Goal: Information Seeking & Learning: Compare options

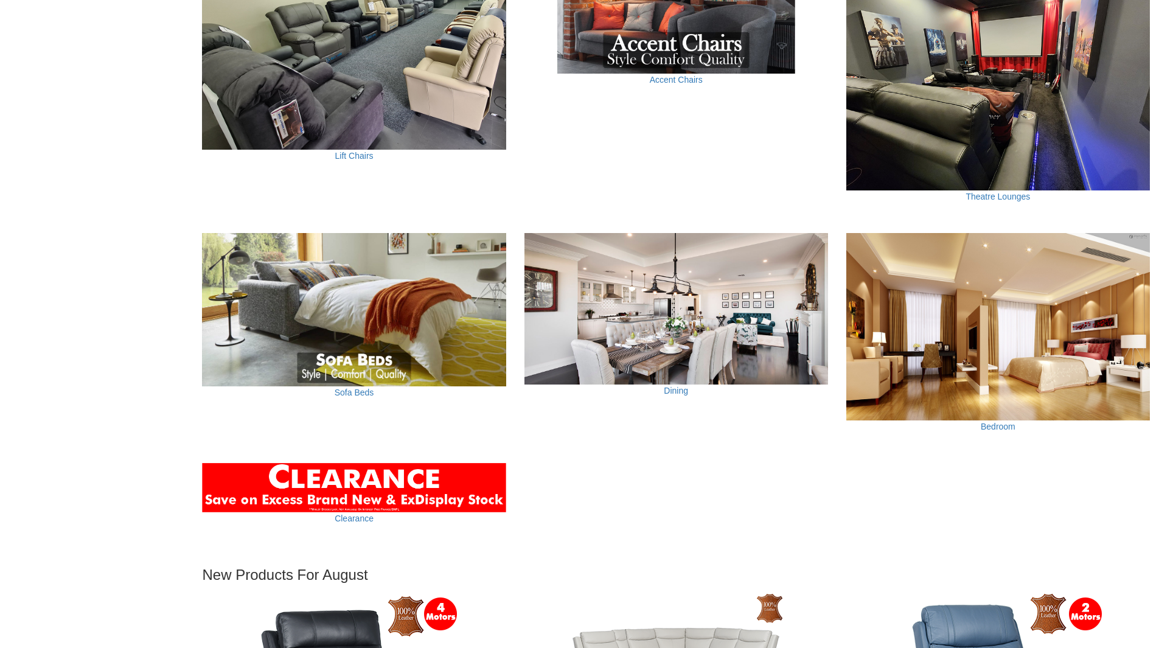
scroll to position [852, 0]
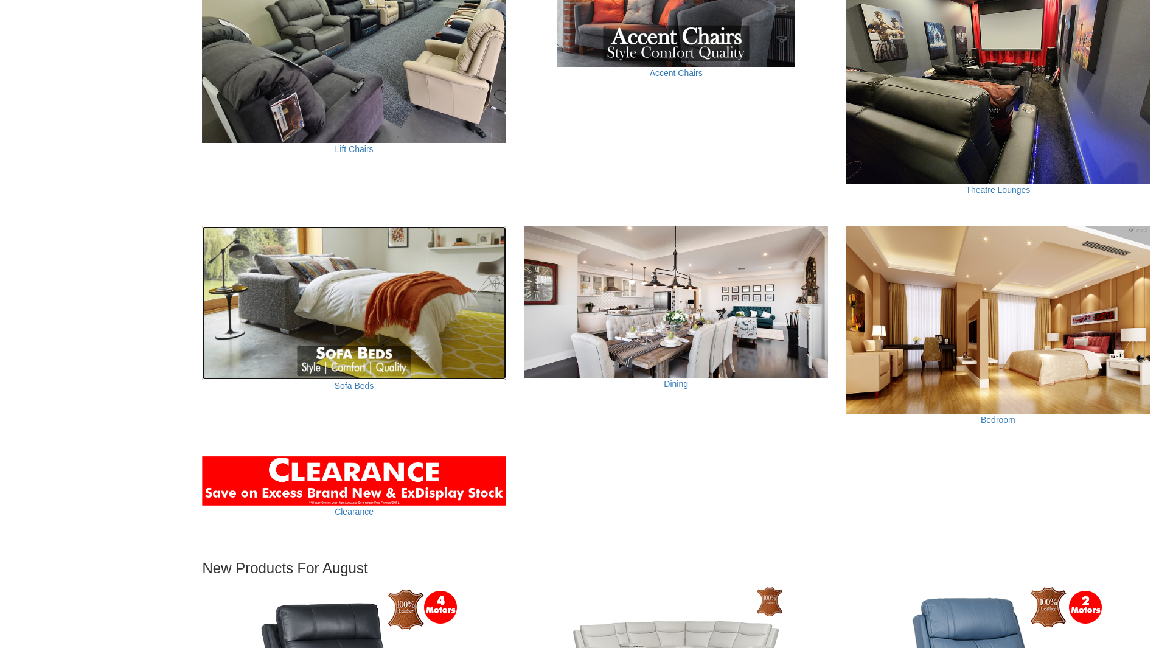
click at [395, 326] on img at bounding box center [354, 302] width 304 height 153
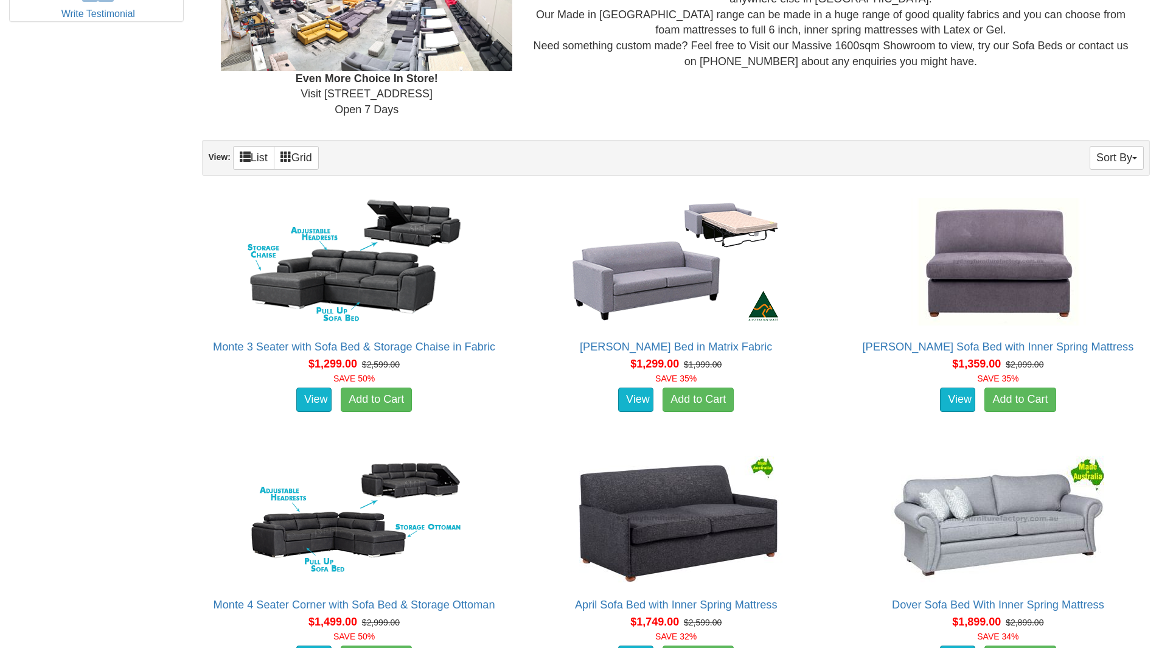
scroll to position [669, 0]
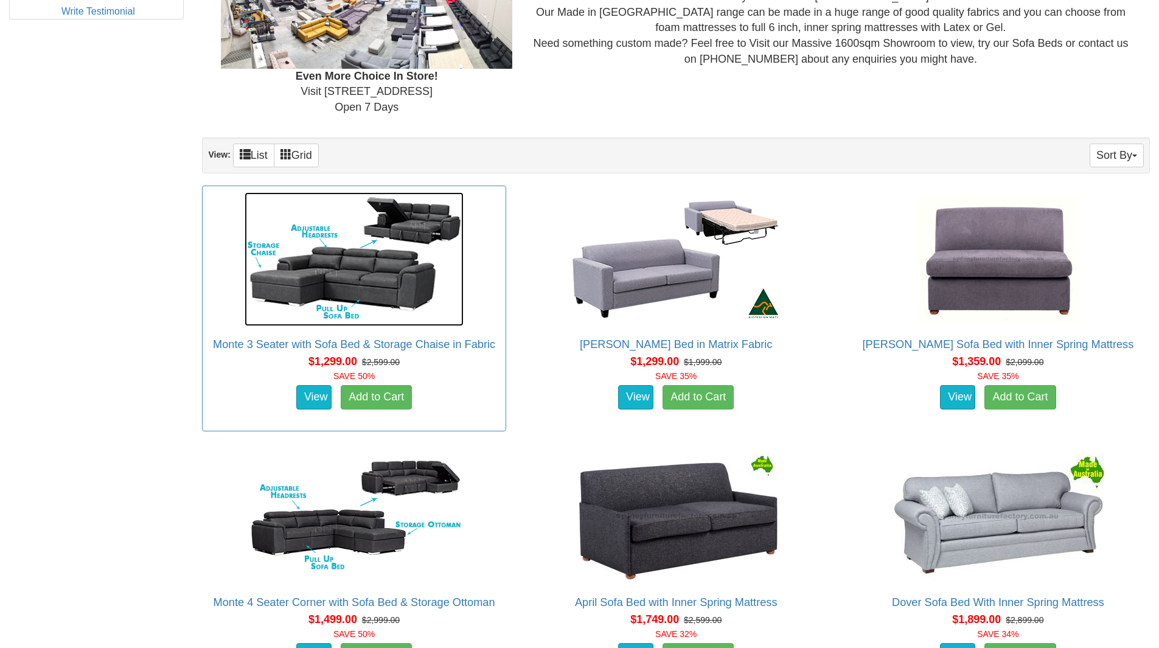
click at [408, 286] on img at bounding box center [354, 259] width 219 height 134
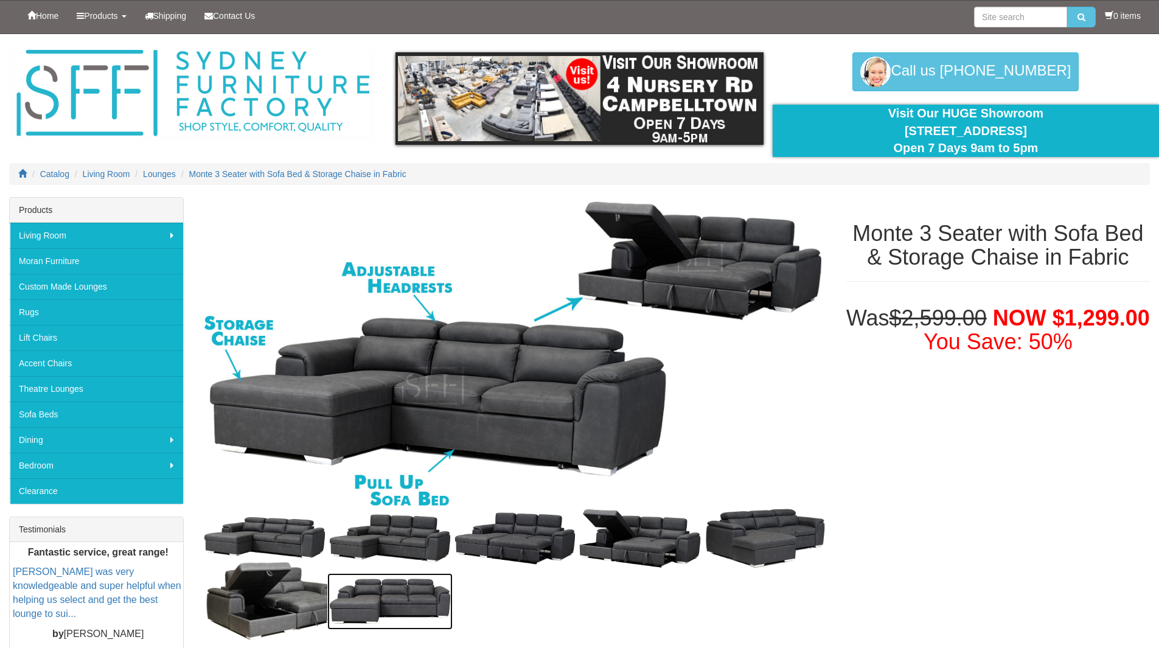
click at [372, 606] on img at bounding box center [389, 601] width 125 height 57
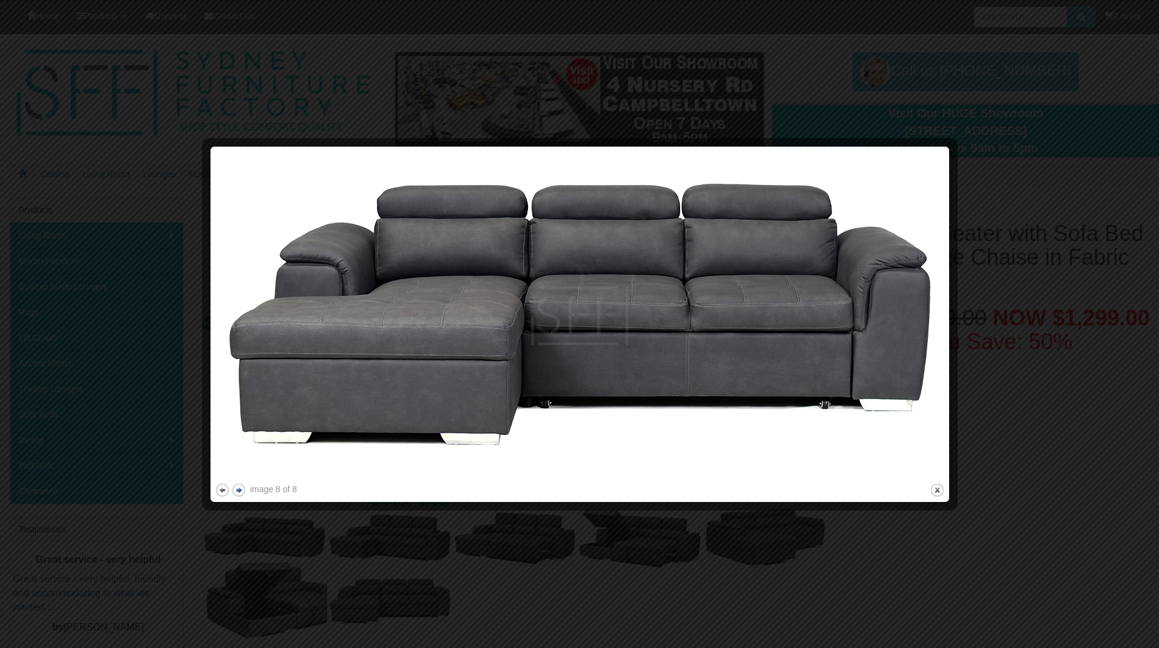
click at [240, 489] on button "next" at bounding box center [238, 490] width 15 height 15
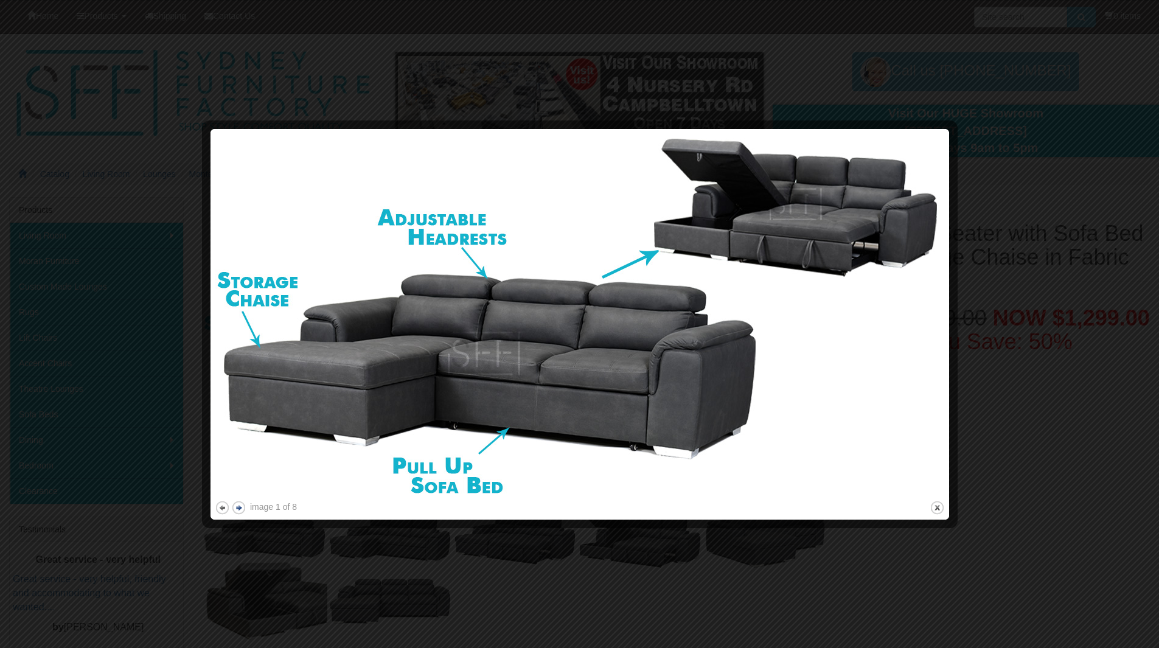
click at [240, 489] on img at bounding box center [580, 315] width 730 height 365
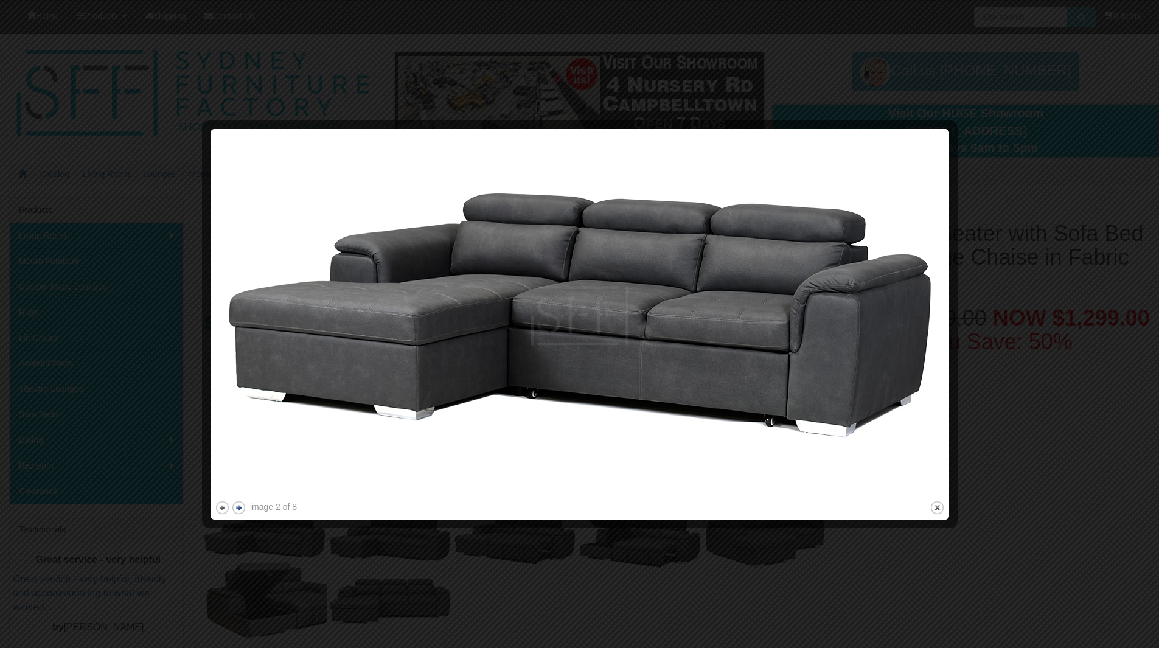
click at [240, 489] on img at bounding box center [580, 315] width 730 height 365
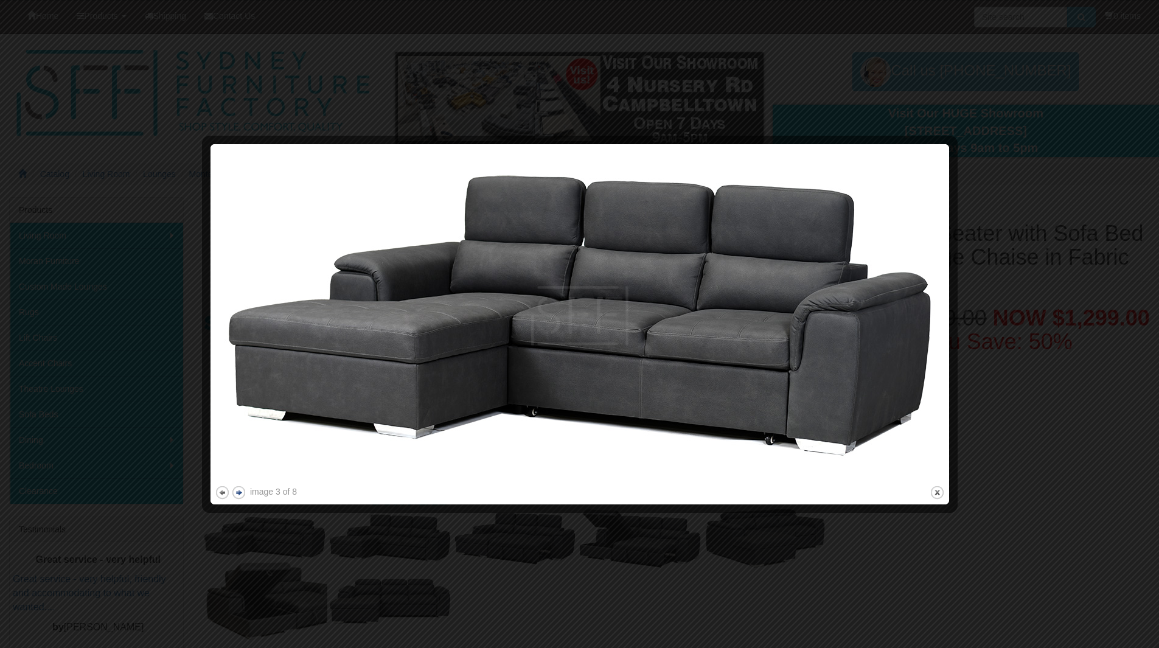
click at [240, 489] on button "next" at bounding box center [238, 492] width 15 height 15
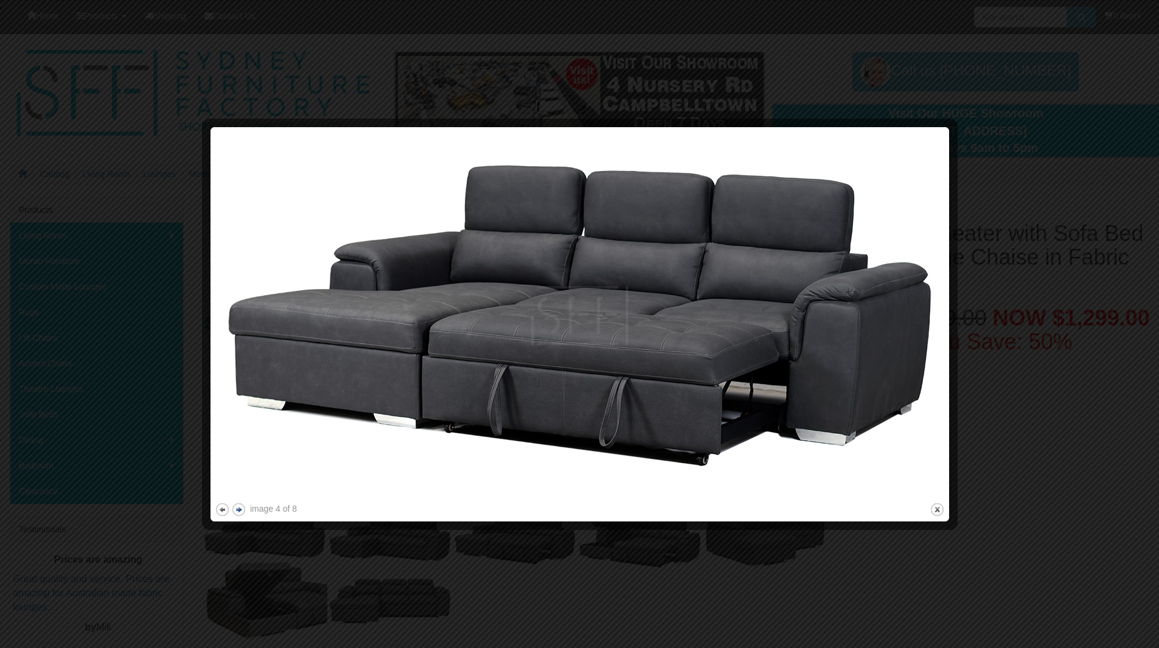
click at [237, 507] on button "next" at bounding box center [238, 509] width 15 height 15
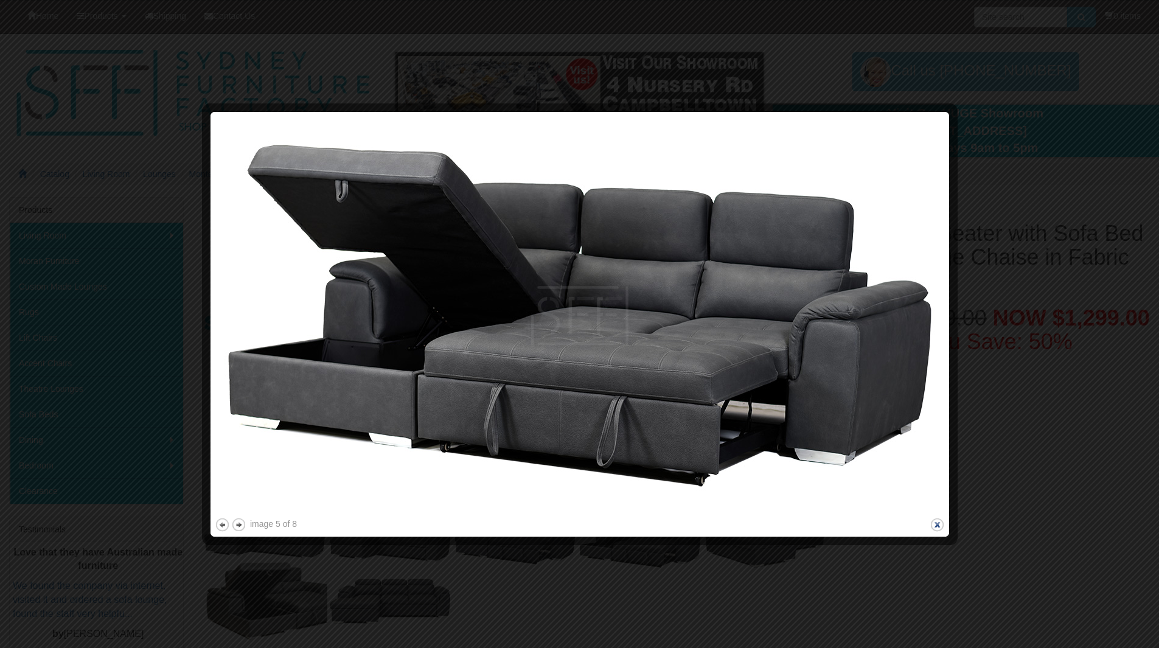
click at [939, 528] on button "close" at bounding box center [937, 524] width 15 height 15
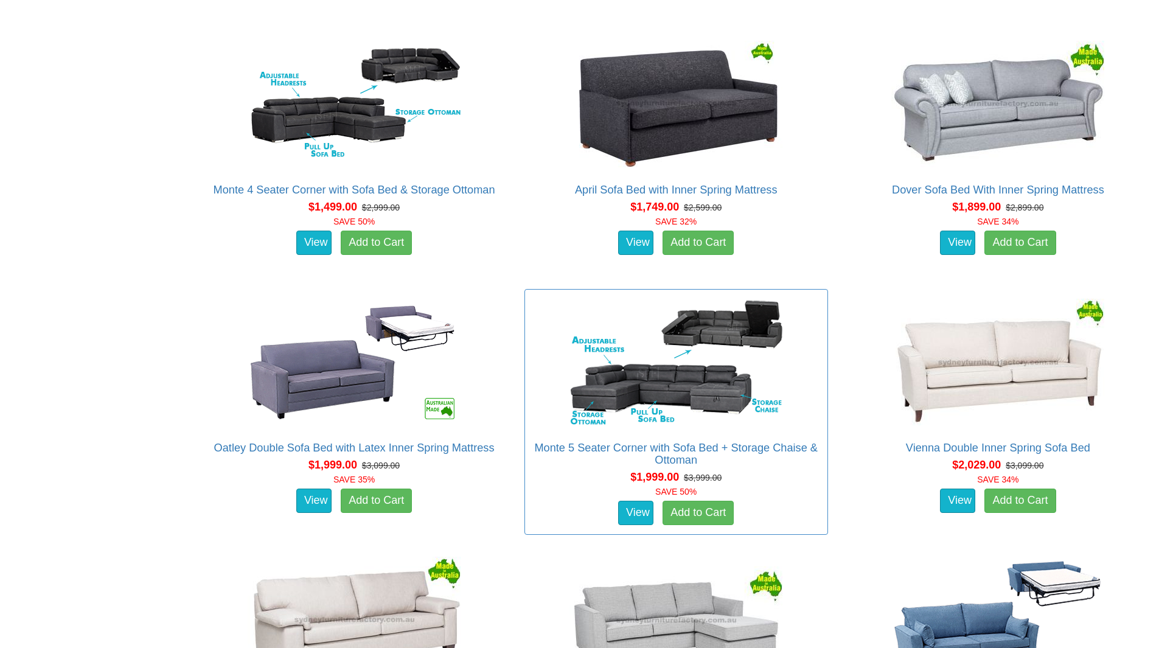
scroll to position [1095, 0]
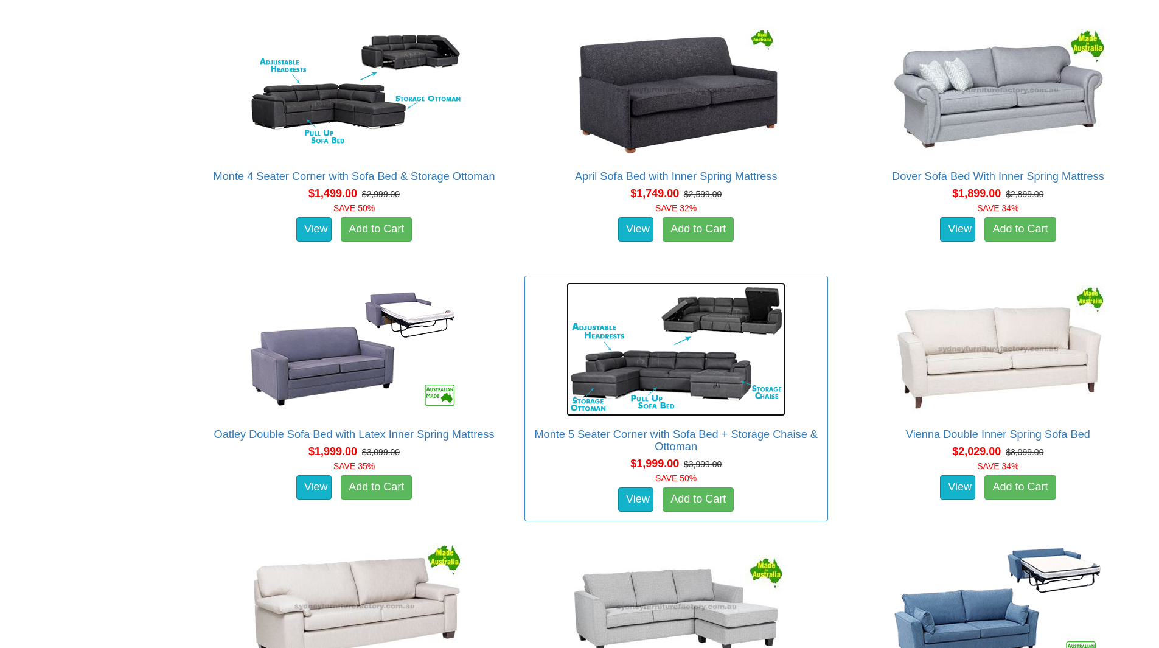
click at [705, 373] on img at bounding box center [676, 349] width 219 height 134
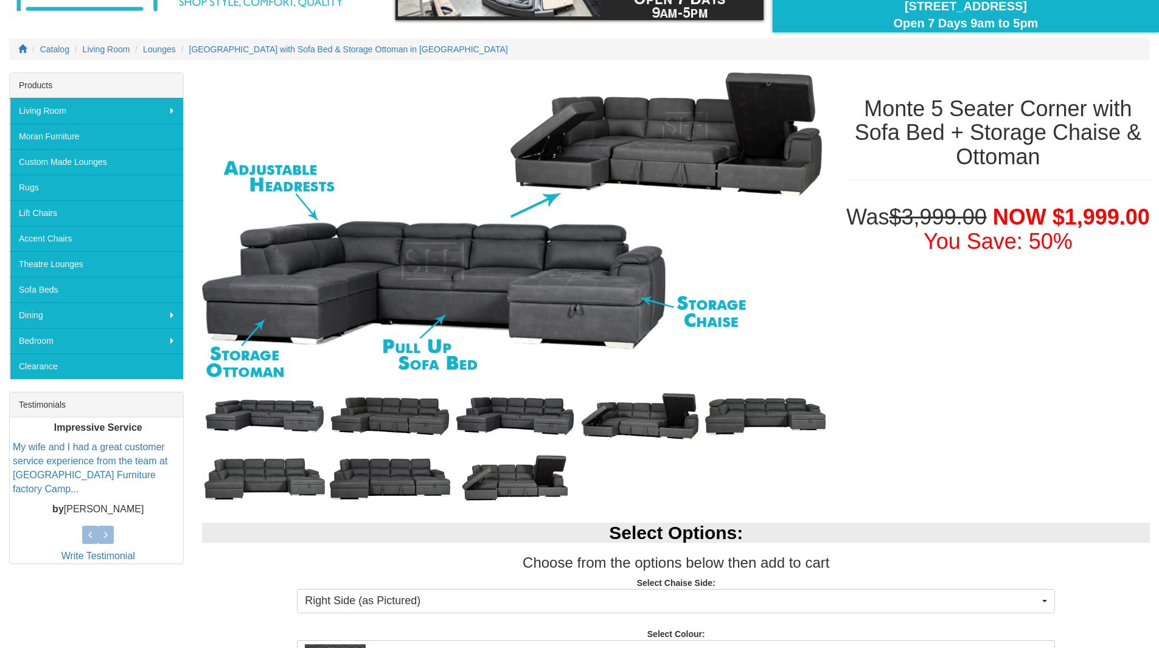
scroll to position [61, 0]
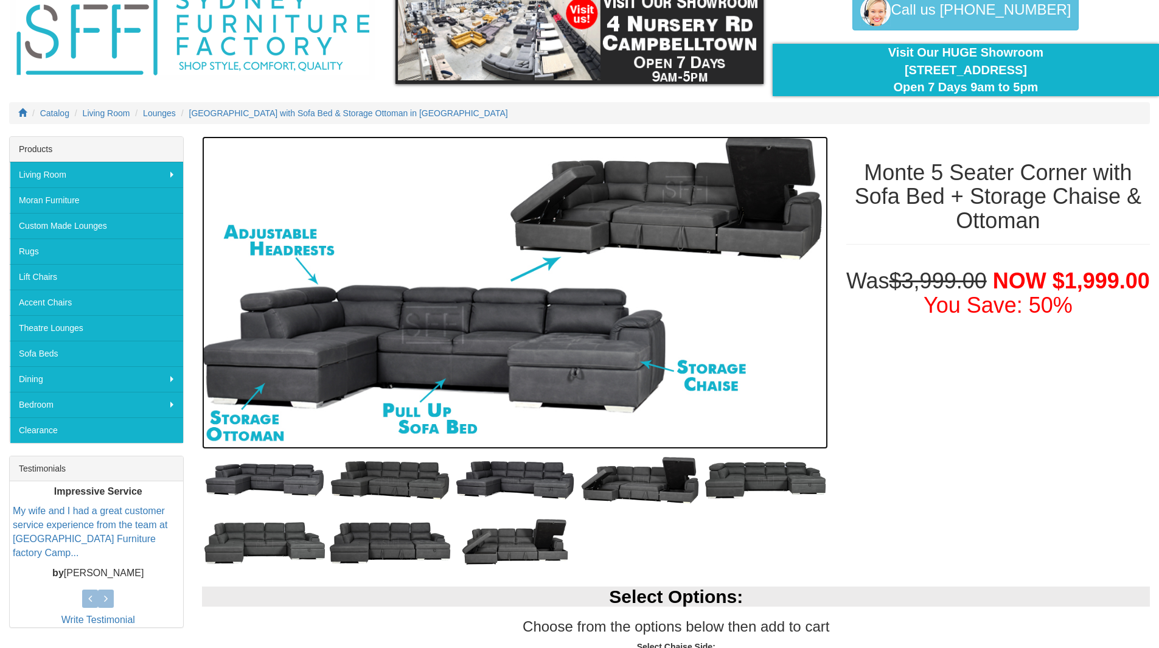
click at [343, 352] on img at bounding box center [515, 292] width 626 height 313
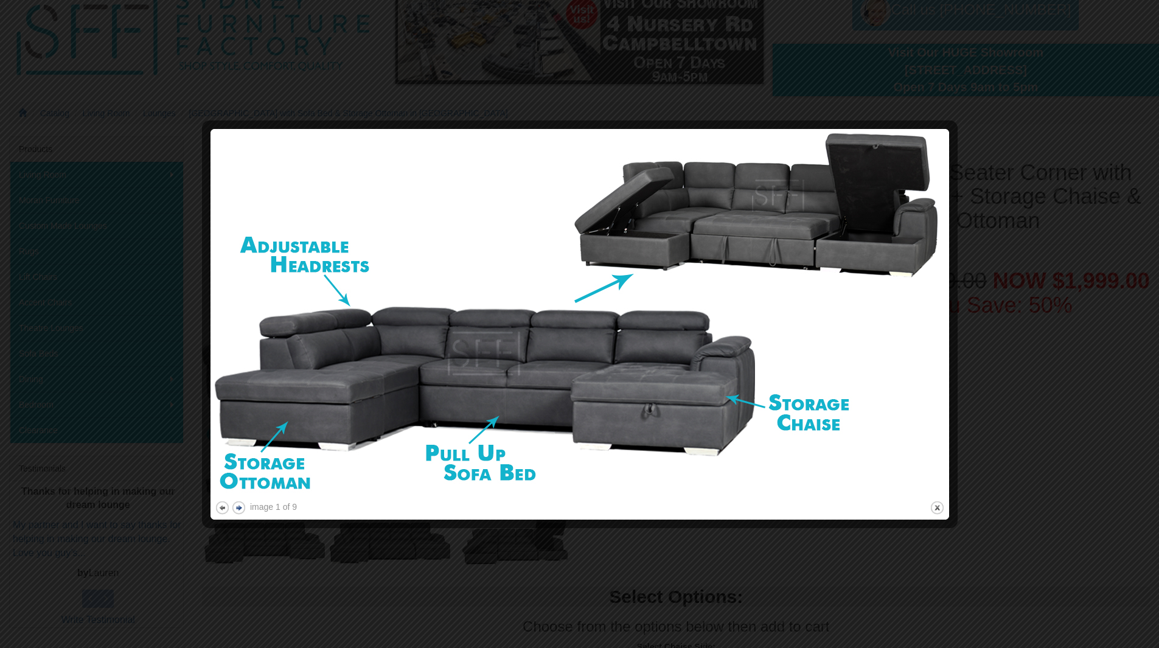
click at [240, 507] on button "next" at bounding box center [238, 507] width 15 height 15
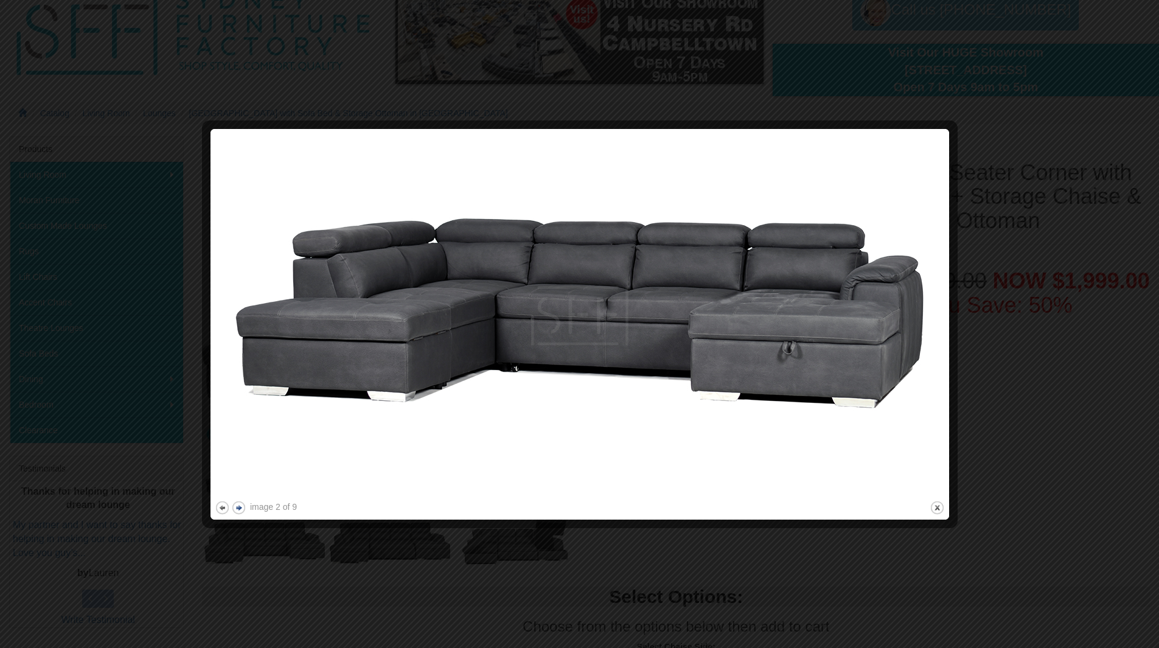
click at [240, 507] on button "next" at bounding box center [238, 507] width 15 height 15
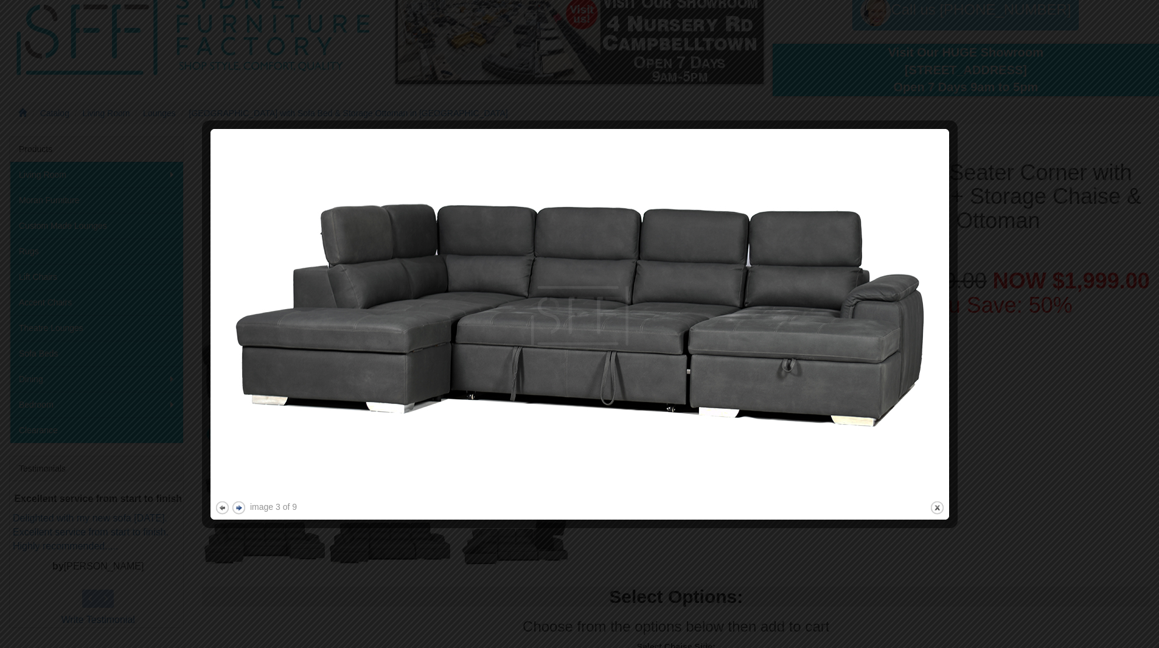
click at [240, 507] on button "next" at bounding box center [238, 507] width 15 height 15
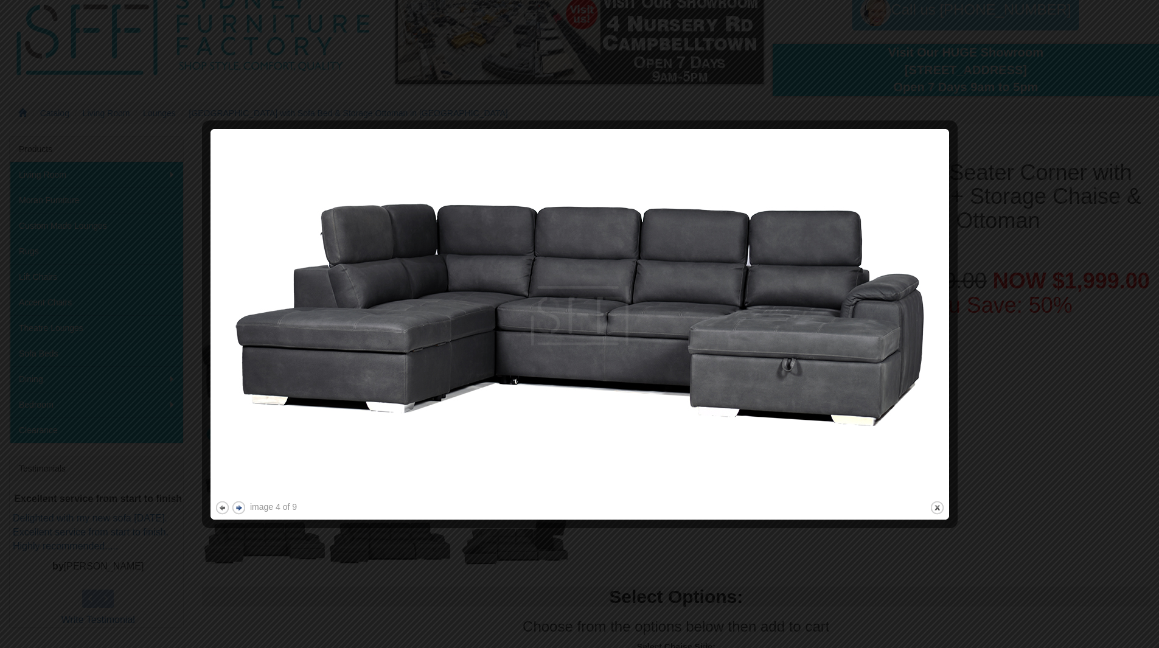
click at [240, 507] on button "next" at bounding box center [238, 507] width 15 height 15
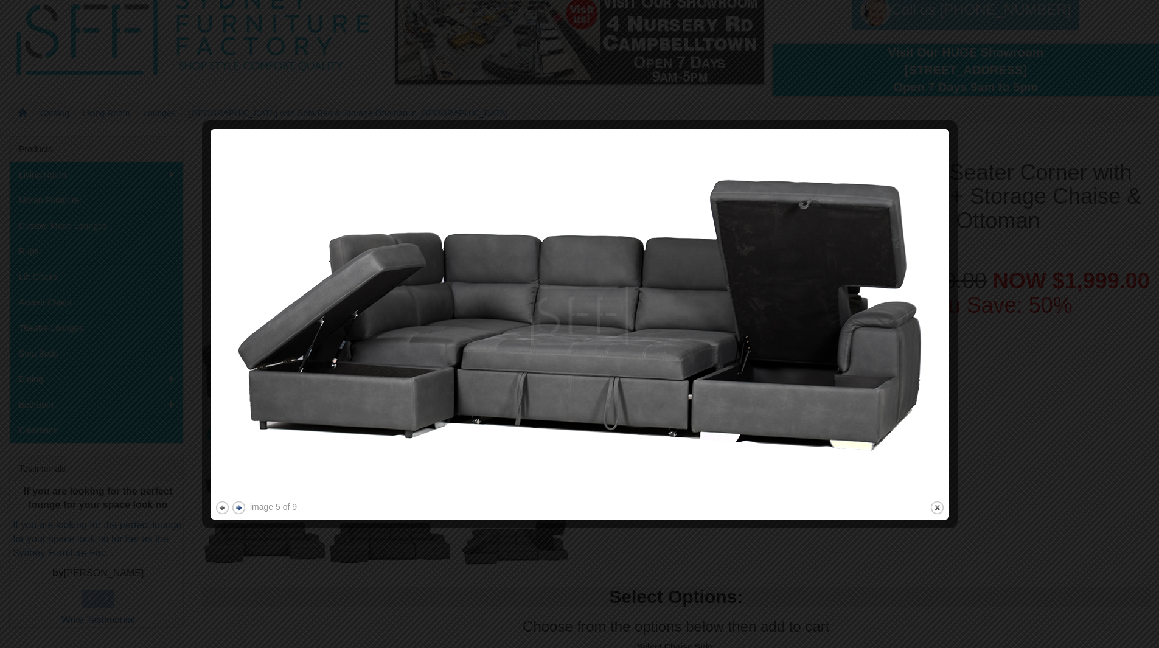
click at [240, 507] on button "next" at bounding box center [238, 507] width 15 height 15
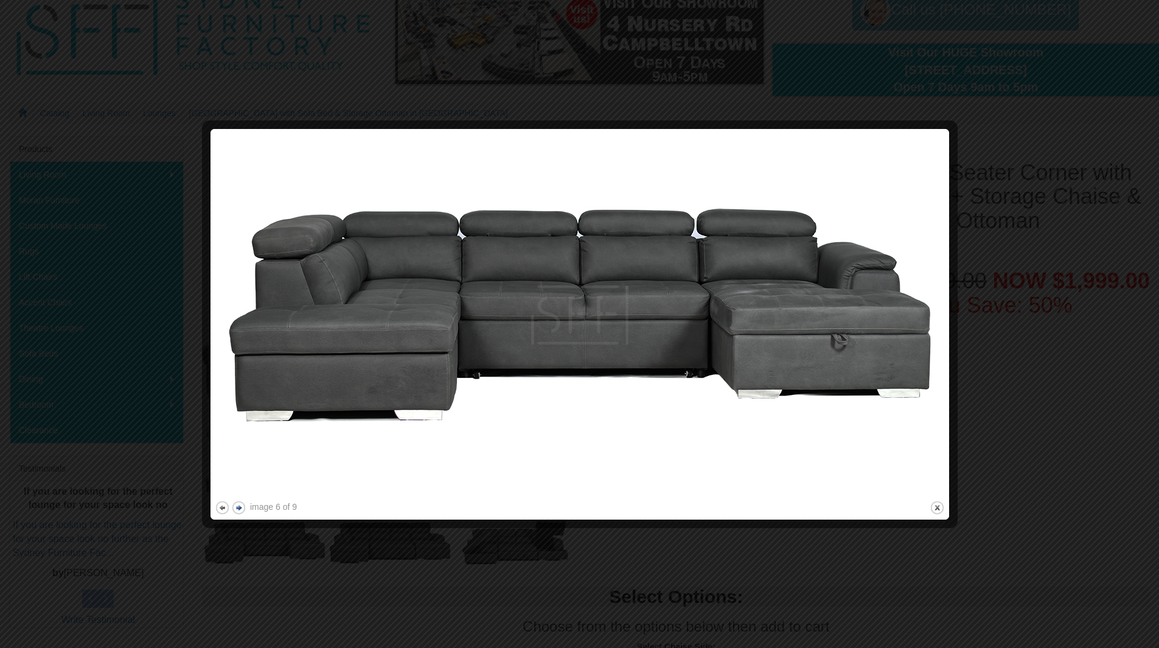
click at [240, 507] on button "next" at bounding box center [238, 507] width 15 height 15
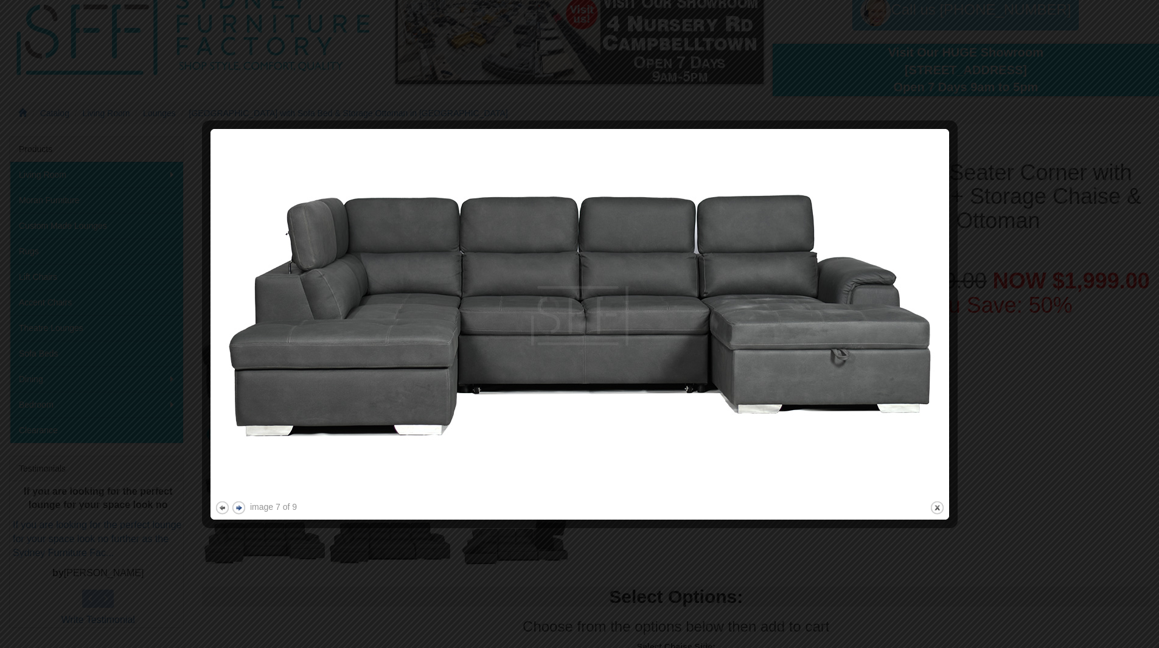
click at [240, 507] on button "next" at bounding box center [238, 507] width 15 height 15
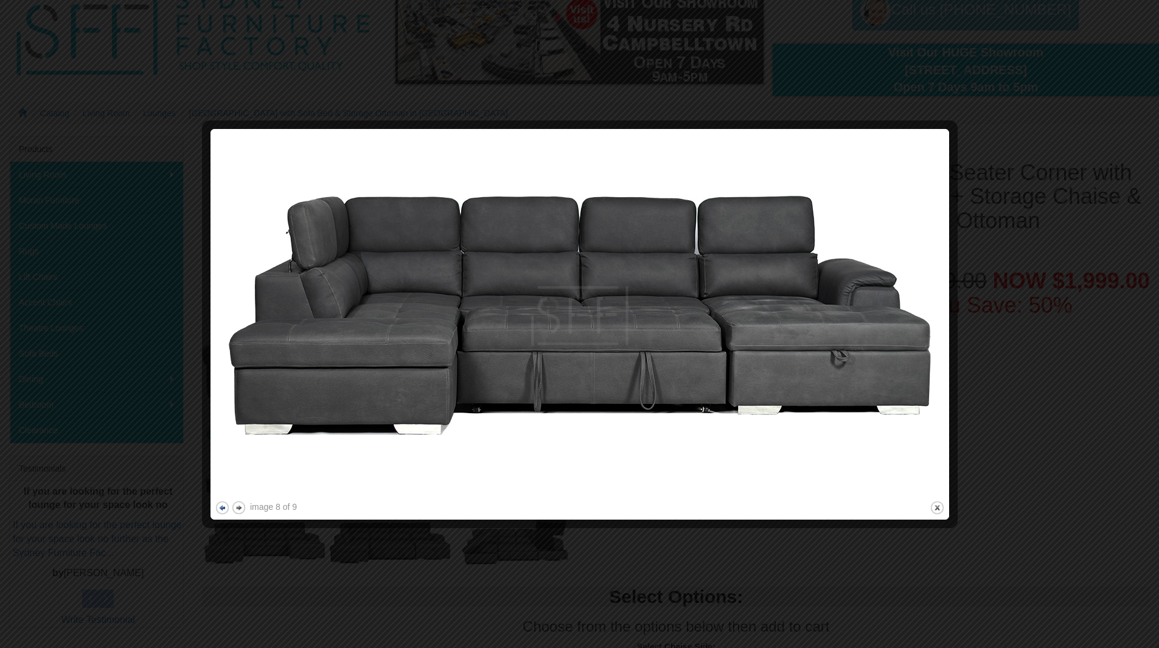
click at [219, 508] on button "previous" at bounding box center [222, 507] width 15 height 15
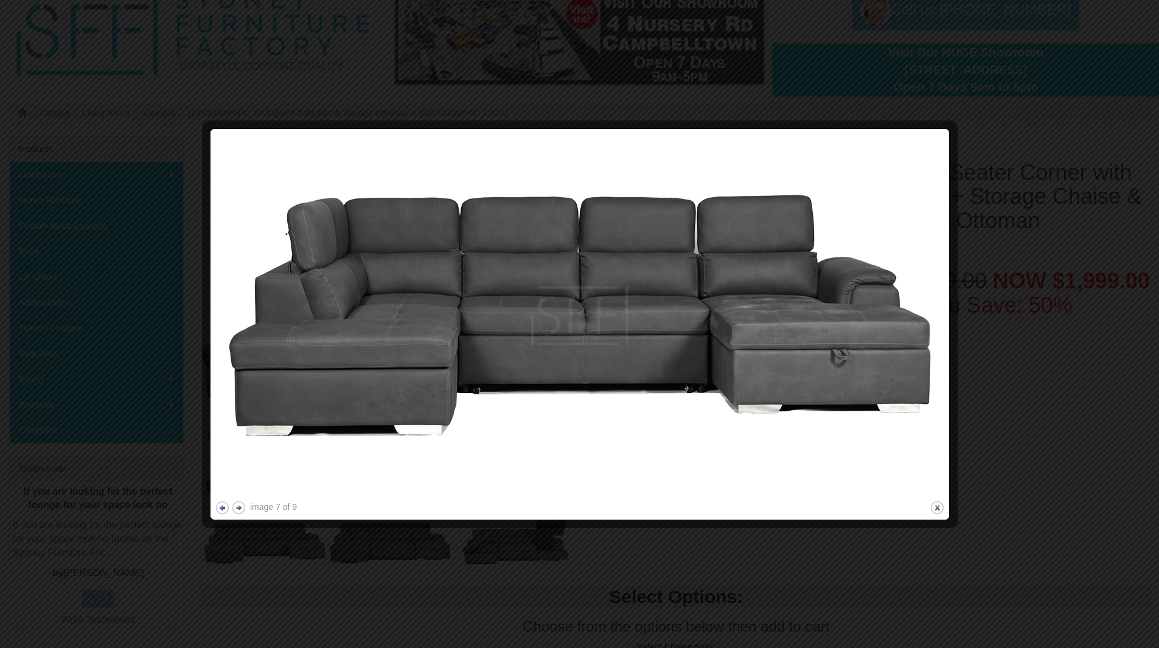
click at [219, 508] on button "previous" at bounding box center [222, 507] width 15 height 15
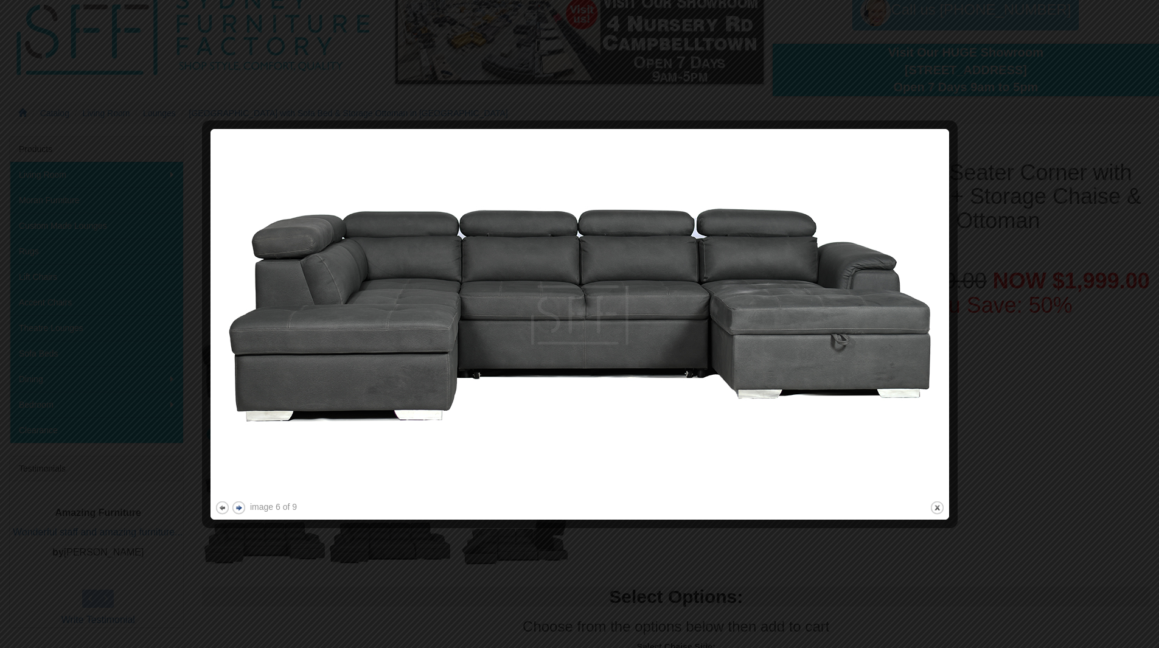
click at [239, 508] on button "next" at bounding box center [238, 507] width 15 height 15
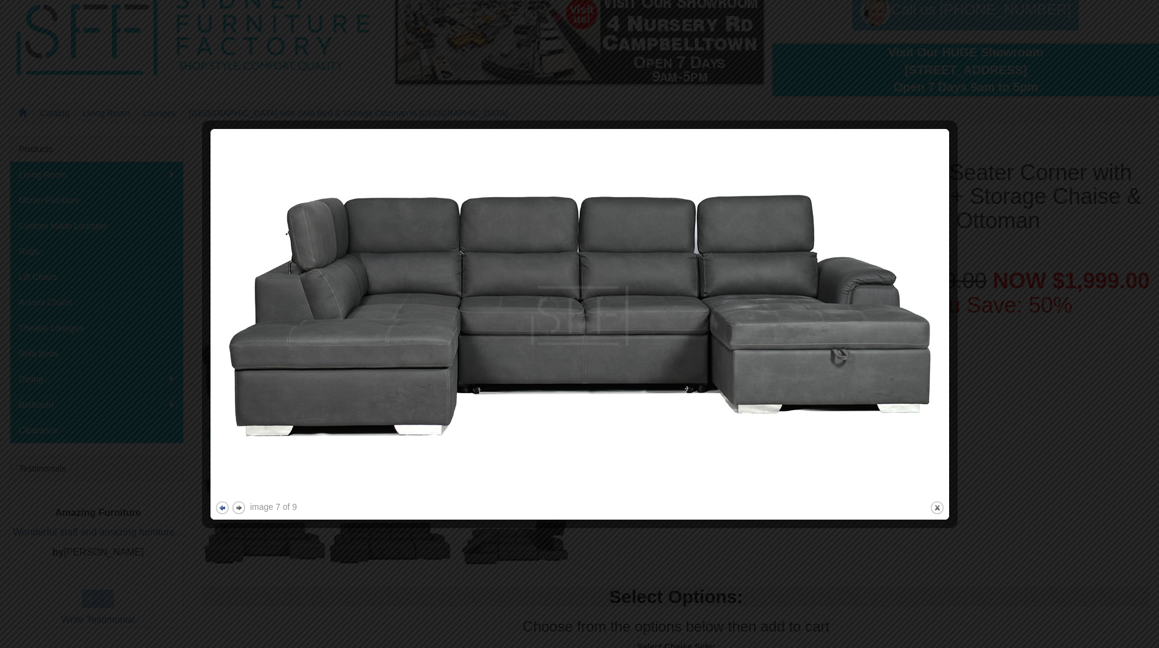
click at [223, 509] on button "previous" at bounding box center [222, 507] width 15 height 15
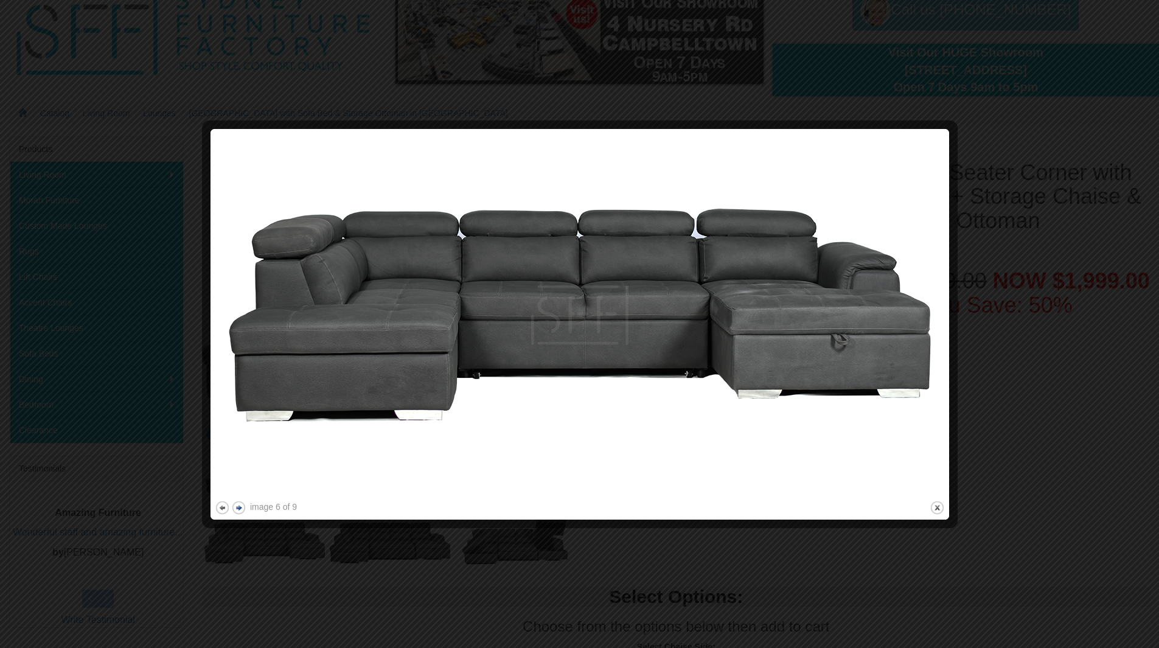
click at [240, 509] on button "next" at bounding box center [238, 507] width 15 height 15
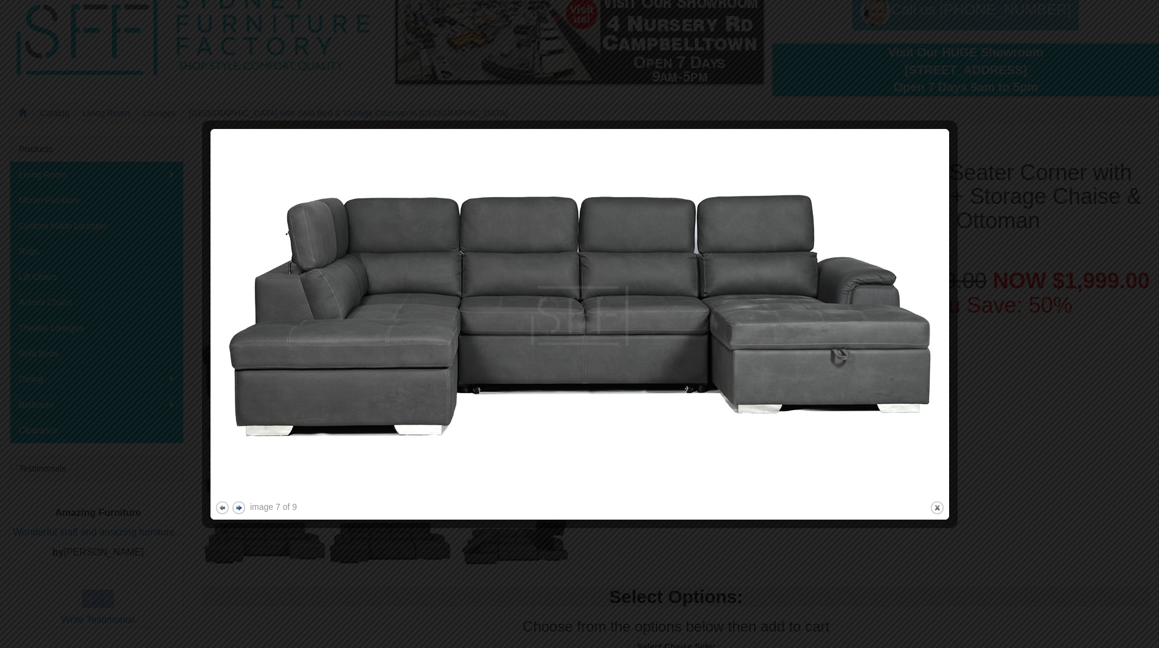
click at [240, 509] on button "next" at bounding box center [238, 507] width 15 height 15
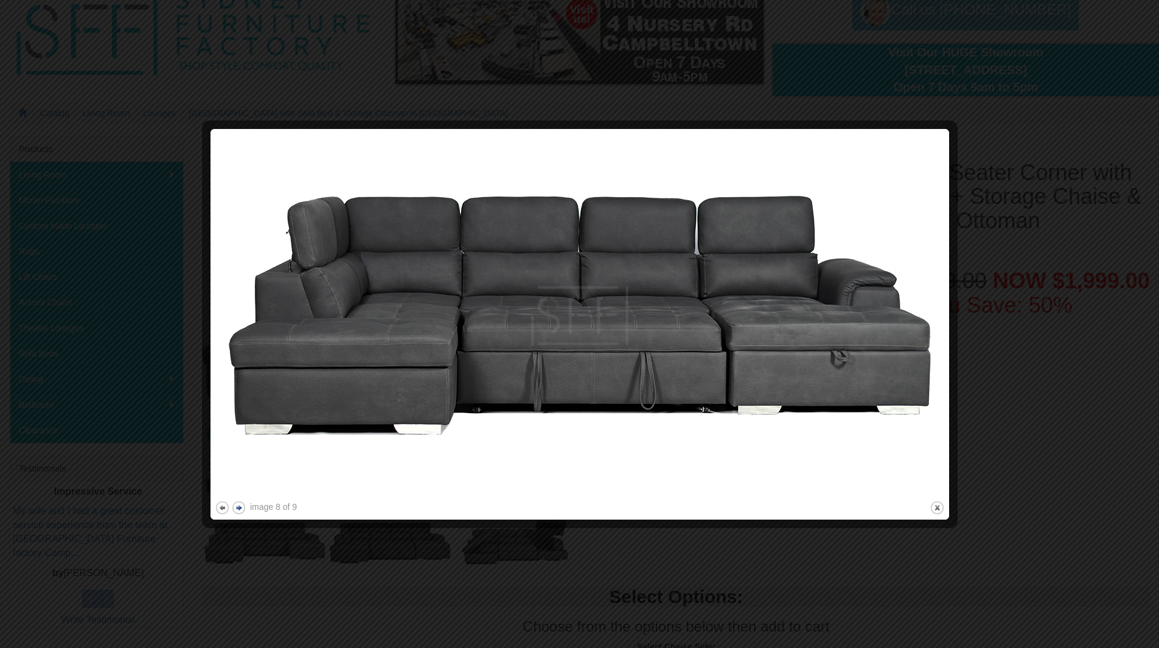
click at [240, 509] on button "next" at bounding box center [238, 507] width 15 height 15
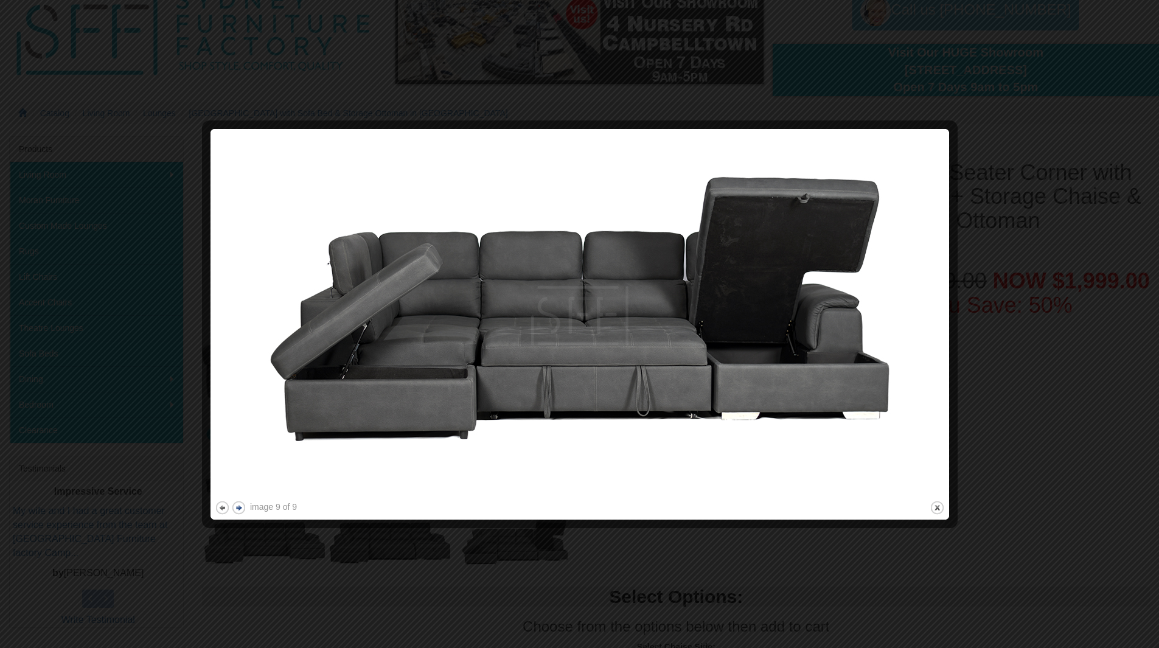
click at [240, 509] on button "next" at bounding box center [238, 507] width 15 height 15
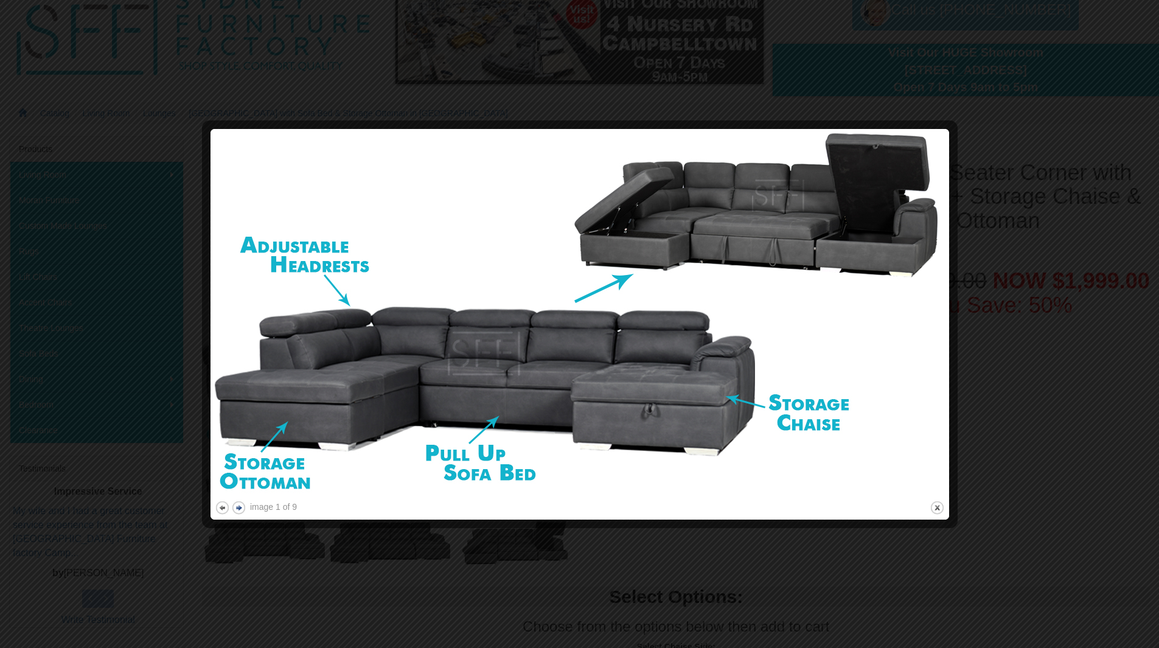
click at [240, 508] on button "next" at bounding box center [238, 507] width 15 height 15
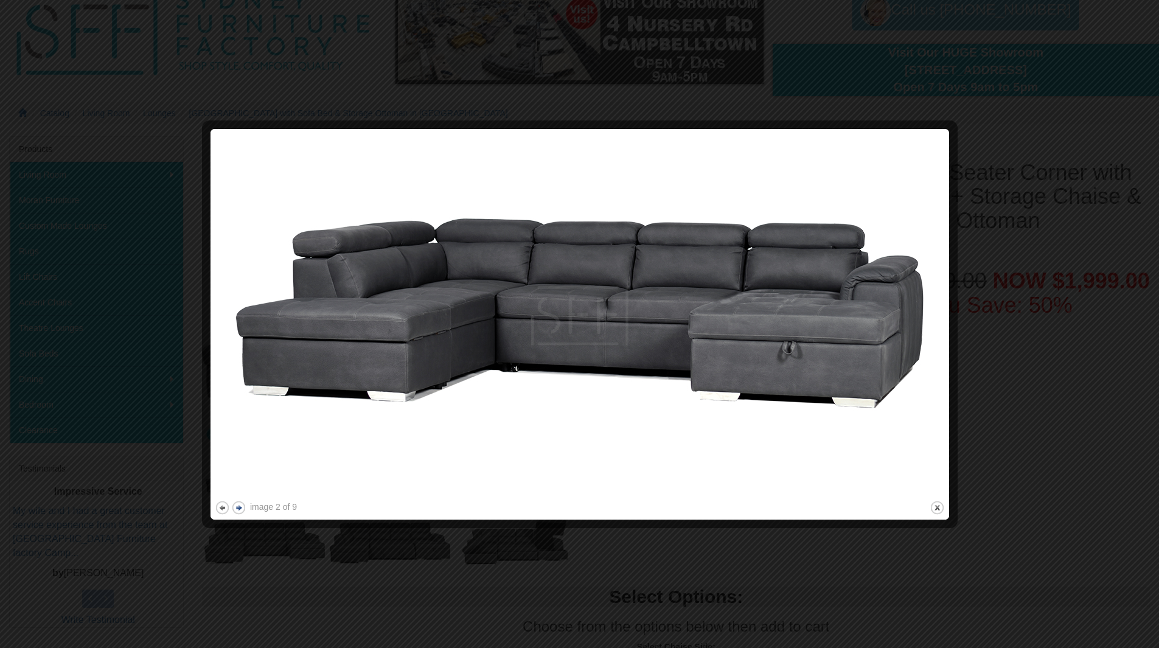
click at [240, 508] on button "next" at bounding box center [238, 507] width 15 height 15
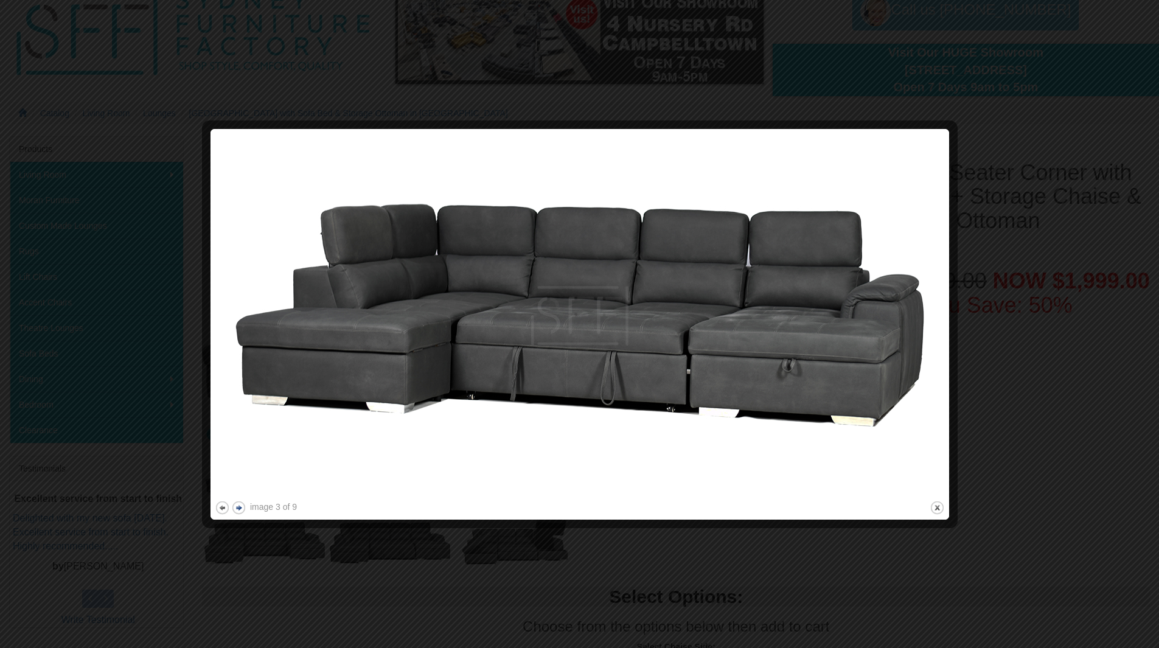
click at [240, 507] on button "next" at bounding box center [238, 507] width 15 height 15
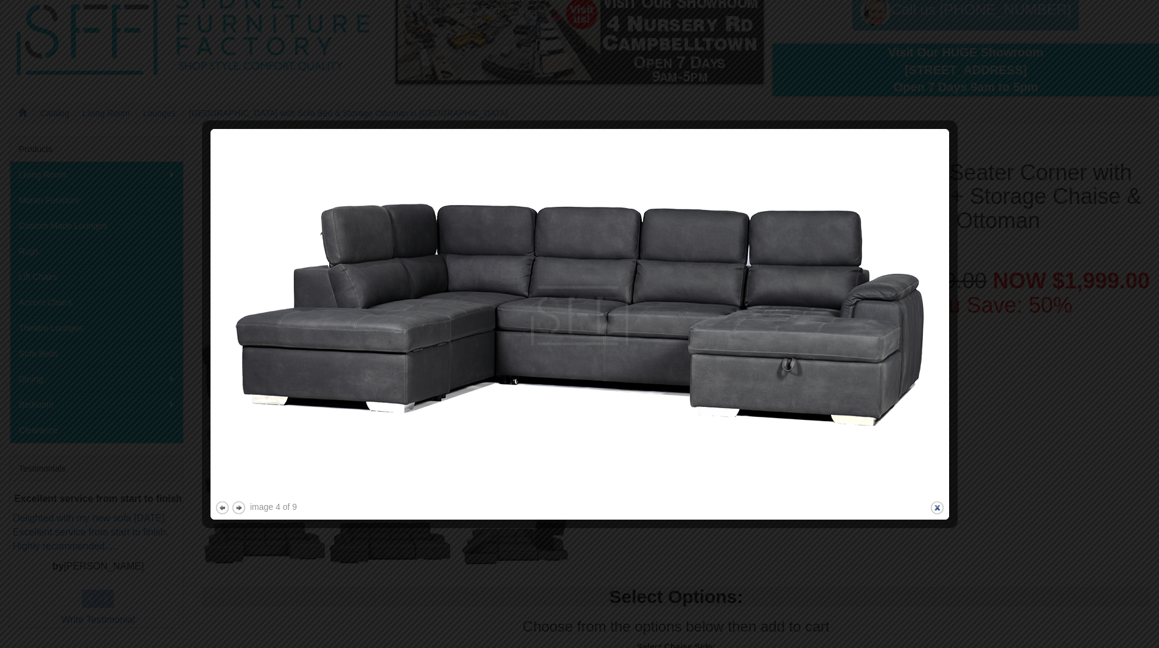
click at [940, 508] on button "close" at bounding box center [937, 507] width 15 height 15
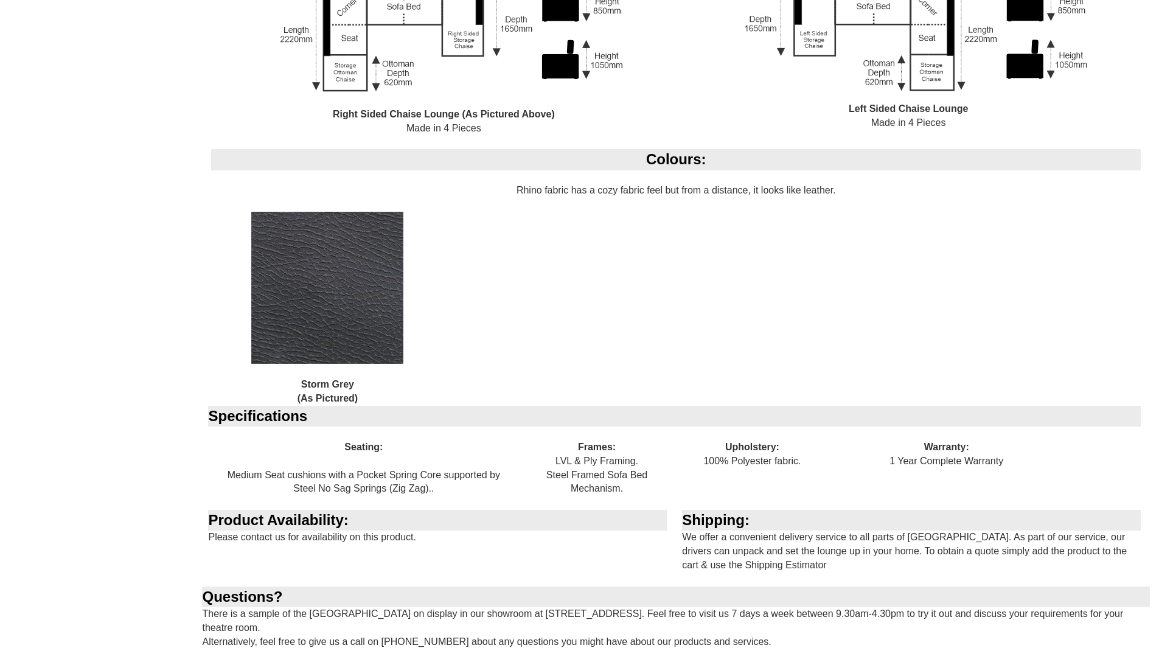
scroll to position [1156, 0]
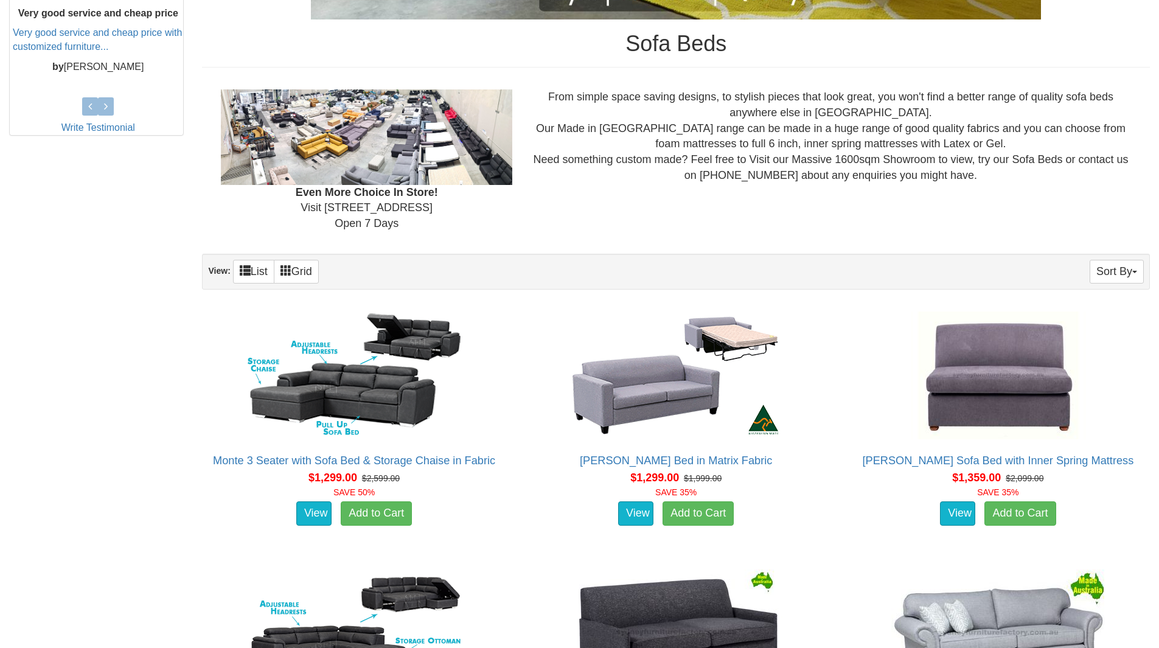
scroll to position [548, 0]
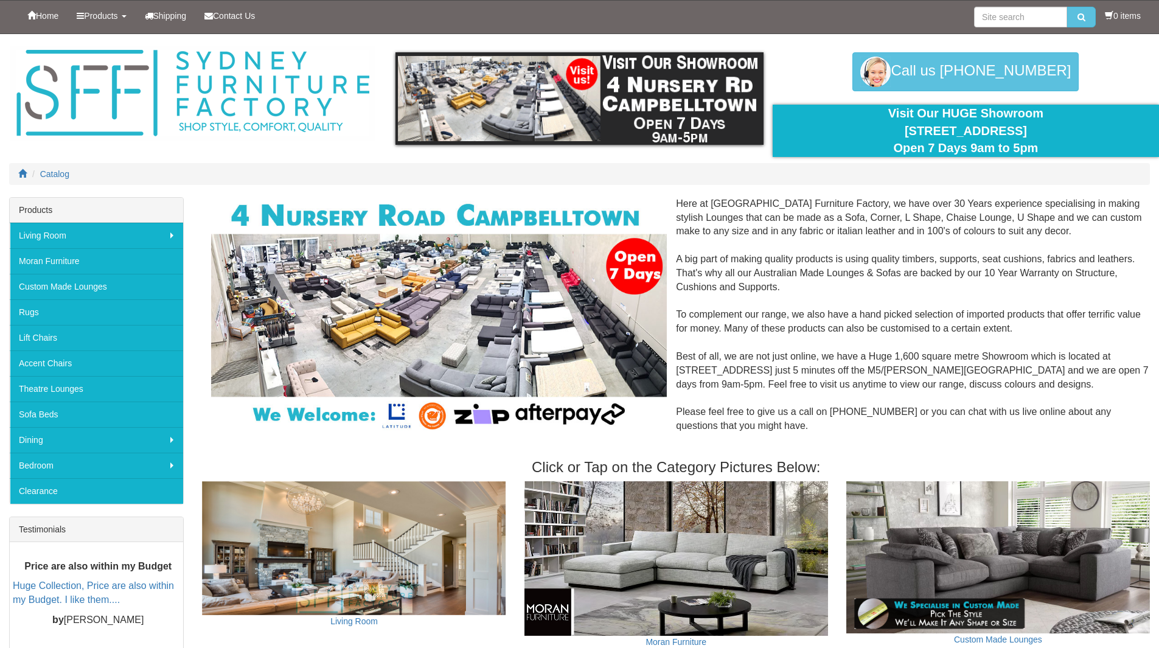
scroll to position [852, 0]
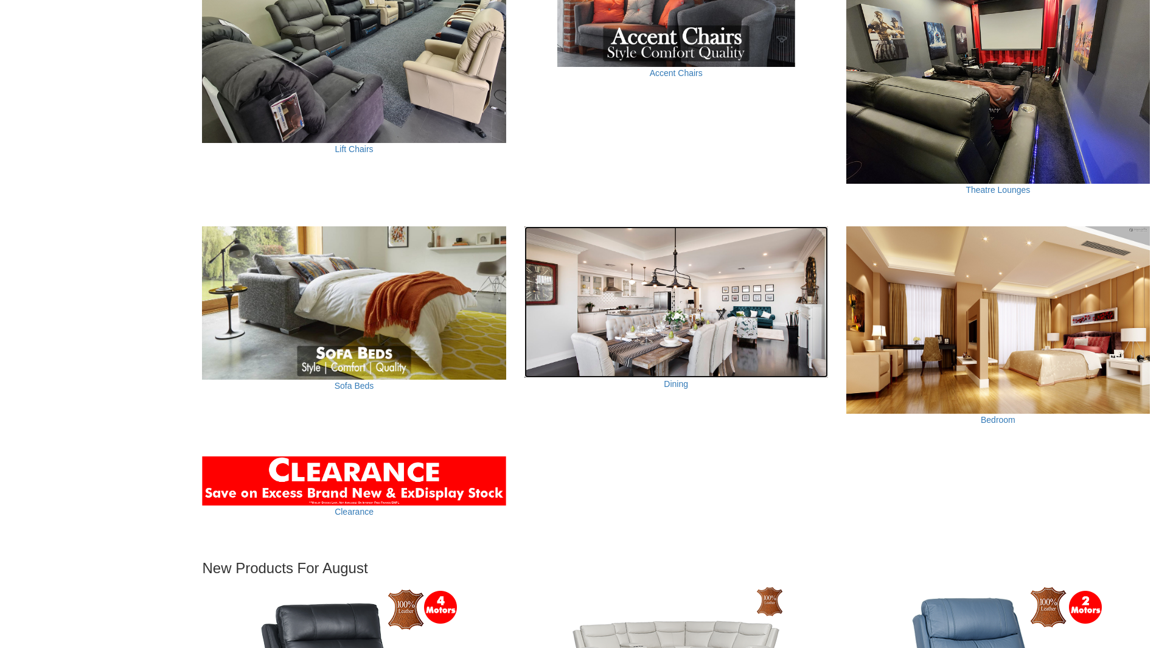
click at [724, 340] on img at bounding box center [677, 302] width 304 height 152
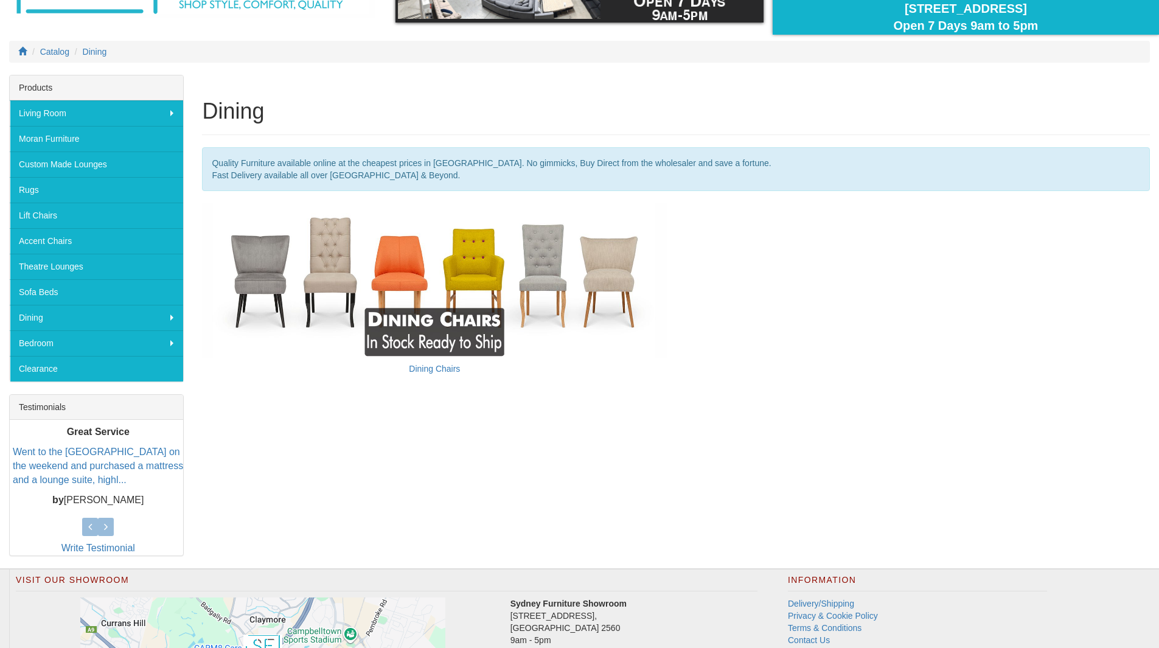
scroll to position [243, 0]
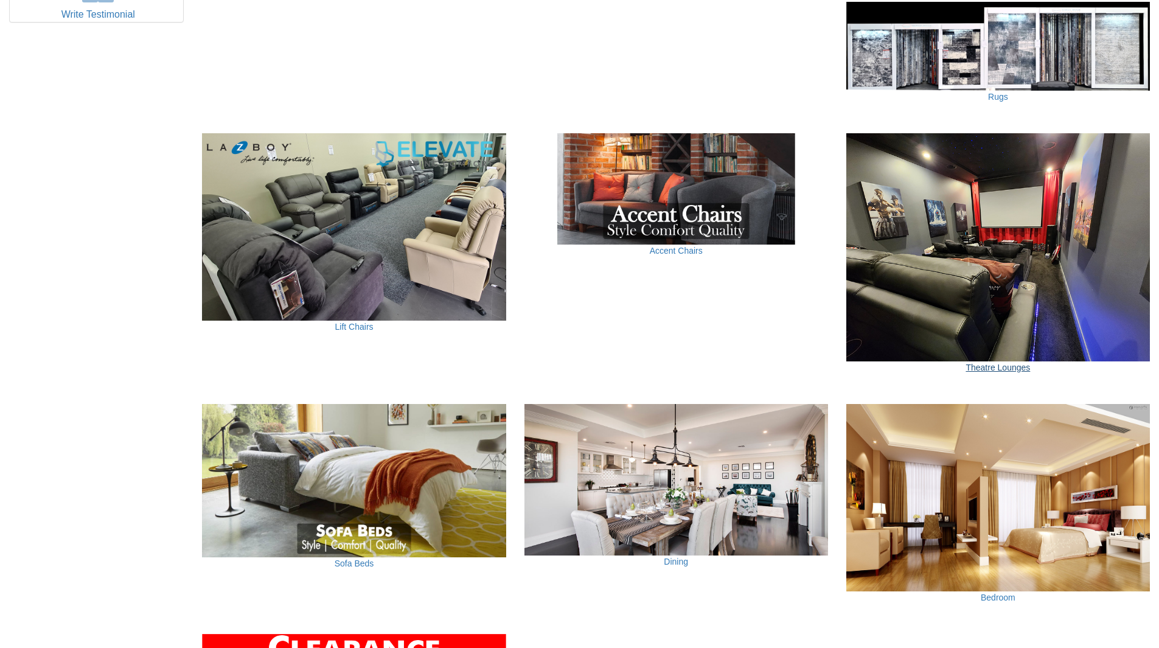
scroll to position [669, 0]
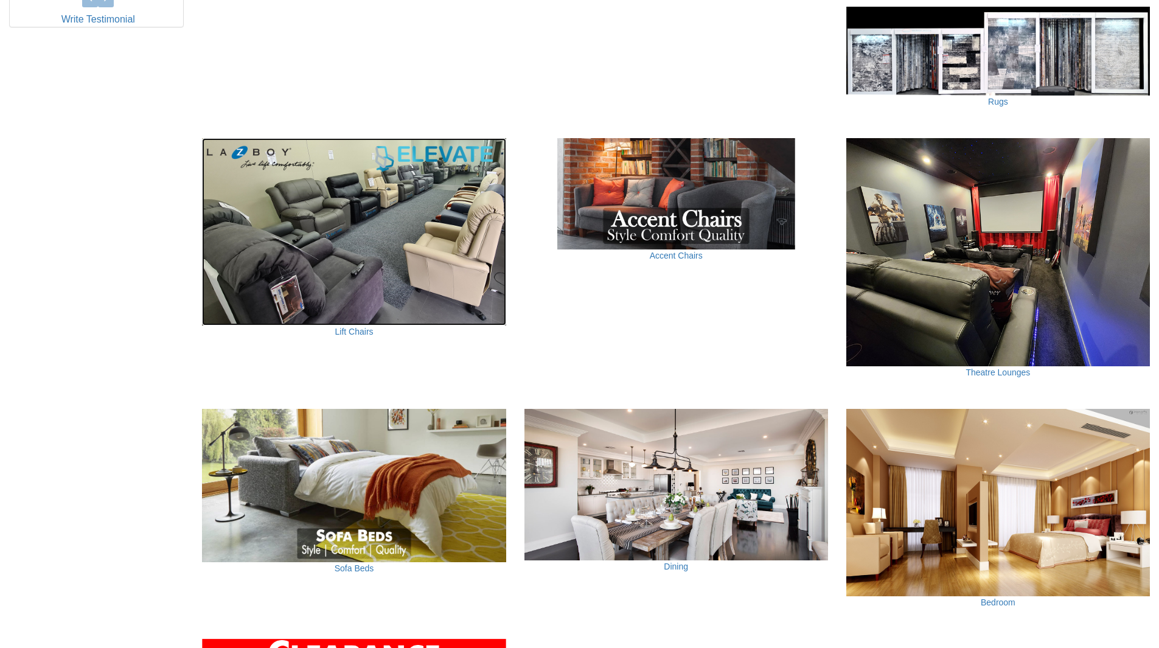
click at [399, 273] on img at bounding box center [354, 231] width 304 height 187
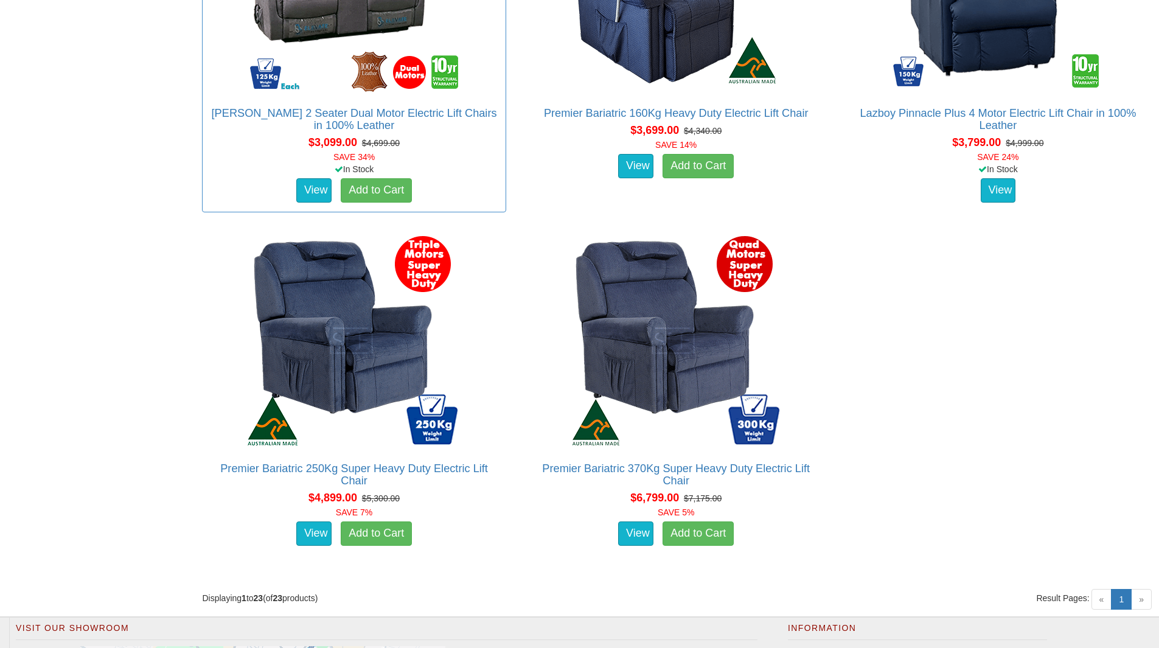
scroll to position [3316, 0]
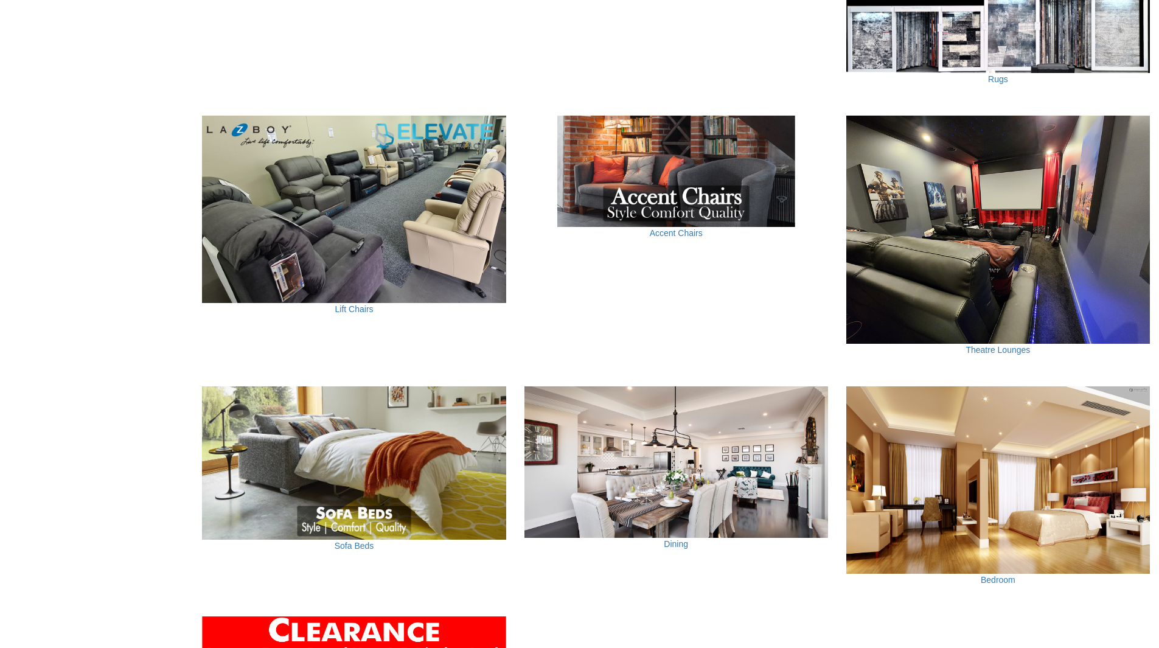
scroll to position [669, 0]
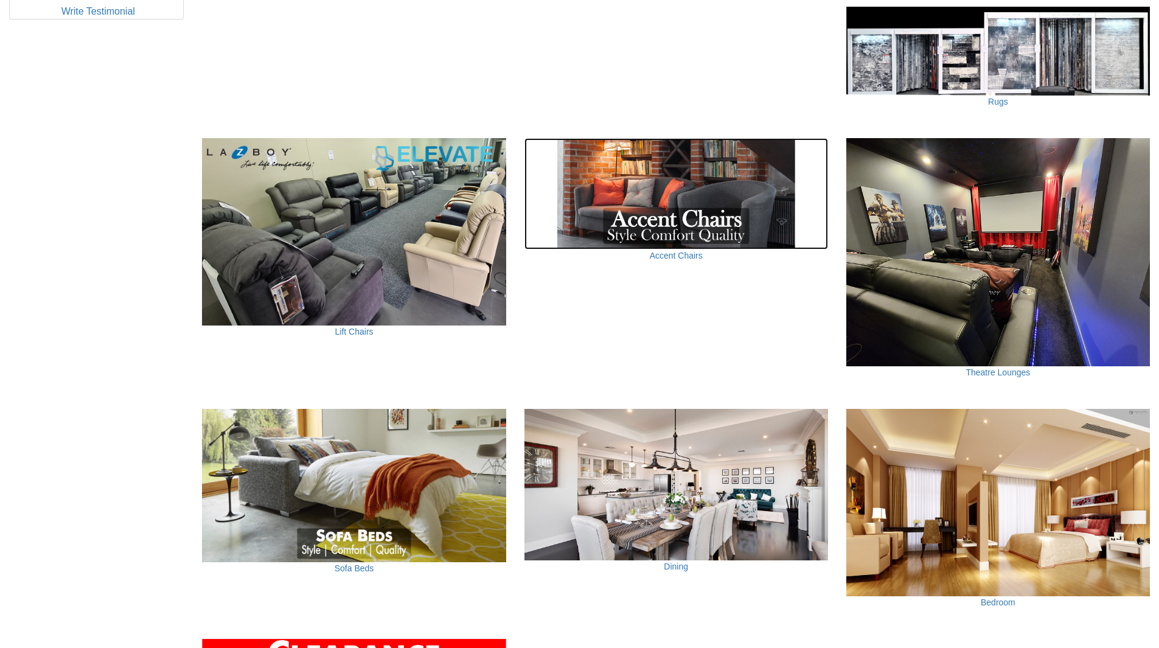
click at [704, 182] on img at bounding box center [677, 193] width 304 height 111
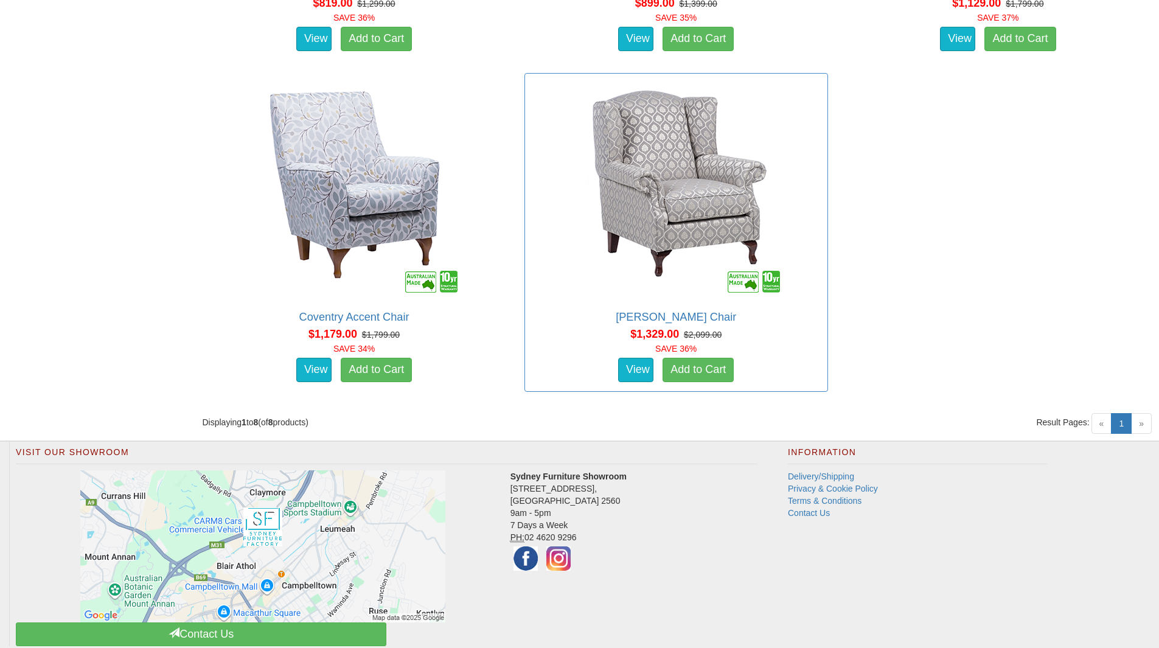
scroll to position [1350, 0]
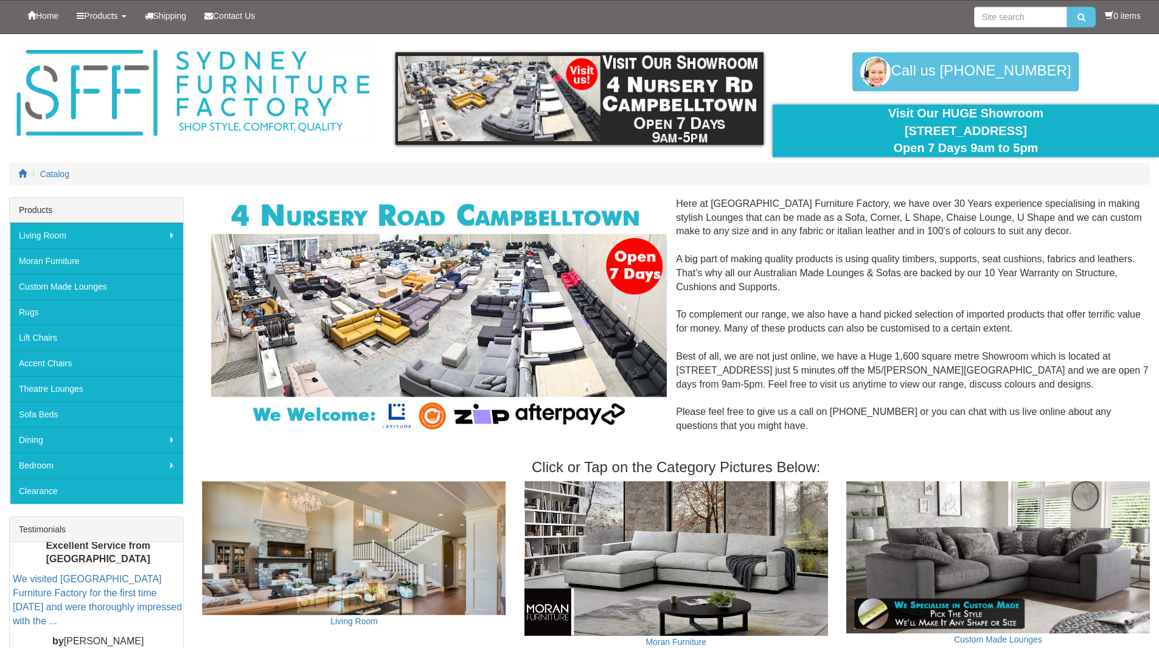
scroll to position [669, 0]
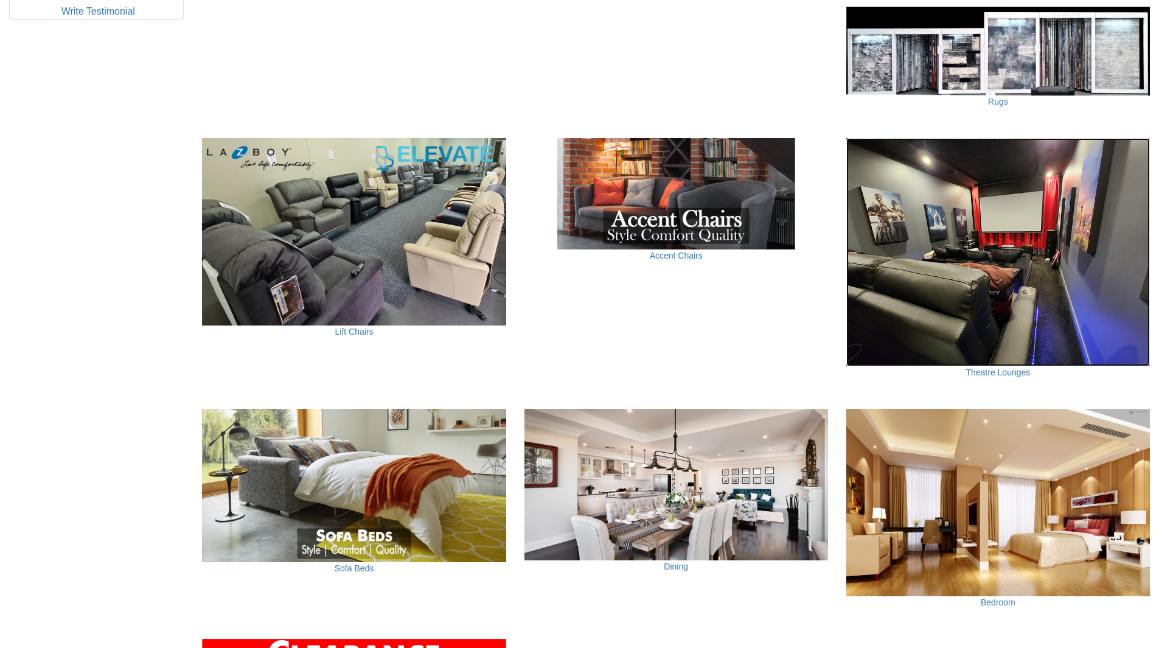
click at [975, 287] on img at bounding box center [999, 252] width 304 height 228
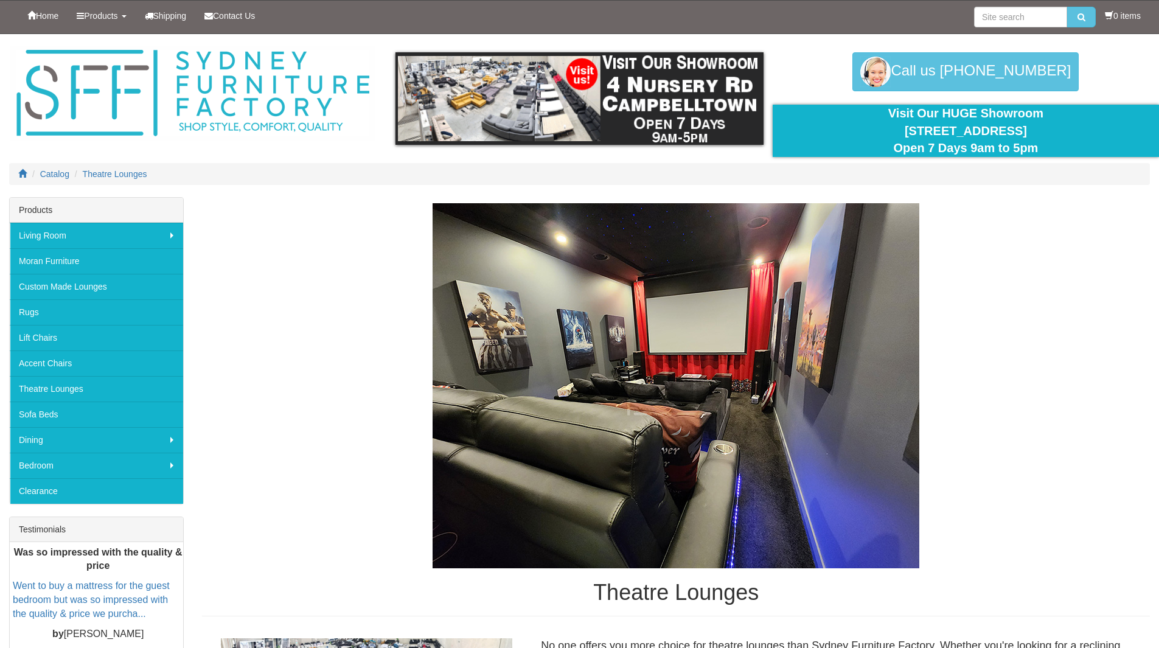
drag, startPoint x: 1013, startPoint y: 342, endPoint x: 1005, endPoint y: 137, distance: 205.3
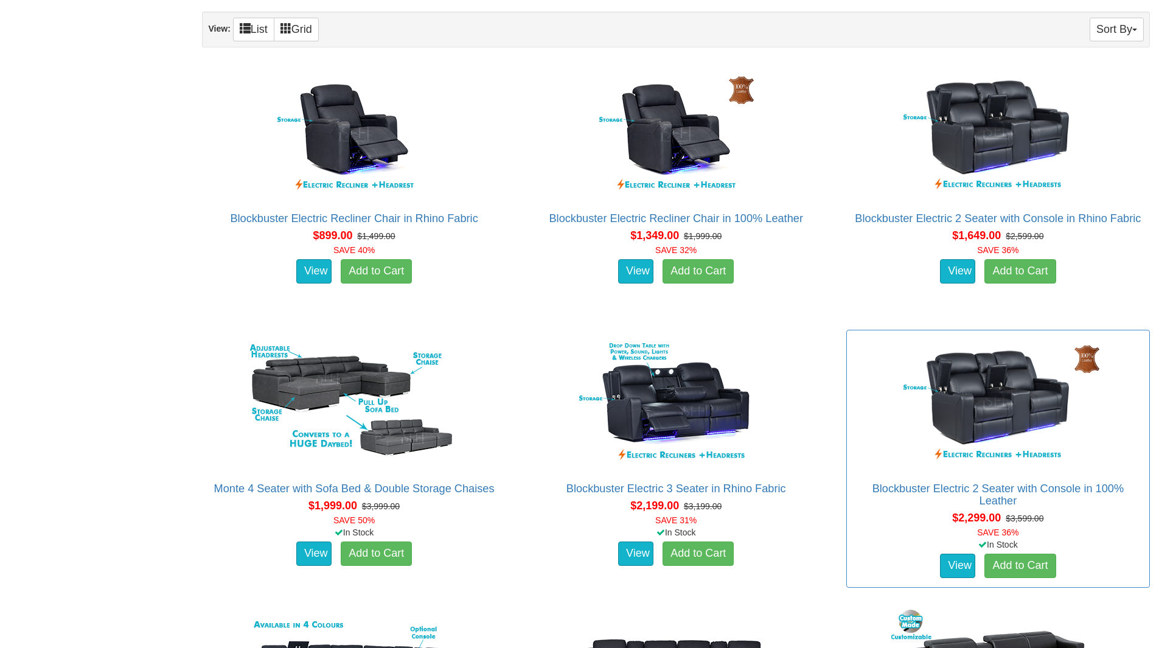
scroll to position [1095, 0]
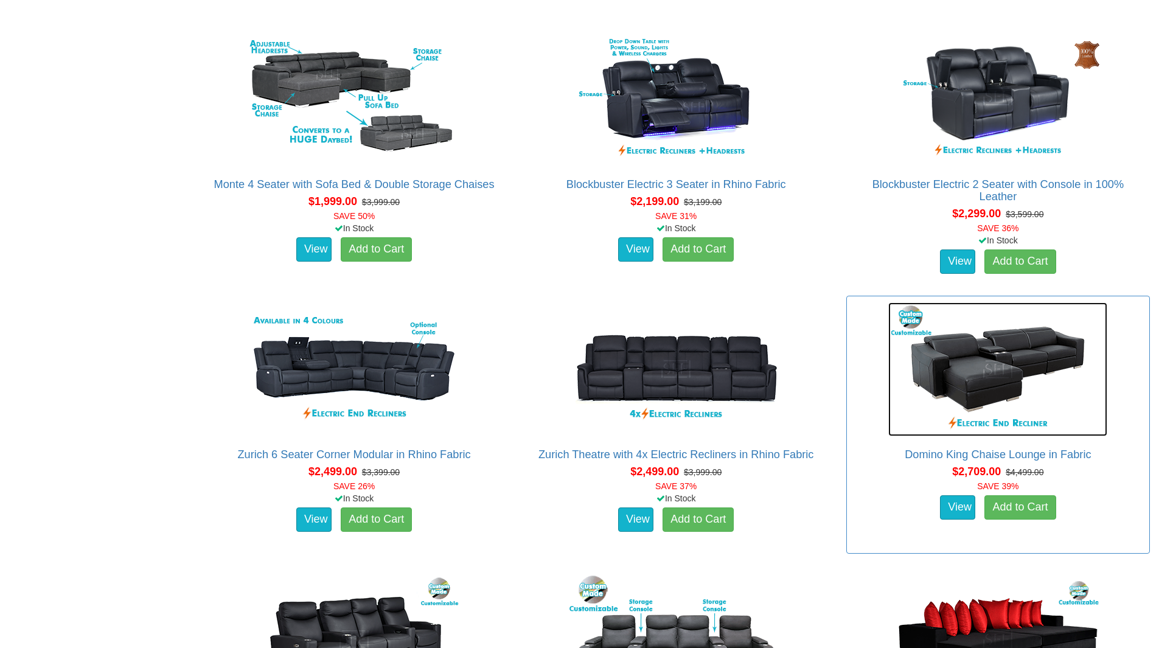
click at [987, 380] on img at bounding box center [998, 369] width 219 height 134
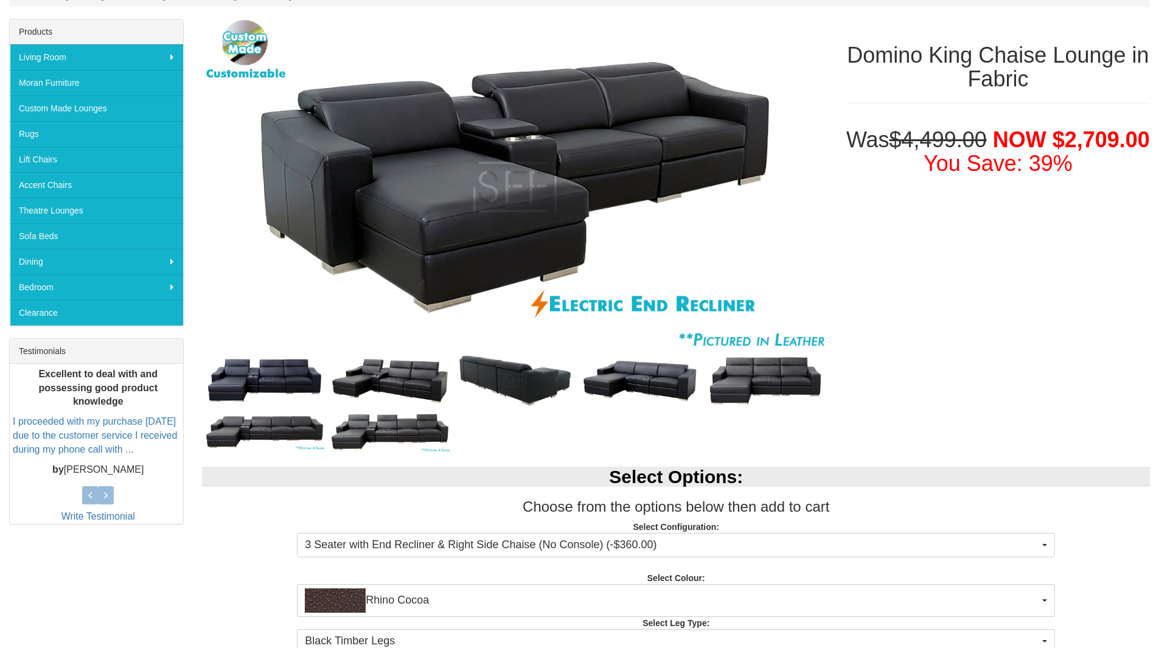
scroll to position [183, 0]
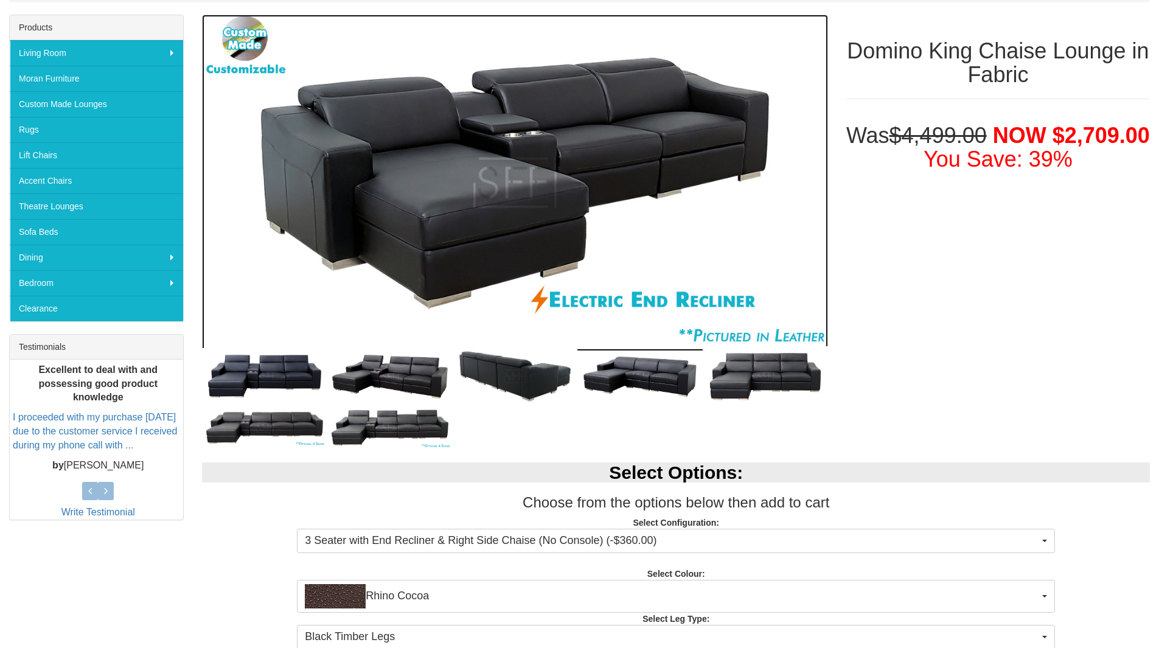
click at [438, 243] on img at bounding box center [515, 183] width 626 height 337
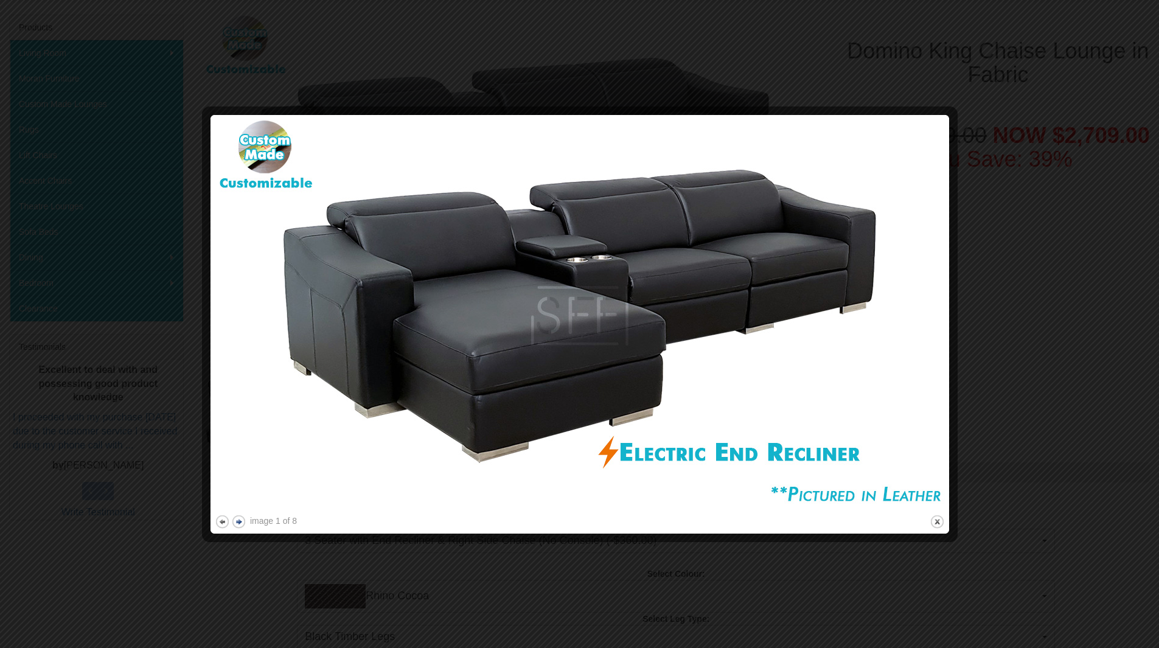
click at [239, 522] on button "next" at bounding box center [238, 521] width 15 height 15
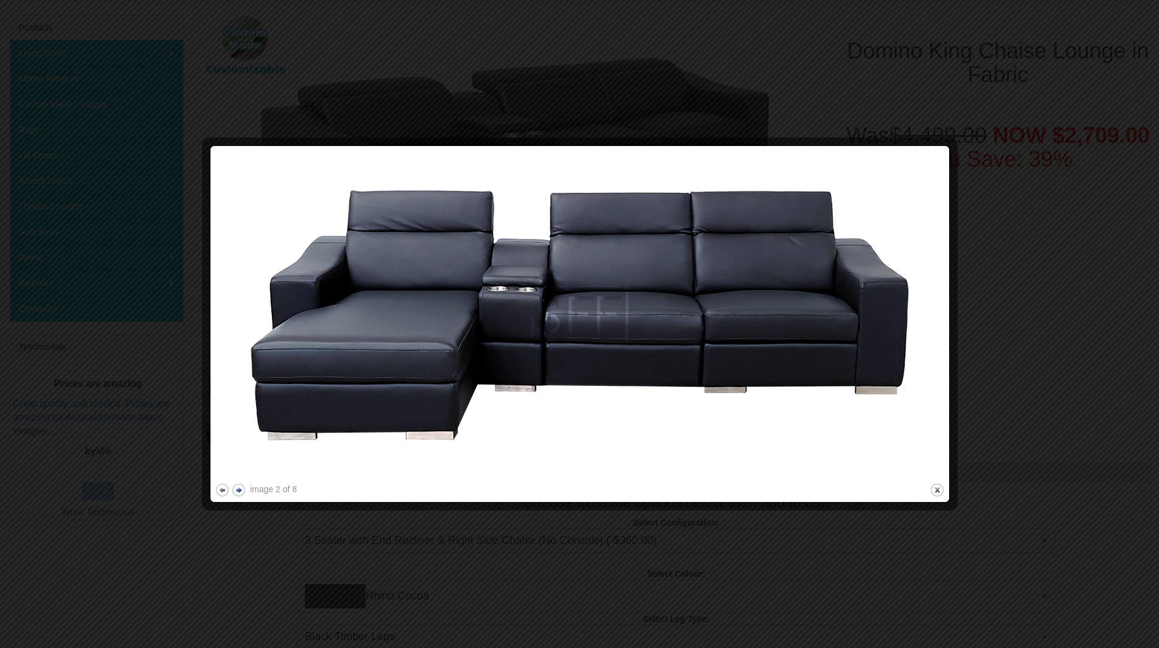
click at [237, 491] on button "next" at bounding box center [238, 490] width 15 height 15
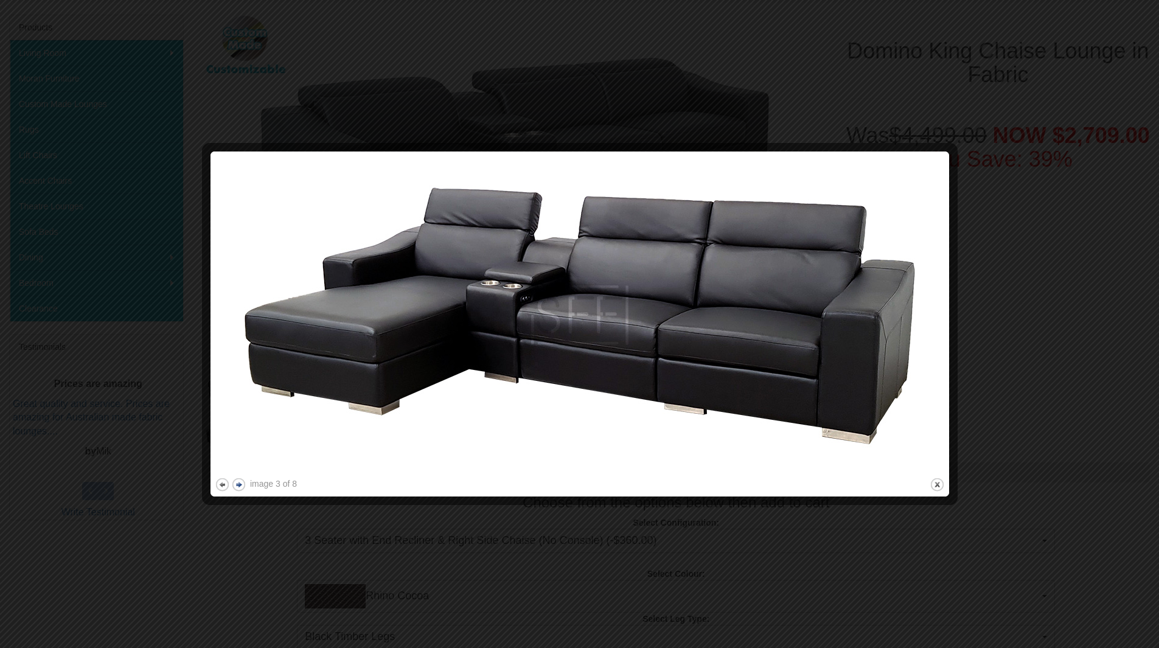
click at [239, 488] on button "next" at bounding box center [238, 484] width 15 height 15
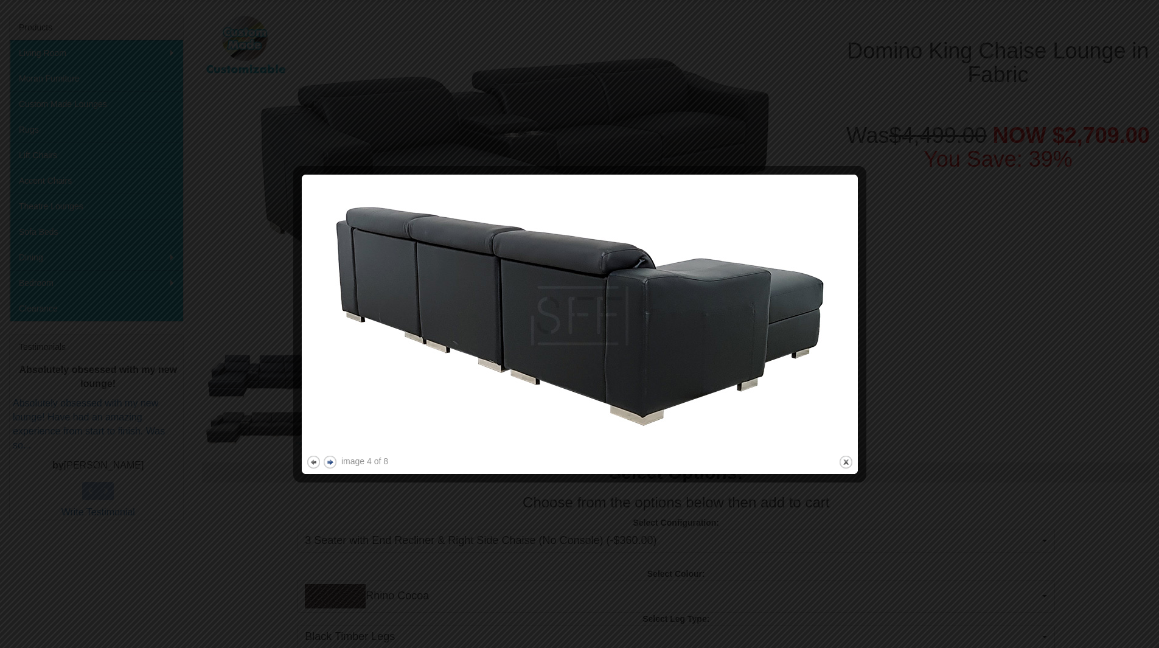
click at [329, 463] on button "next" at bounding box center [330, 462] width 15 height 15
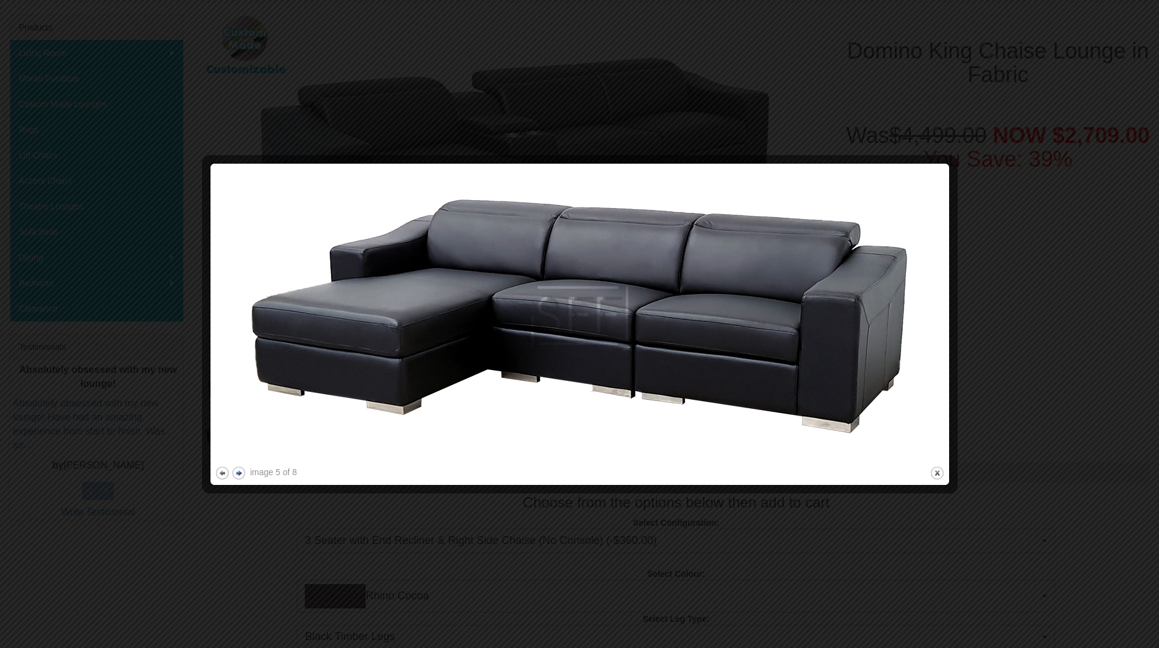
click at [238, 474] on button "next" at bounding box center [238, 473] width 15 height 15
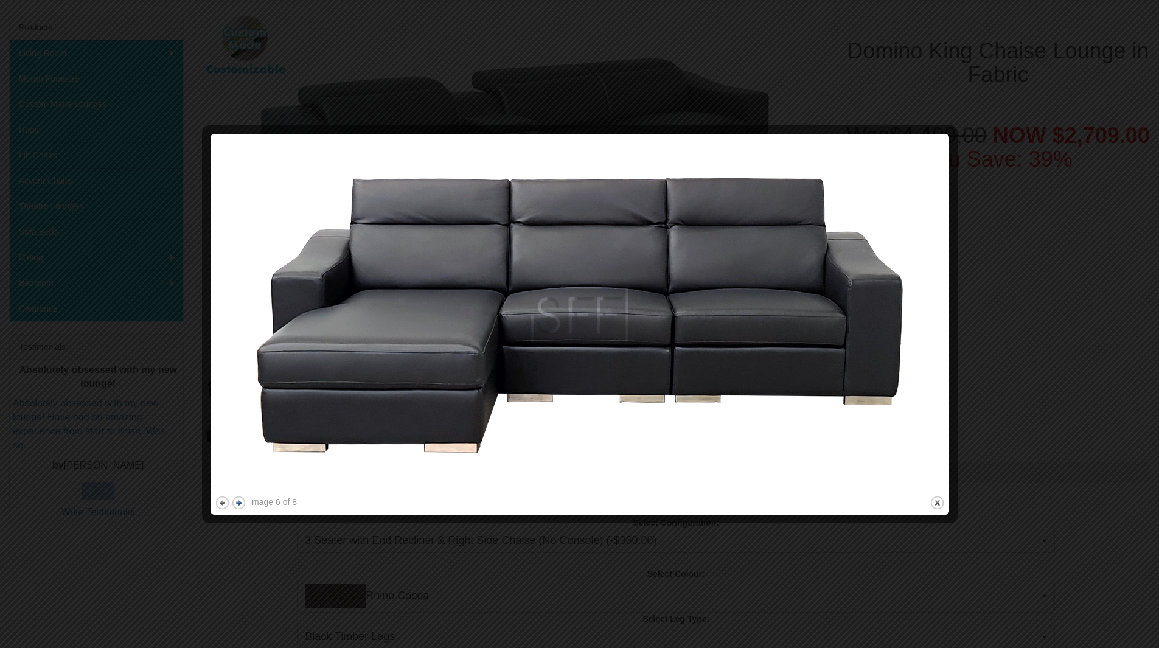
click at [238, 501] on button "next" at bounding box center [238, 502] width 15 height 15
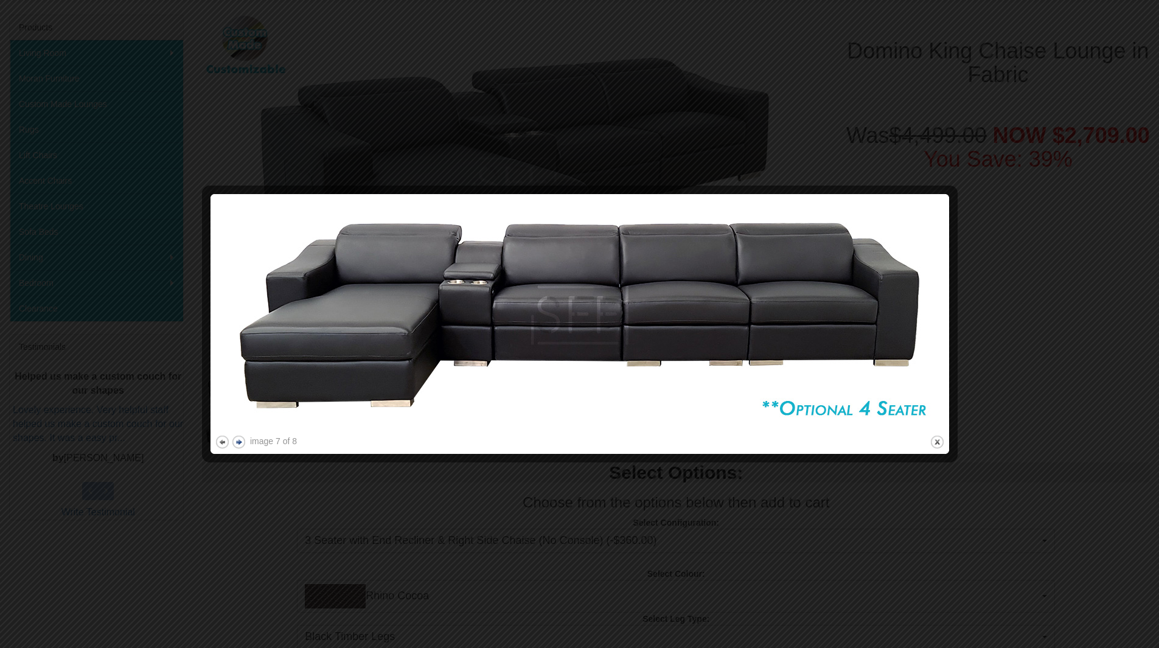
click at [238, 442] on button "next" at bounding box center [238, 442] width 15 height 15
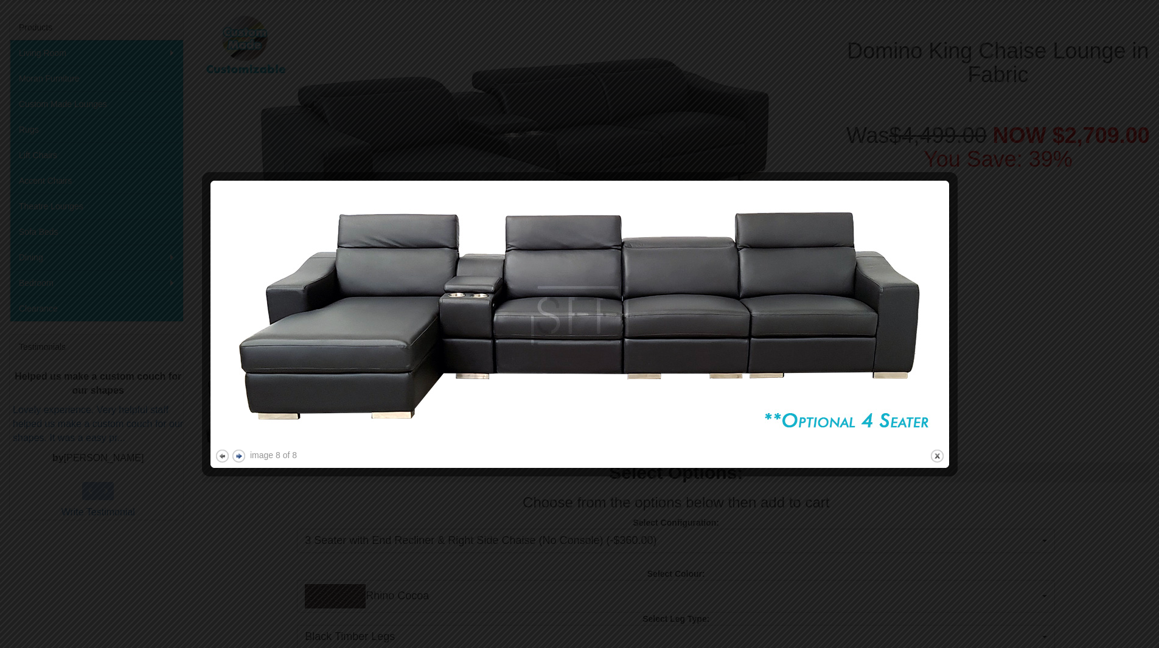
click at [242, 456] on button "next" at bounding box center [238, 456] width 15 height 15
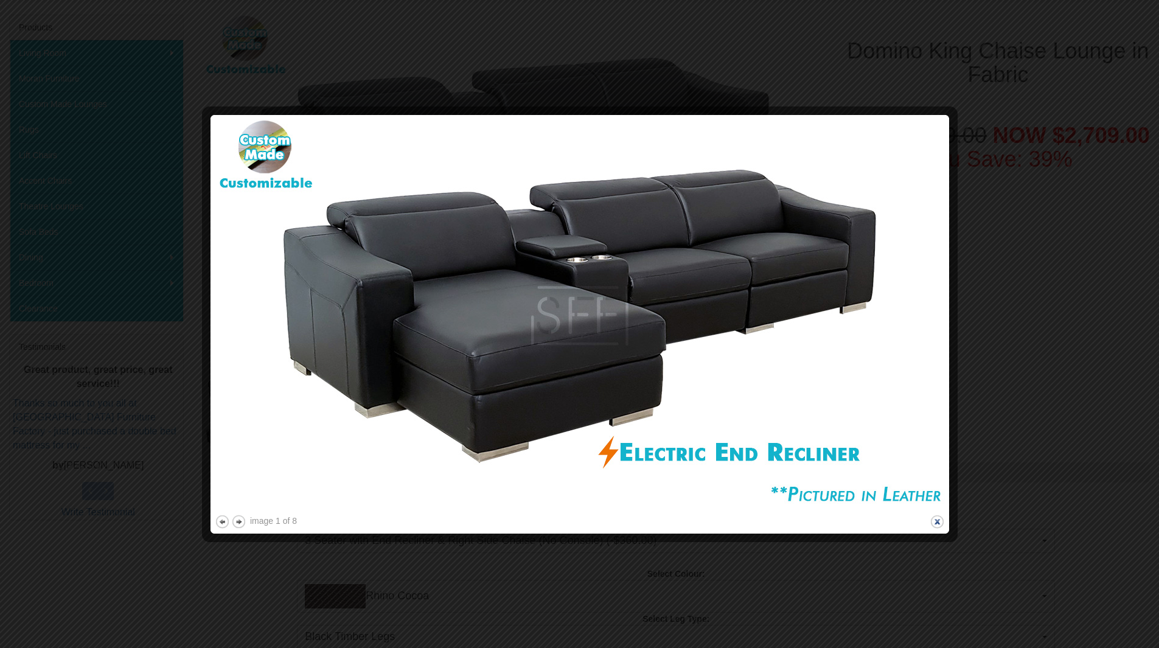
click at [936, 523] on button "close" at bounding box center [937, 521] width 15 height 15
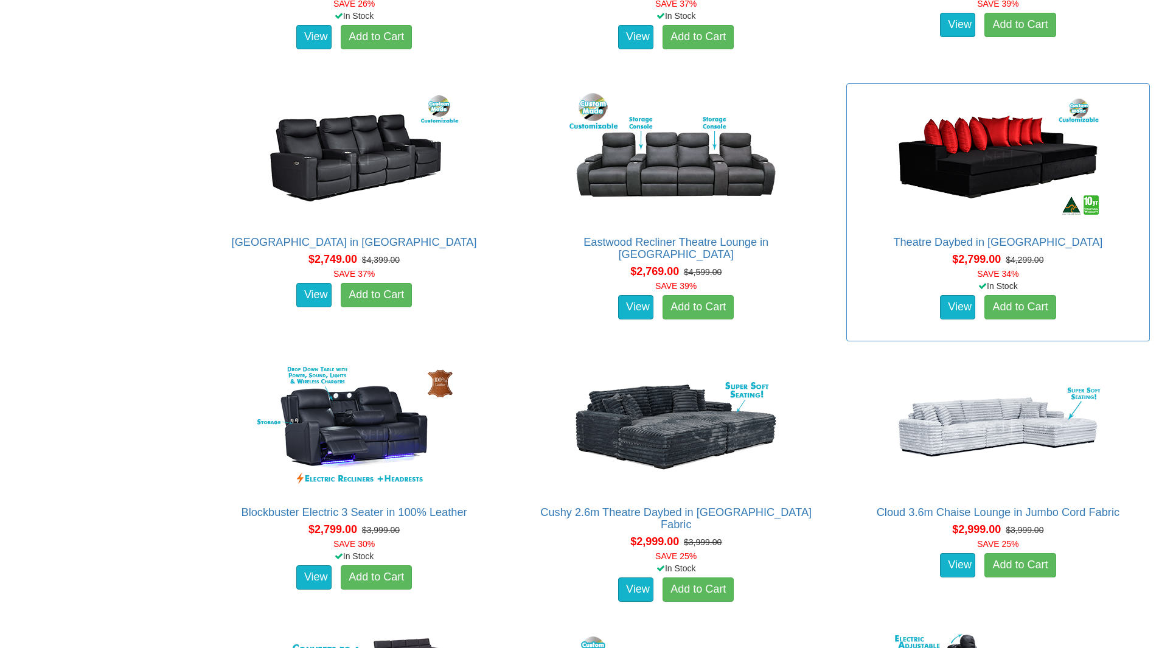
scroll to position [1582, 0]
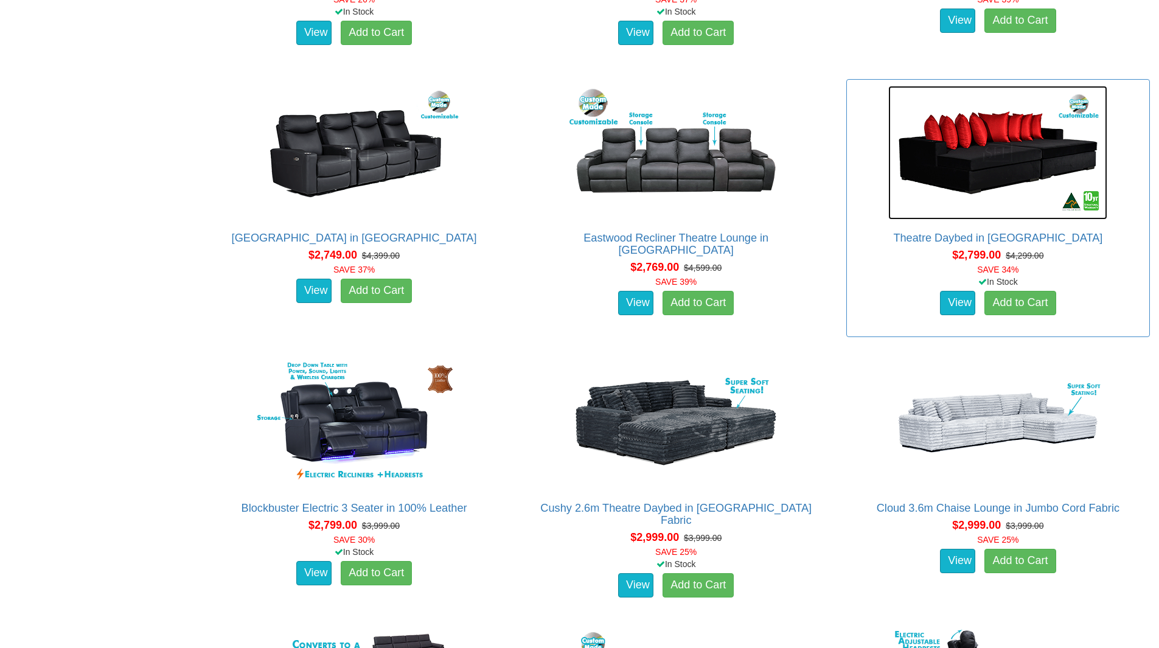
click at [993, 152] on img at bounding box center [998, 153] width 219 height 134
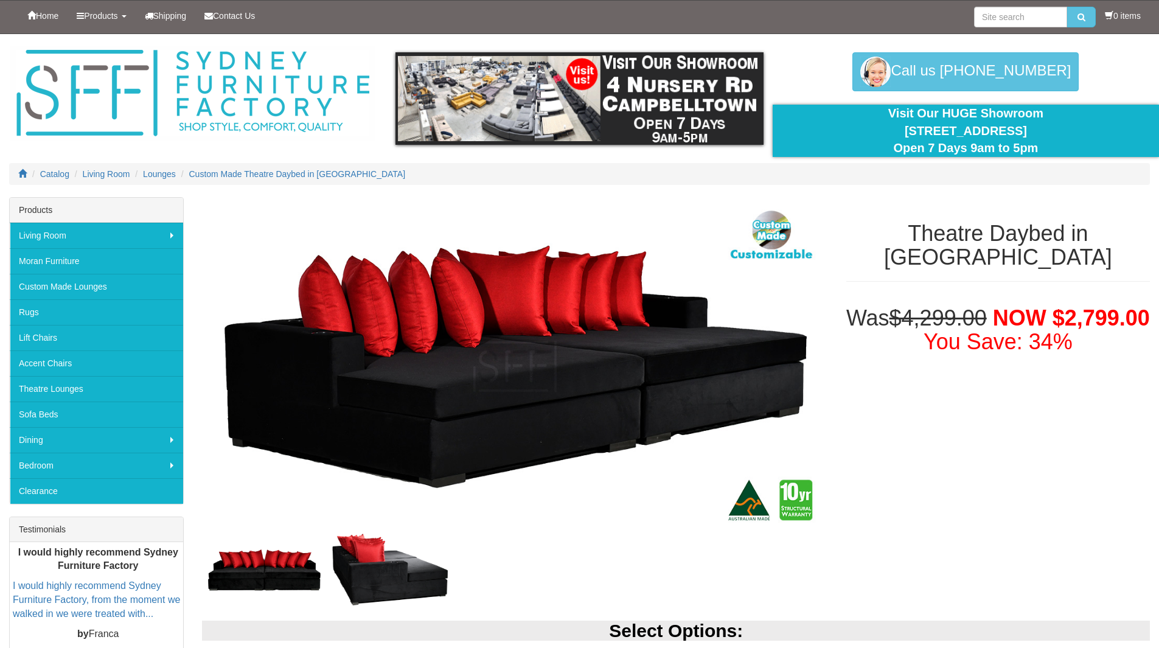
scroll to position [243, 0]
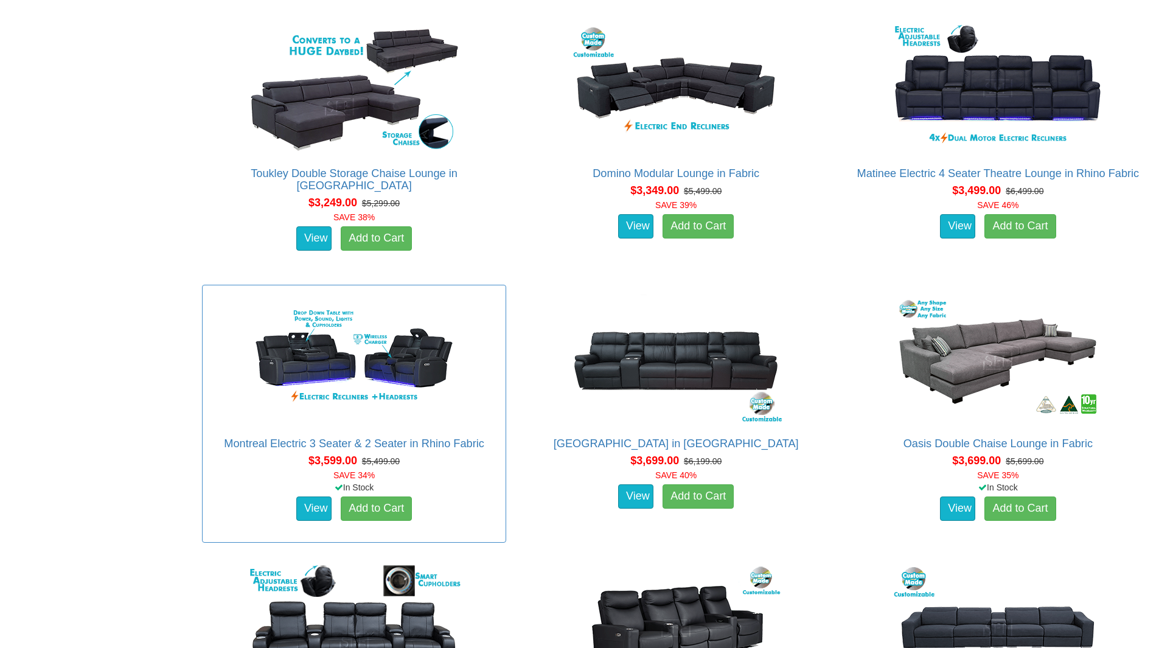
scroll to position [2191, 0]
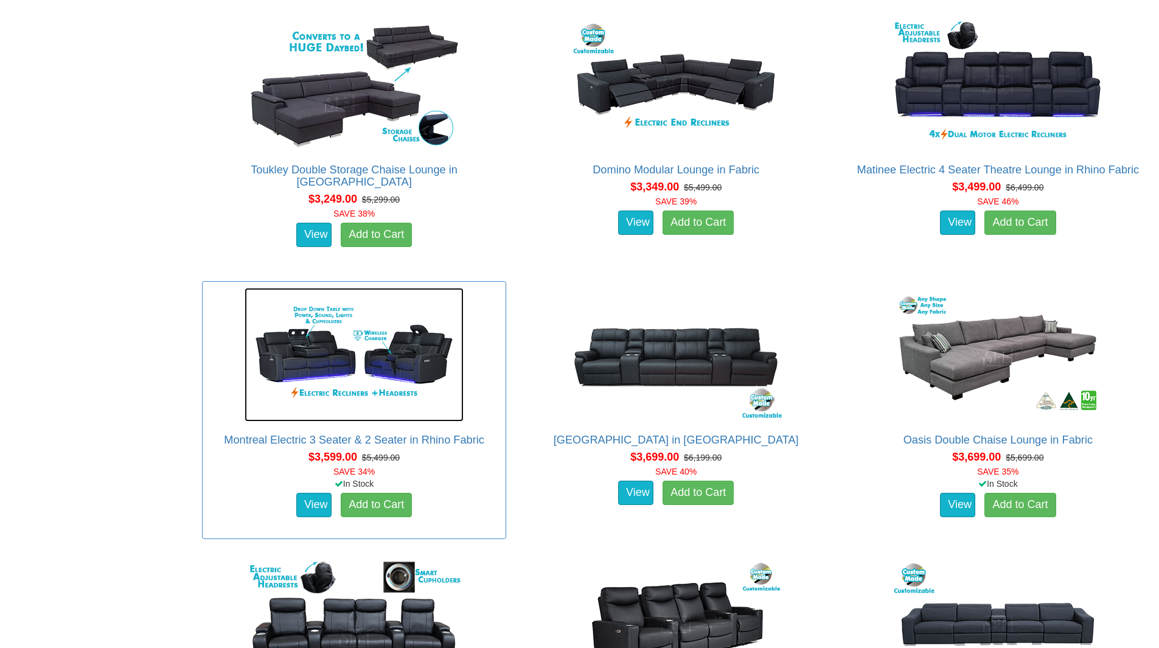
click at [438, 357] on img at bounding box center [354, 355] width 219 height 134
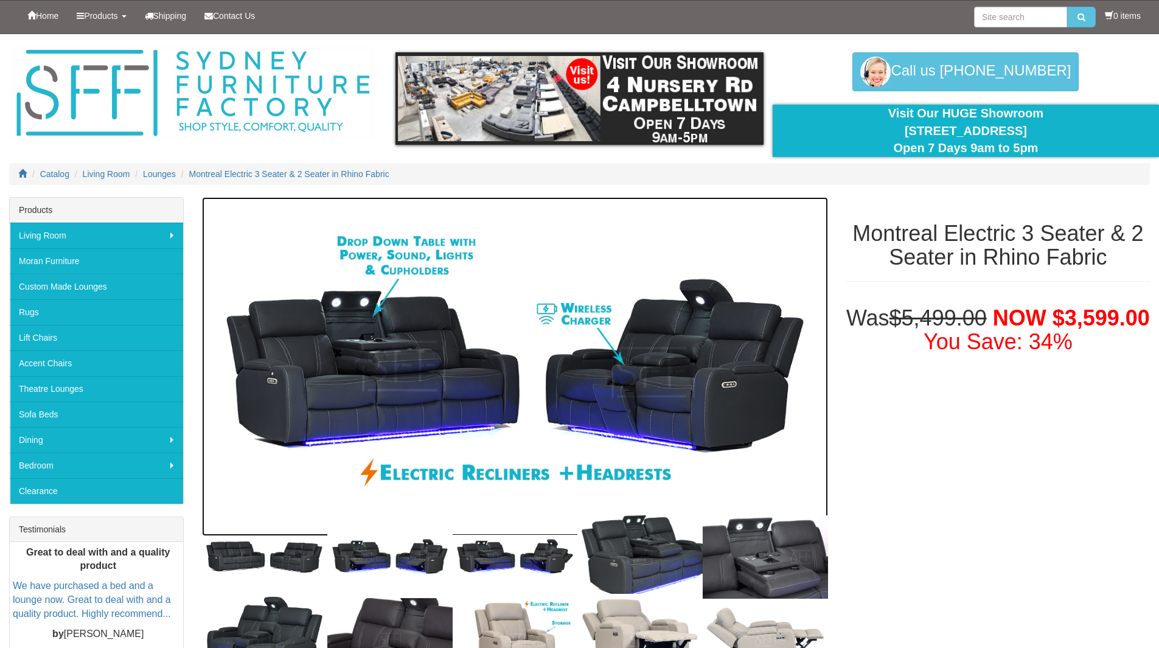
click at [463, 362] on img at bounding box center [515, 366] width 626 height 339
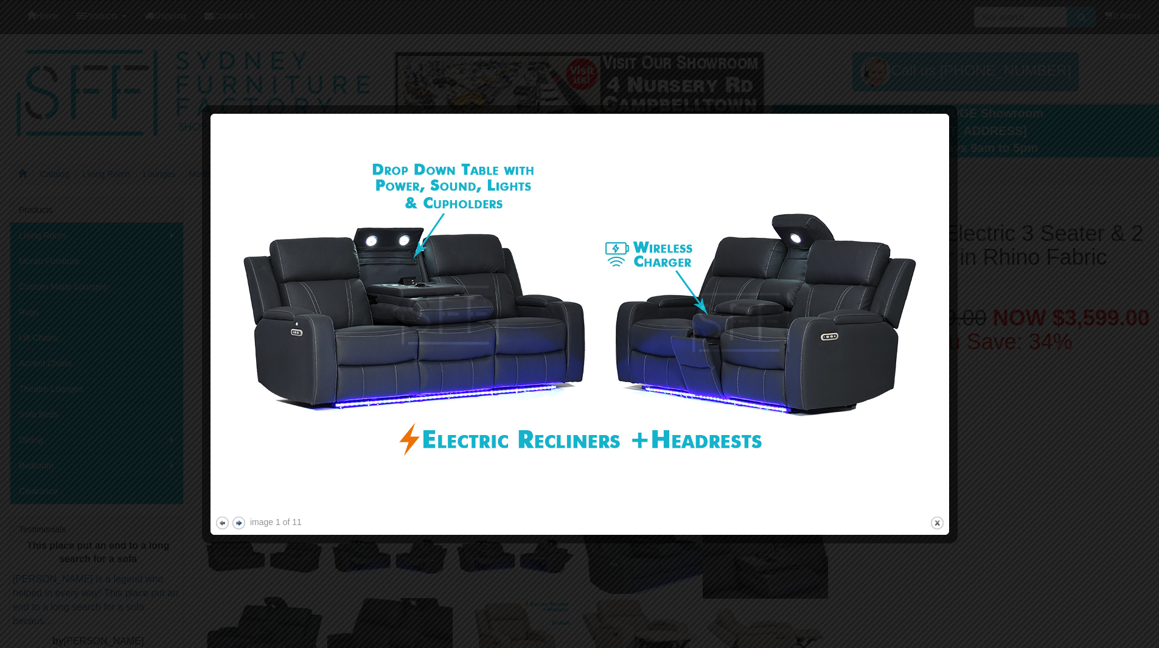
click at [238, 523] on button "next" at bounding box center [238, 522] width 15 height 15
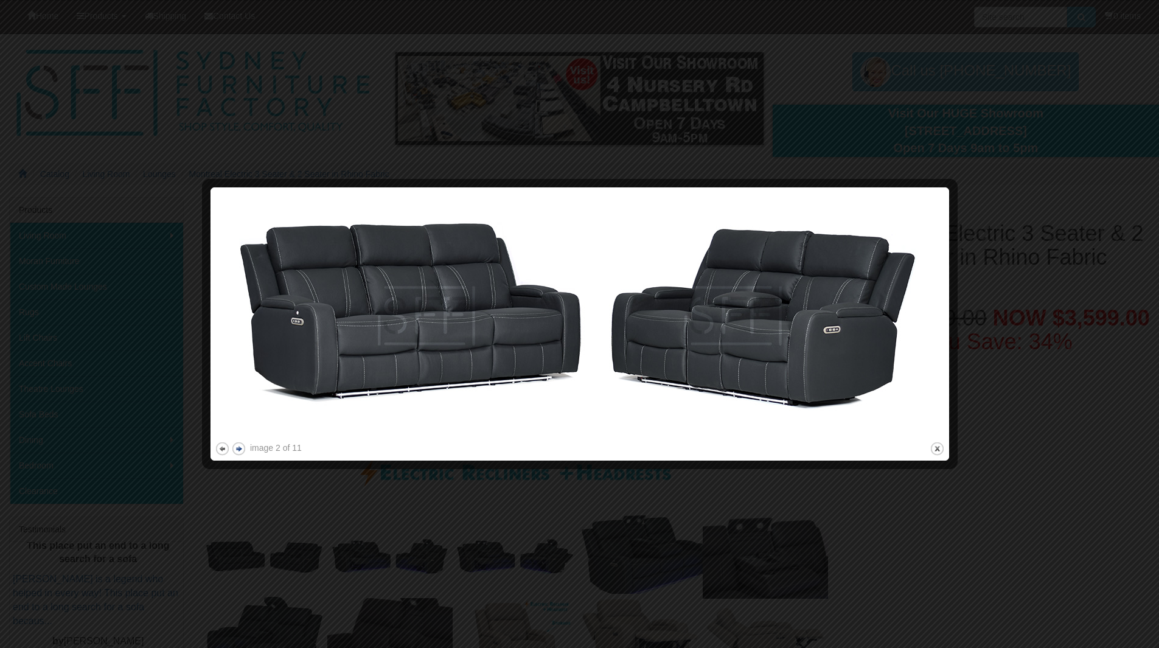
click at [240, 449] on button "next" at bounding box center [238, 448] width 15 height 15
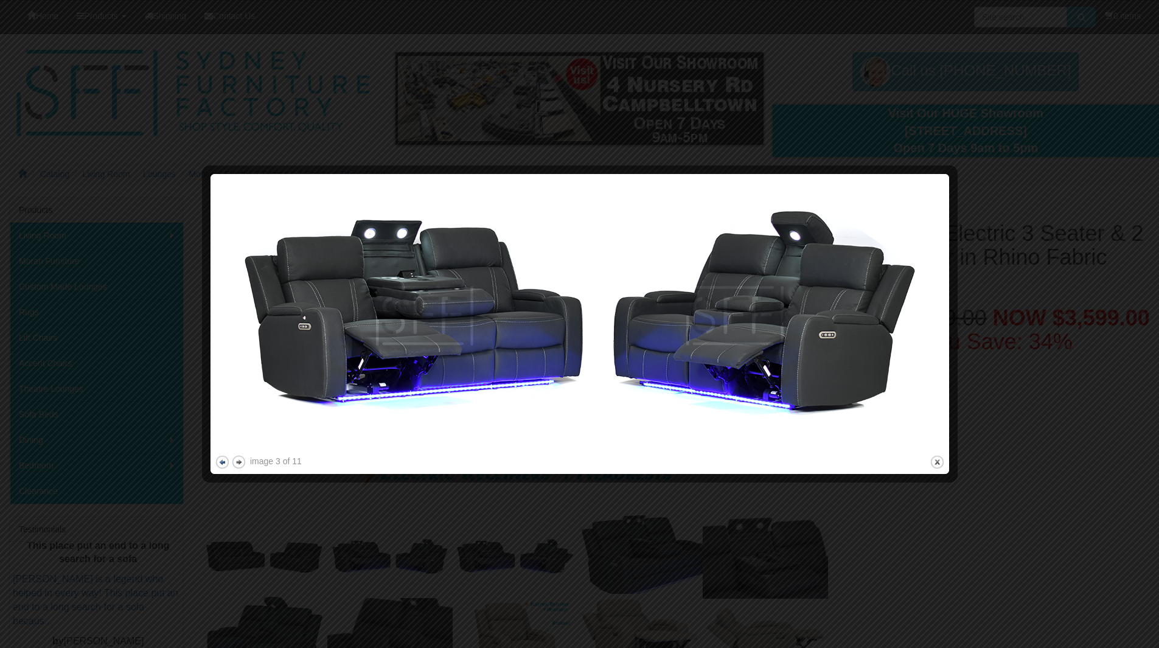
click at [223, 463] on button "previous" at bounding box center [222, 462] width 15 height 15
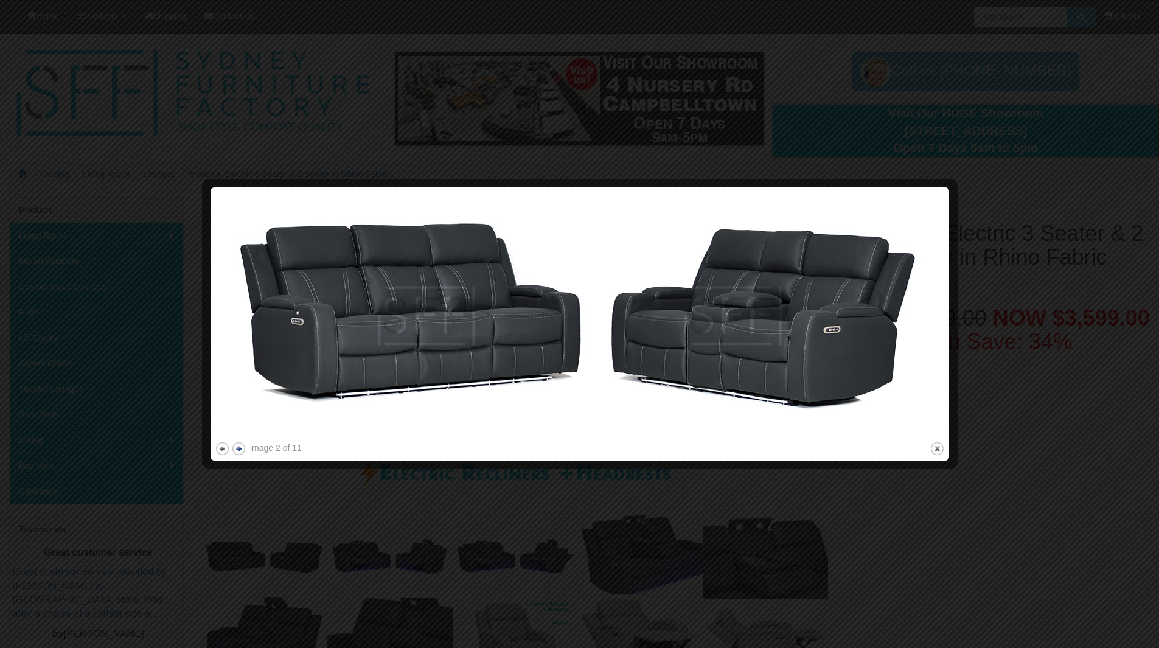
click at [238, 452] on button "next" at bounding box center [238, 448] width 15 height 15
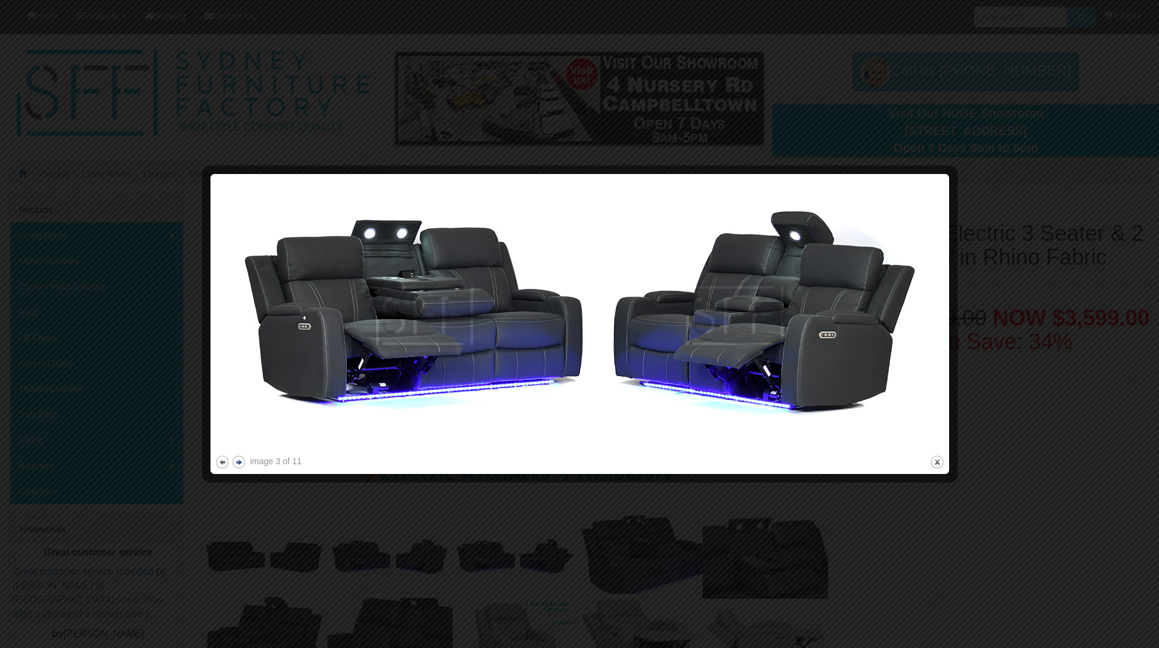
click at [239, 463] on button "next" at bounding box center [238, 462] width 15 height 15
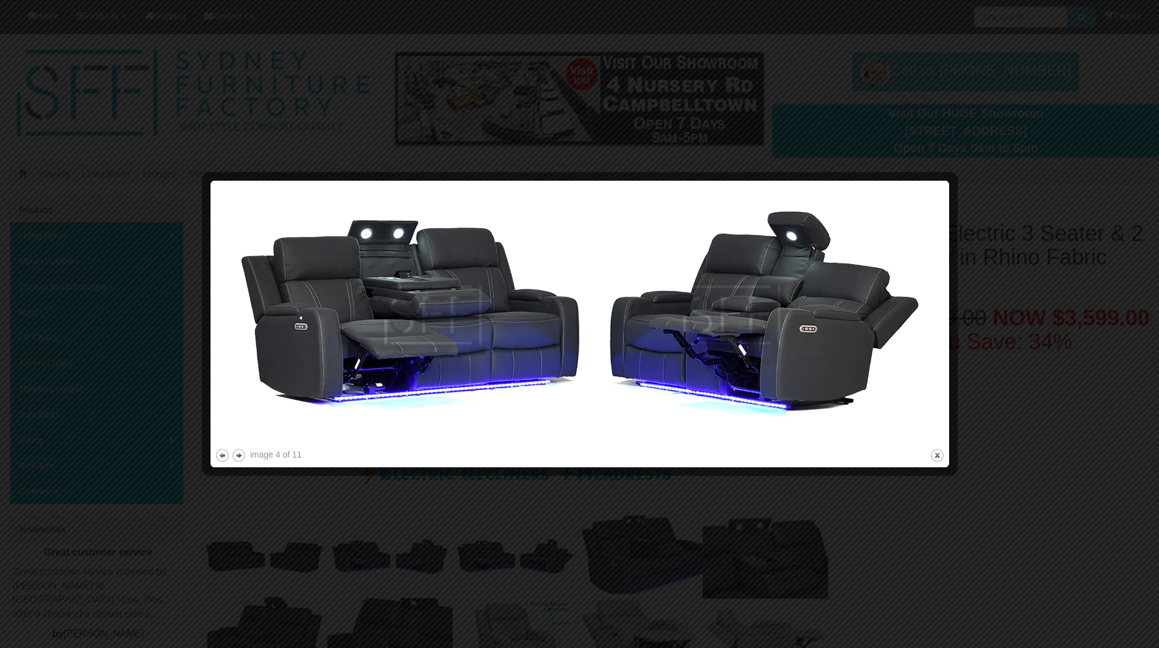
click at [239, 463] on button "next" at bounding box center [238, 455] width 15 height 15
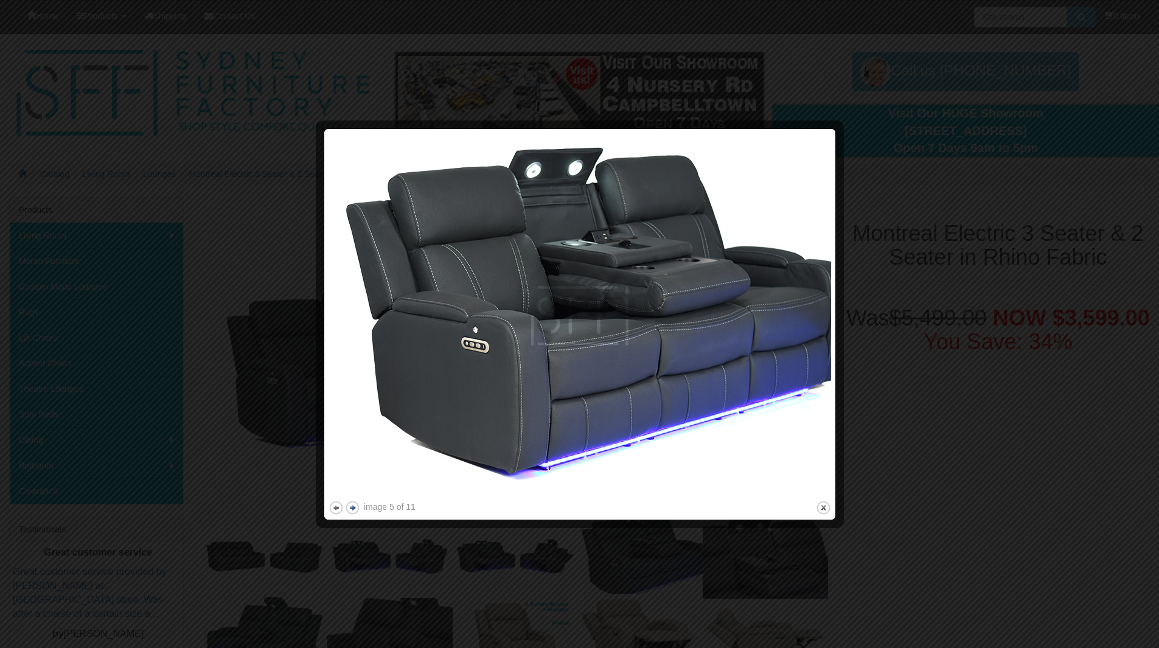
click at [354, 506] on button "next" at bounding box center [352, 507] width 15 height 15
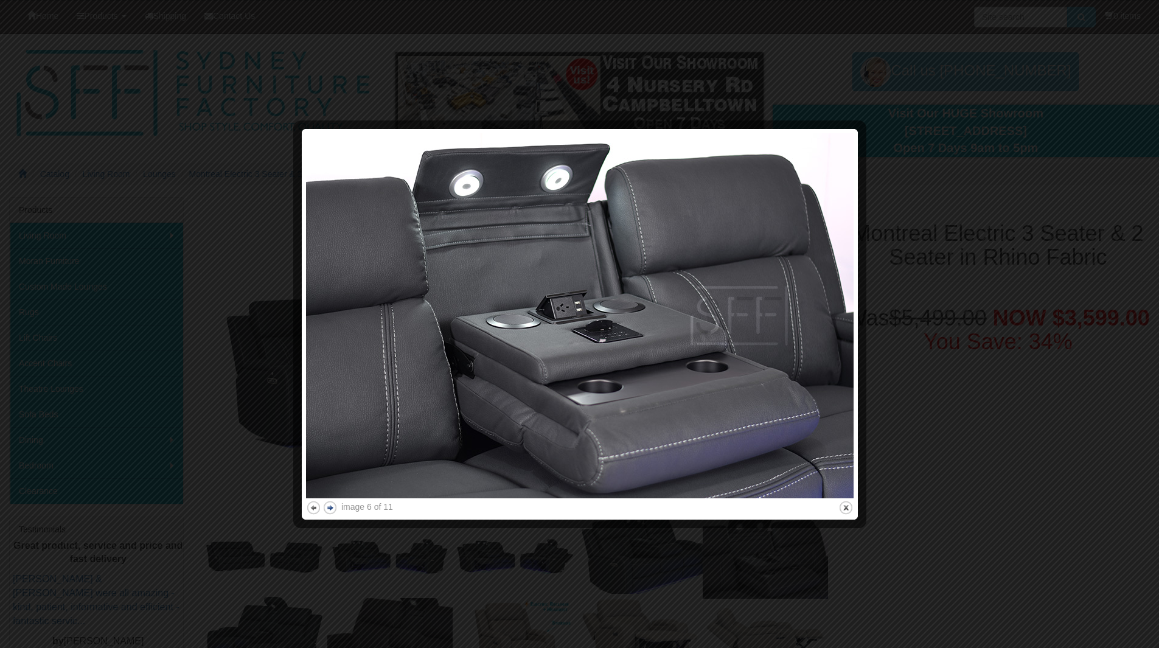
click at [330, 509] on button "next" at bounding box center [330, 507] width 15 height 15
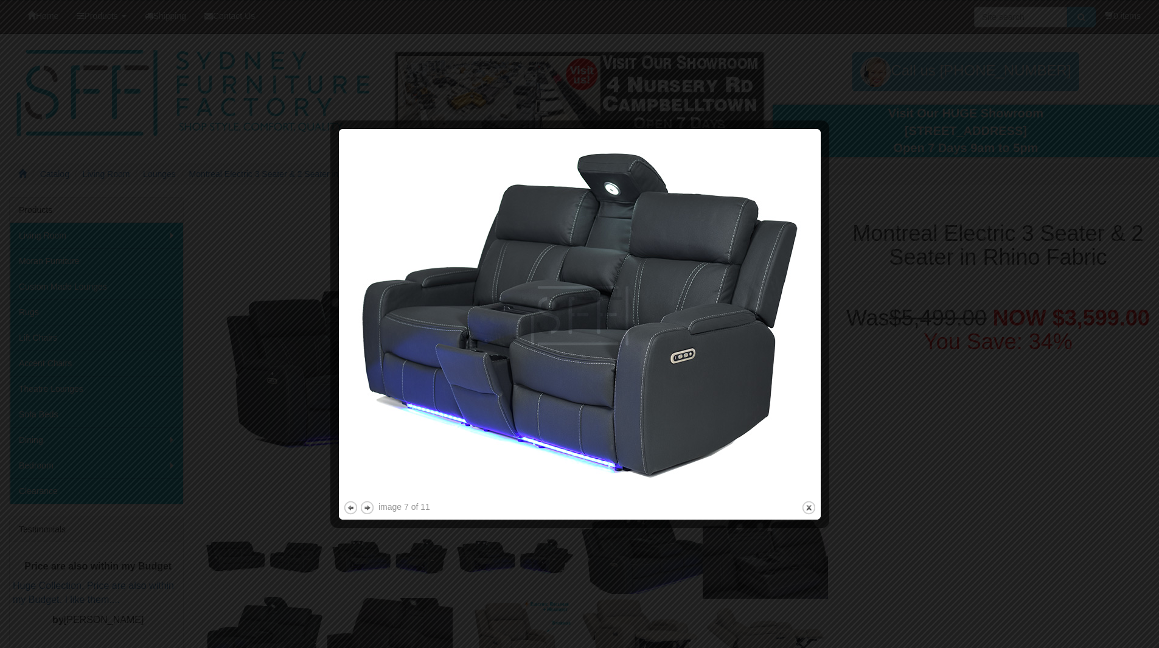
drag, startPoint x: 813, startPoint y: 505, endPoint x: 773, endPoint y: 379, distance: 132.8
click at [812, 505] on button "close" at bounding box center [809, 507] width 15 height 15
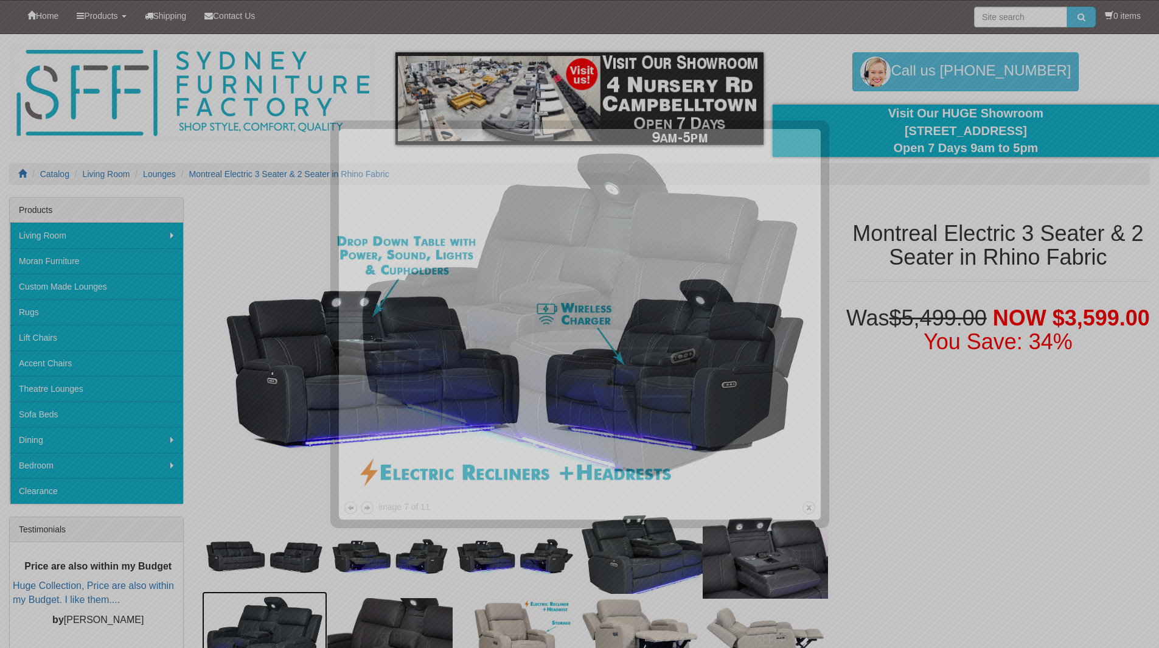
scroll to position [40, 0]
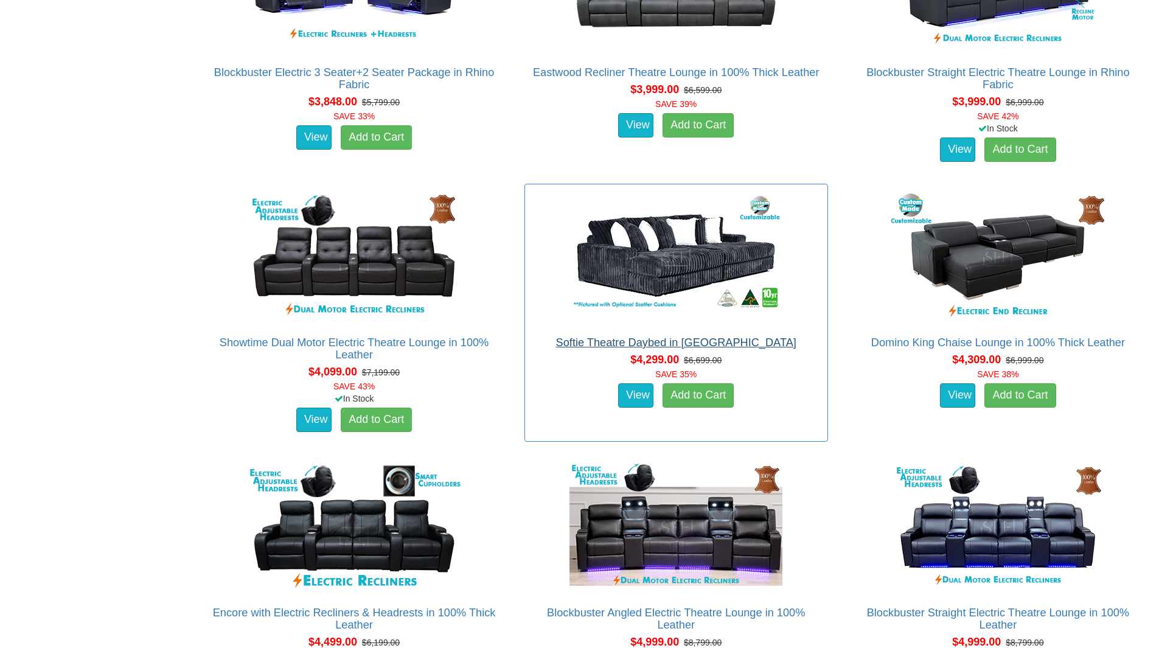
scroll to position [3104, 0]
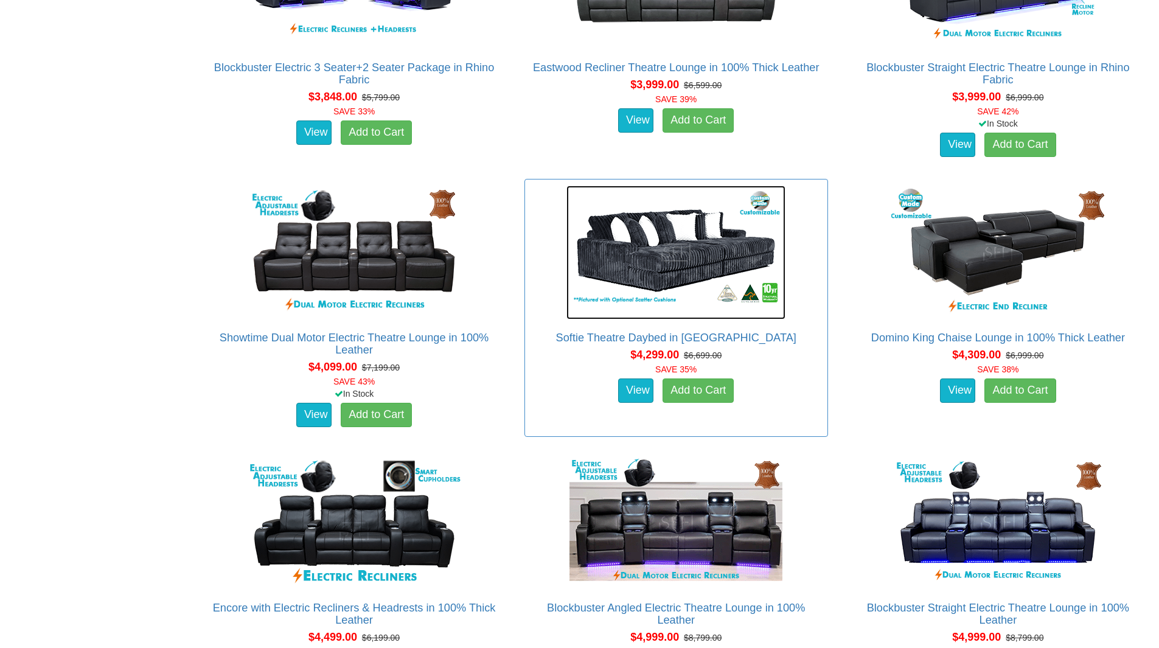
click at [667, 252] on img at bounding box center [676, 253] width 219 height 134
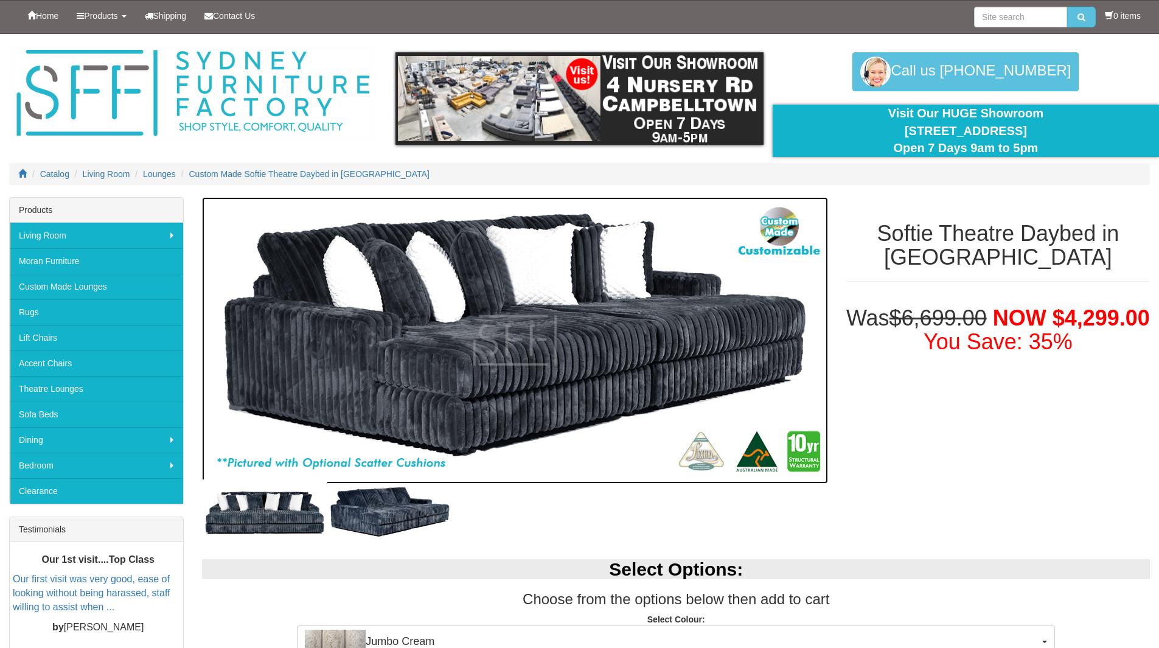
click at [500, 299] on img at bounding box center [515, 340] width 626 height 287
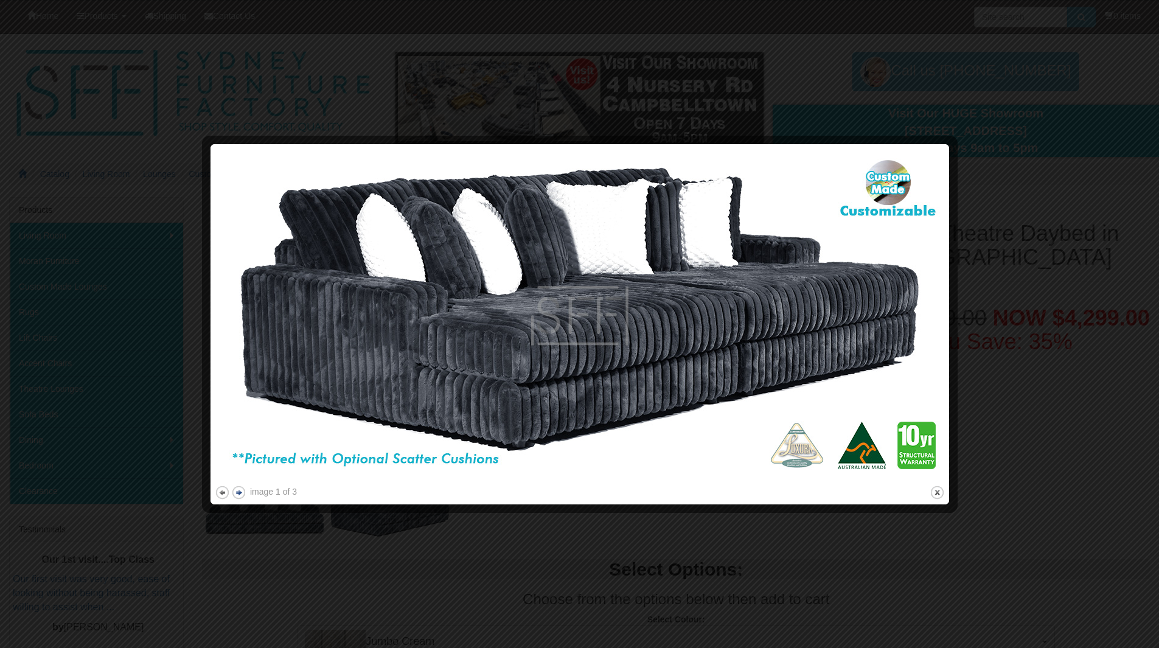
click at [238, 494] on button "next" at bounding box center [238, 492] width 15 height 15
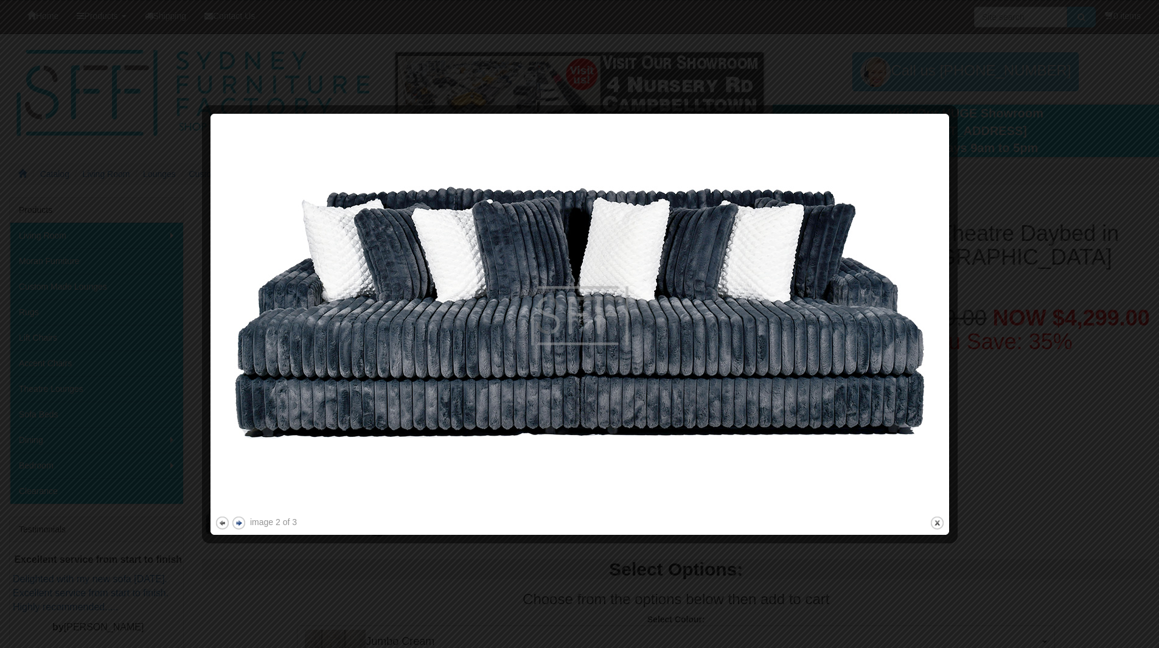
click at [241, 522] on button "next" at bounding box center [238, 522] width 15 height 15
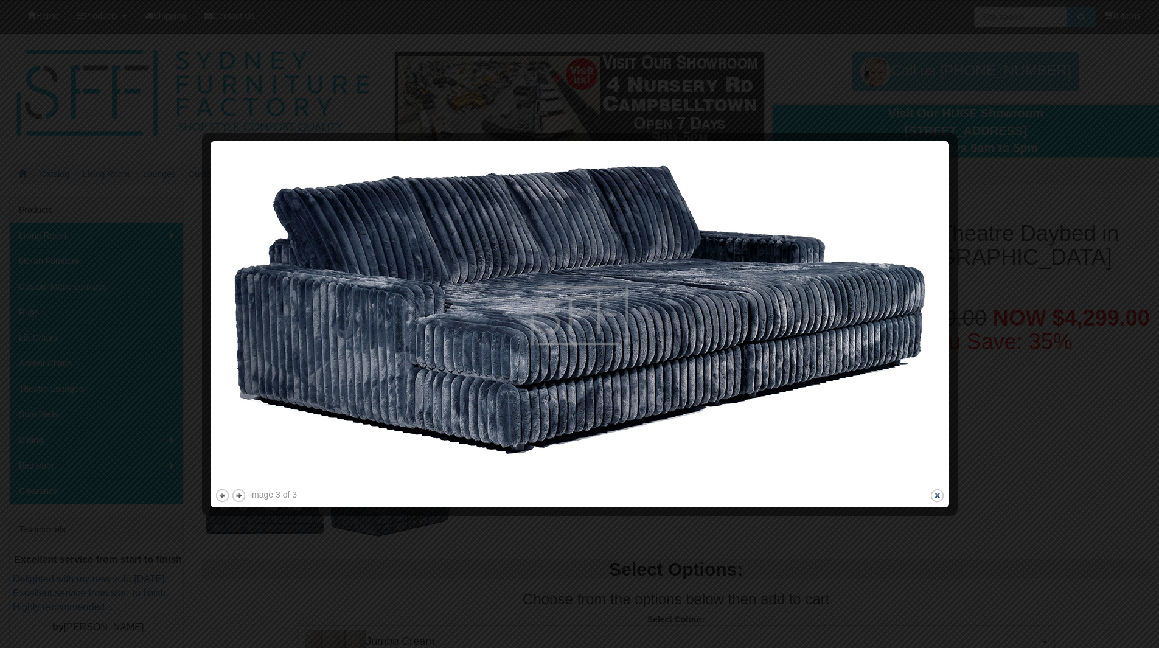
click at [931, 493] on button "close" at bounding box center [937, 495] width 15 height 15
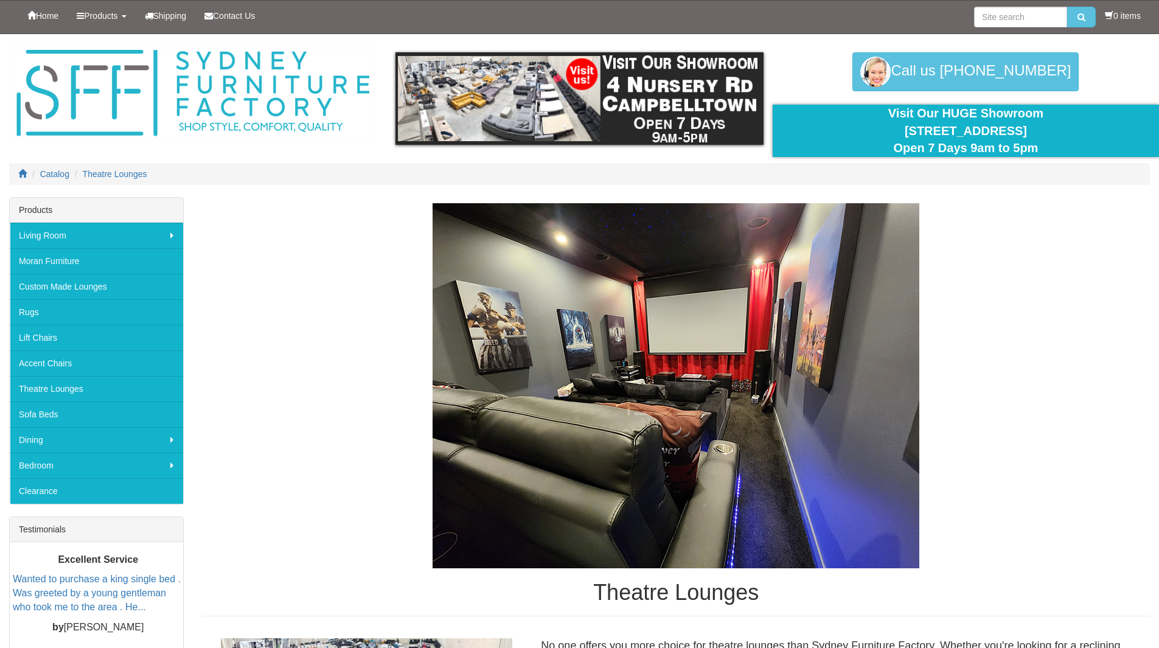
drag, startPoint x: 1135, startPoint y: 429, endPoint x: 1010, endPoint y: 114, distance: 338.5
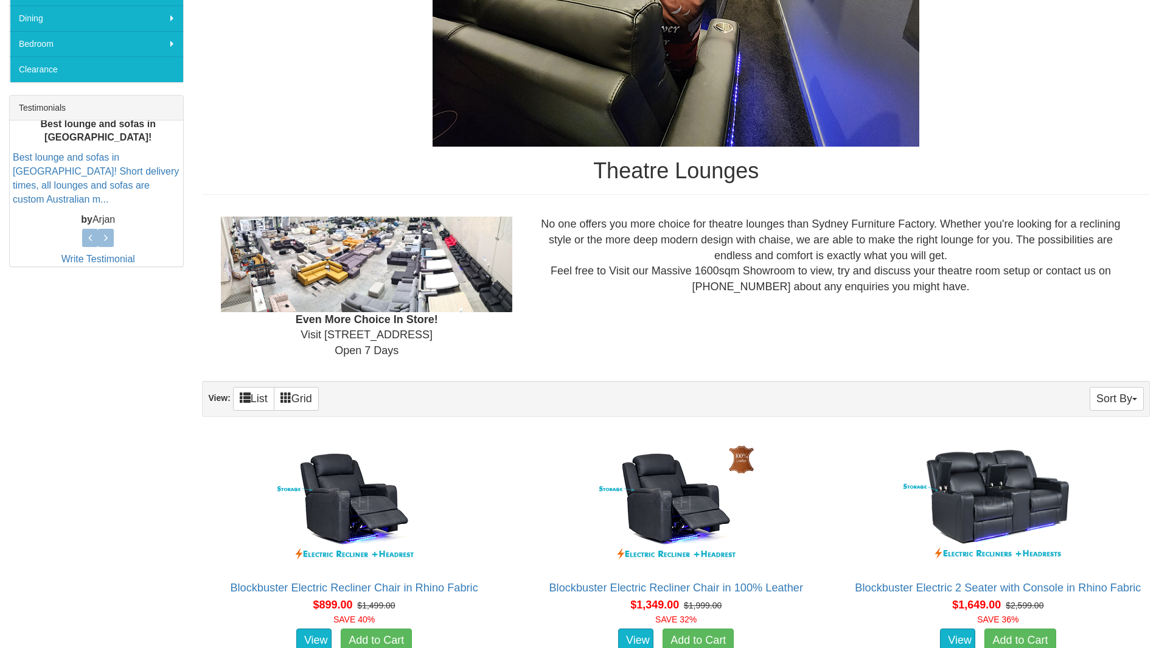
scroll to position [426, 0]
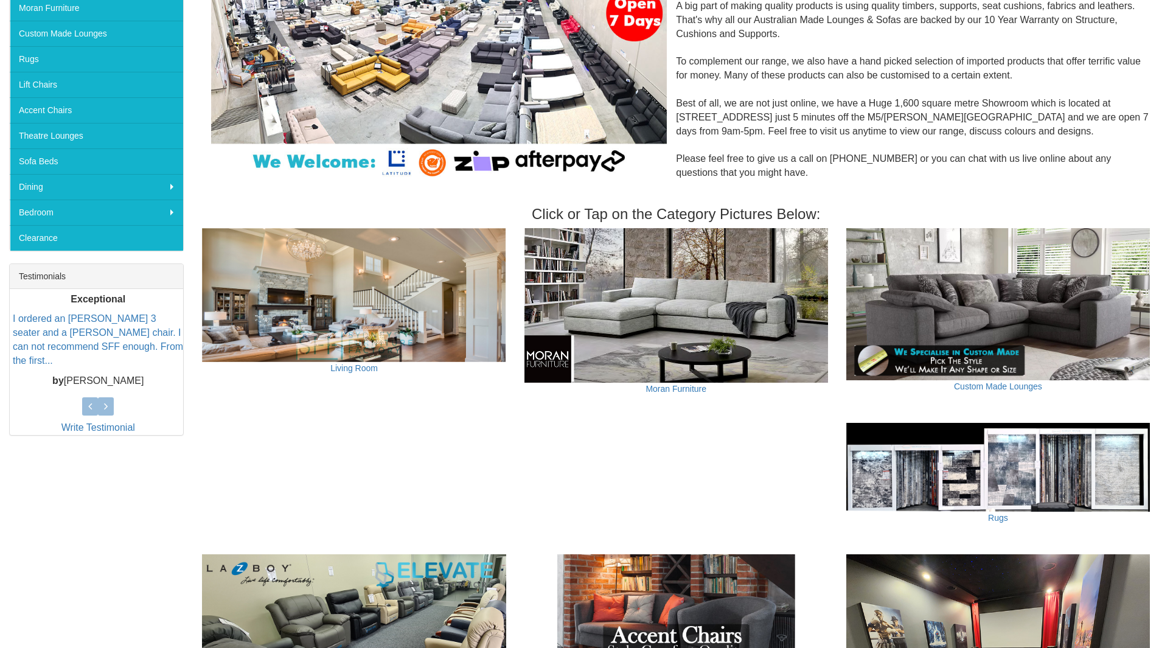
scroll to position [243, 0]
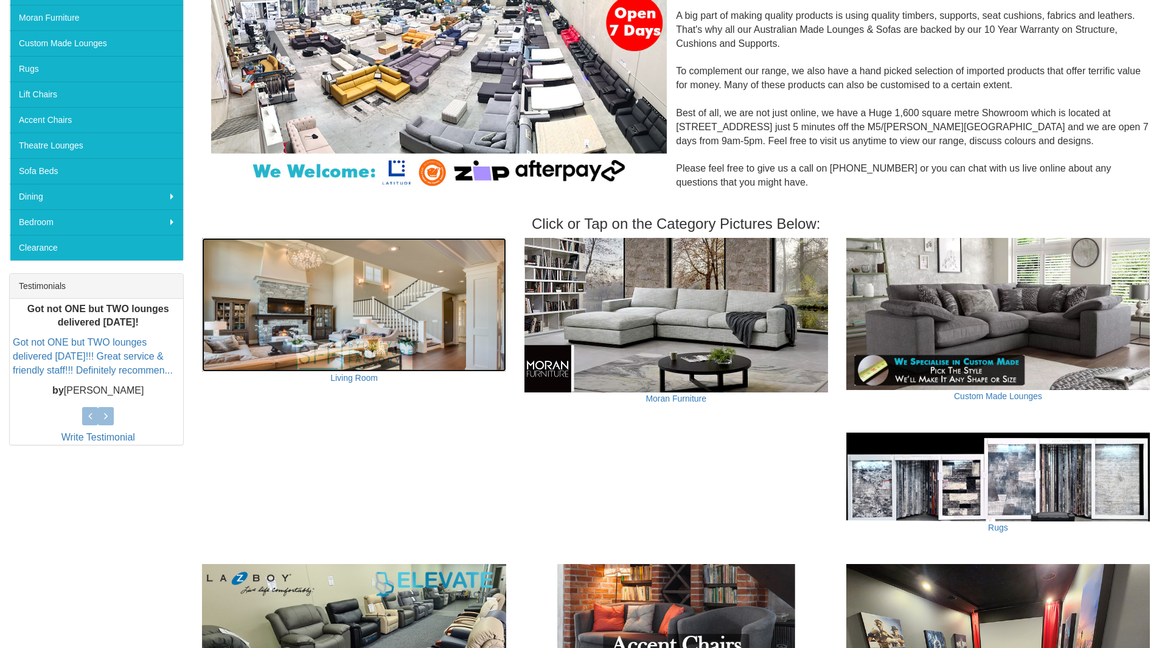
click at [412, 312] on img at bounding box center [354, 305] width 304 height 134
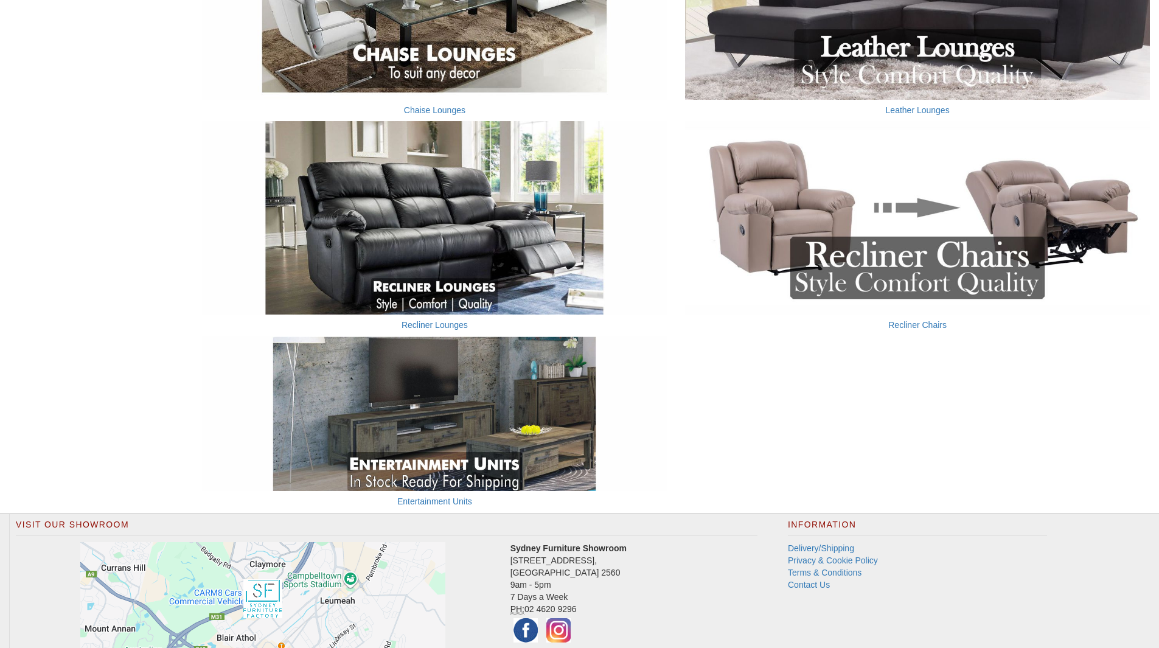
scroll to position [902, 0]
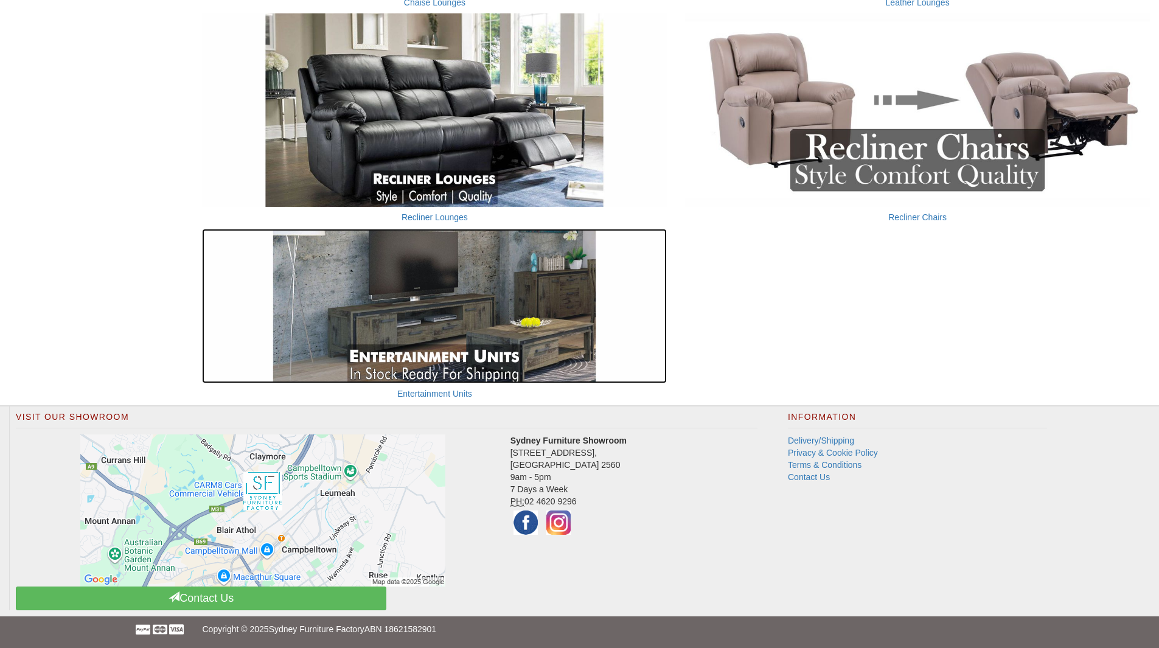
click at [481, 322] on img at bounding box center [434, 306] width 465 height 155
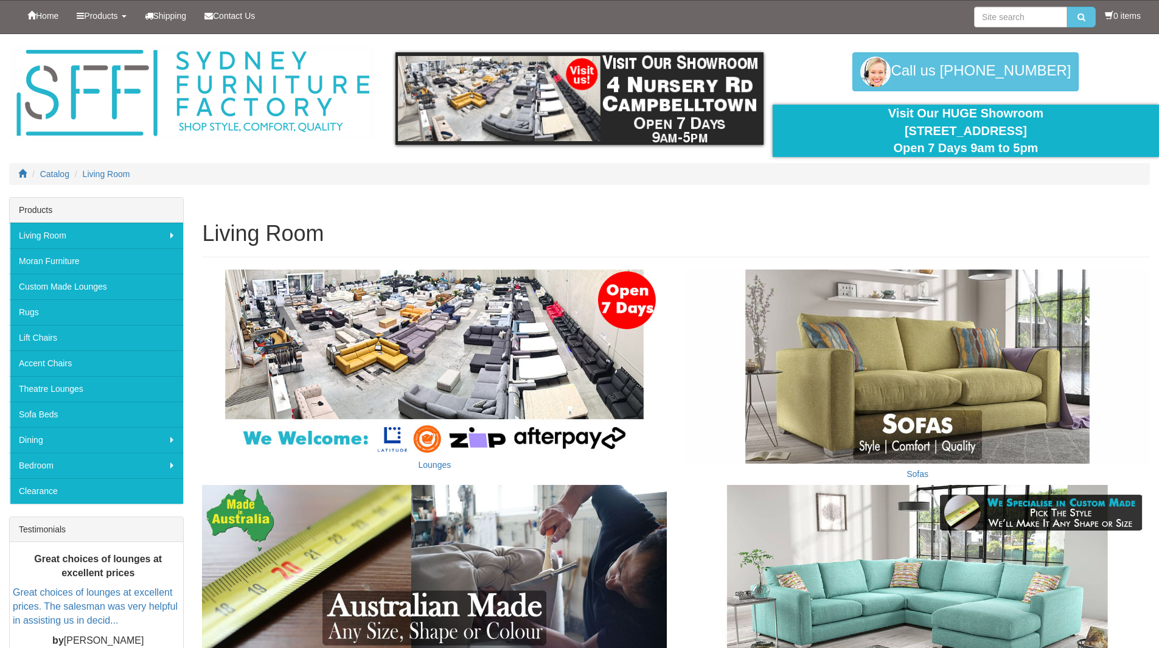
scroll to position [902, 0]
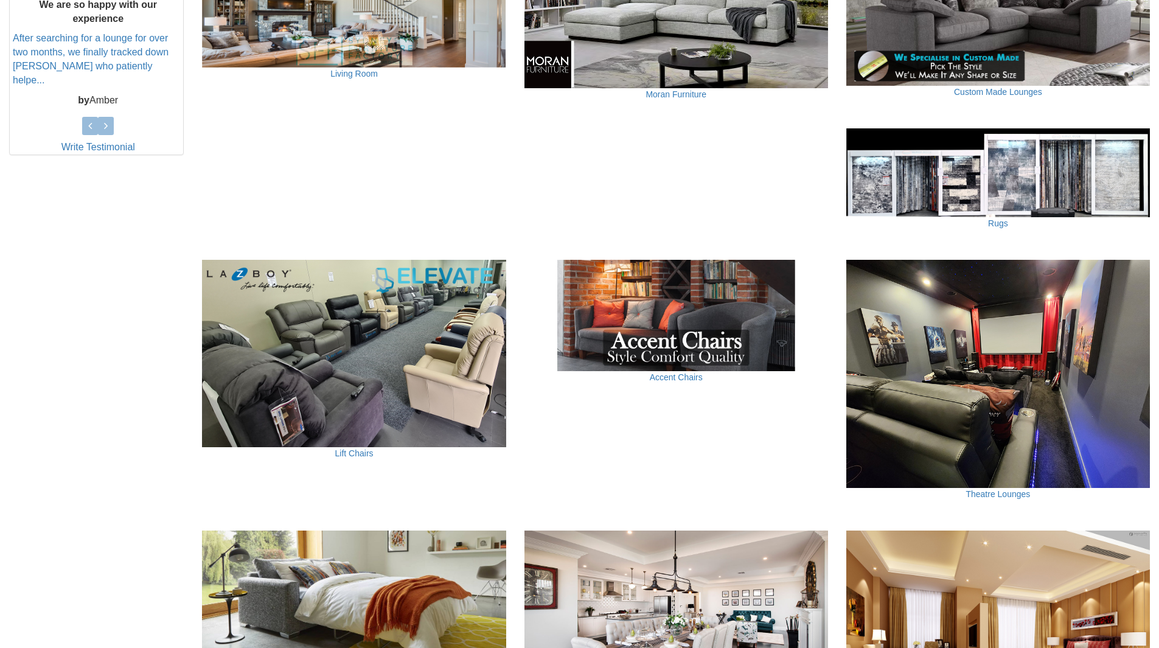
scroll to position [791, 0]
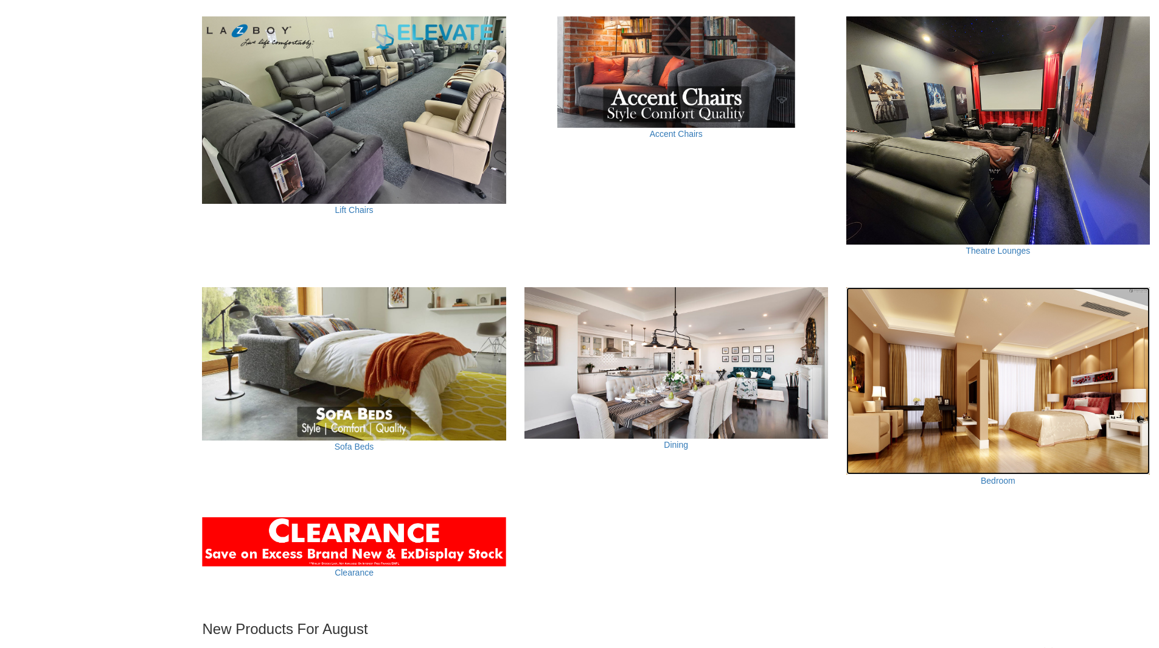
click at [949, 416] on img at bounding box center [999, 381] width 304 height 188
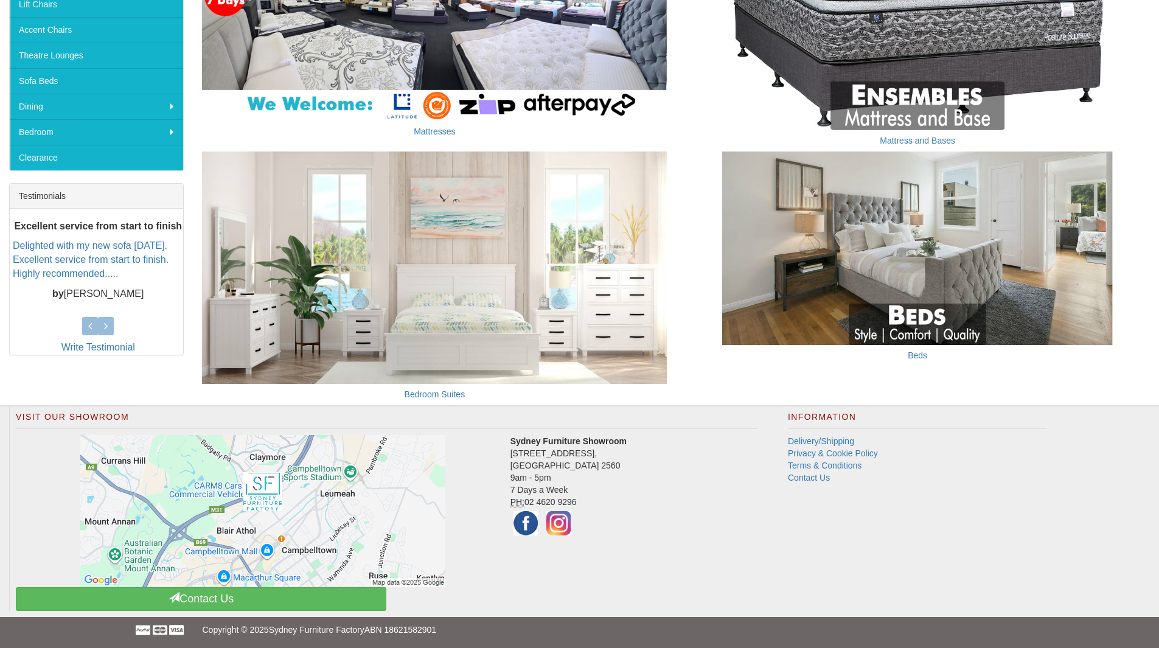
scroll to position [334, 0]
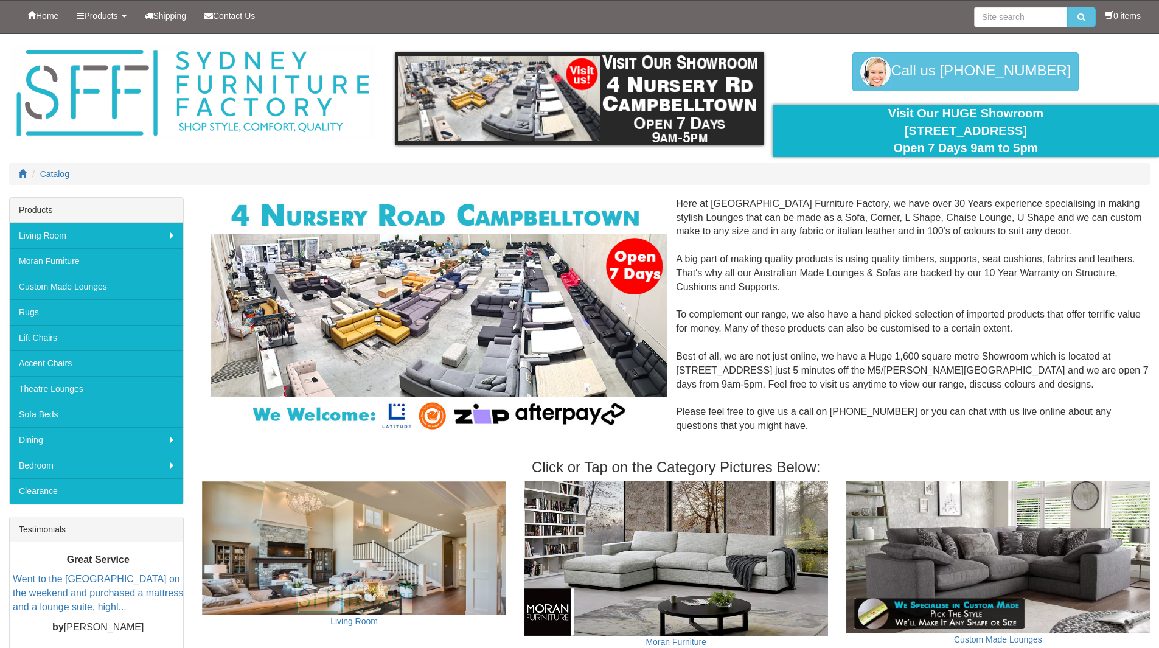
scroll to position [791, 0]
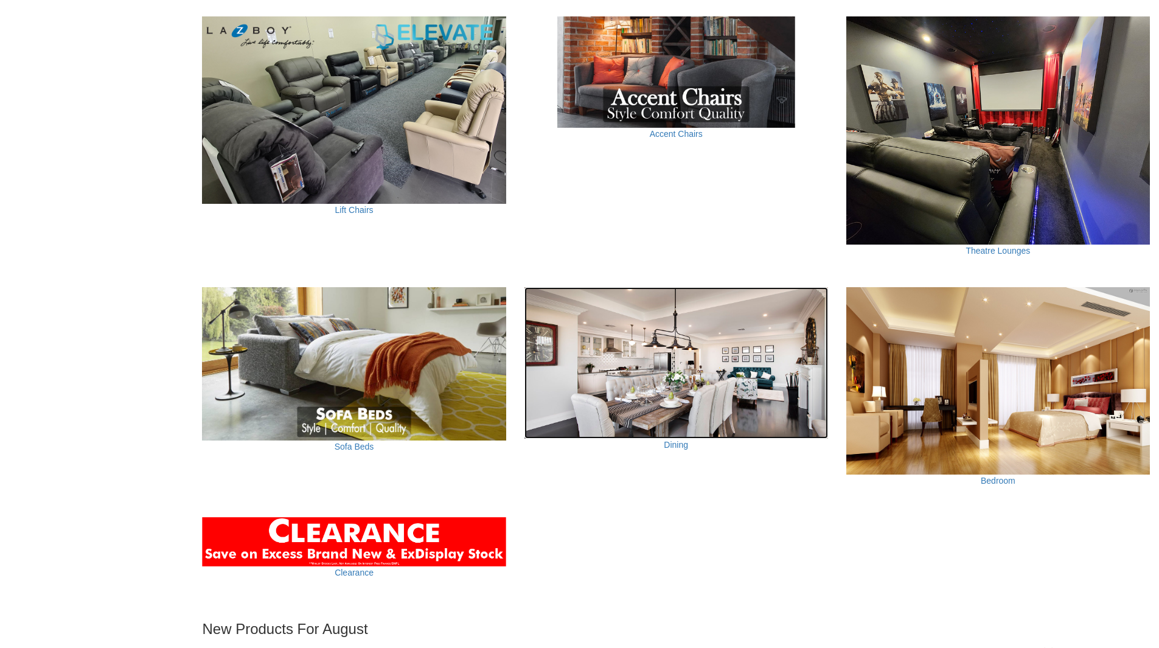
click at [704, 390] on img at bounding box center [677, 363] width 304 height 152
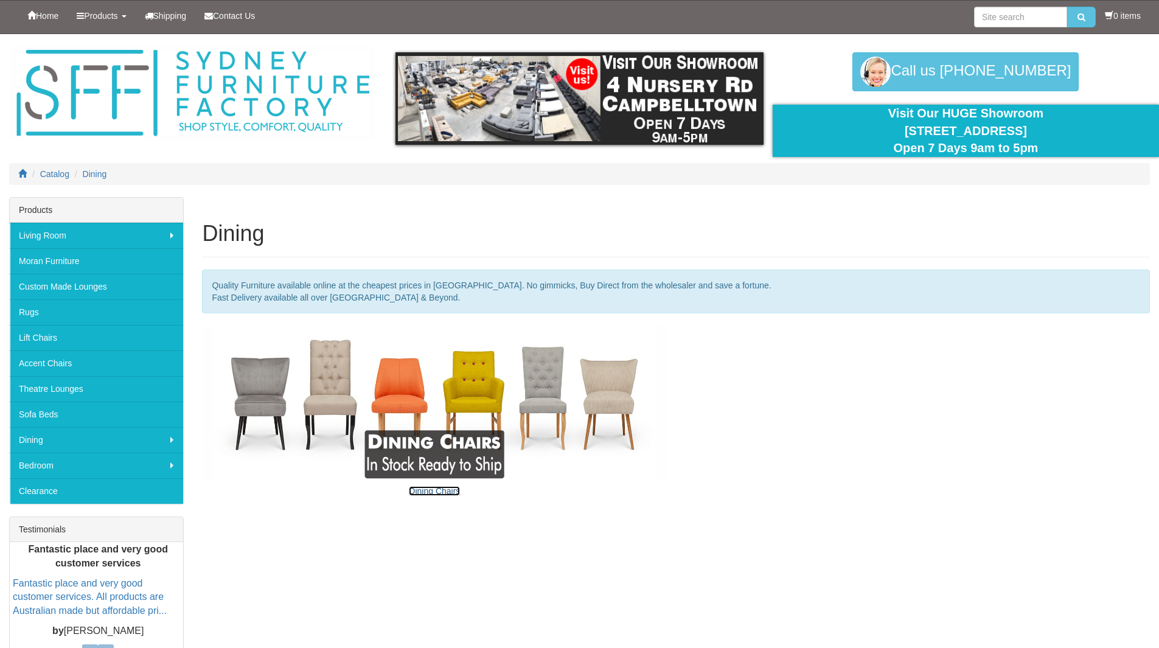
click at [433, 489] on link "Dining Chairs" at bounding box center [434, 491] width 51 height 10
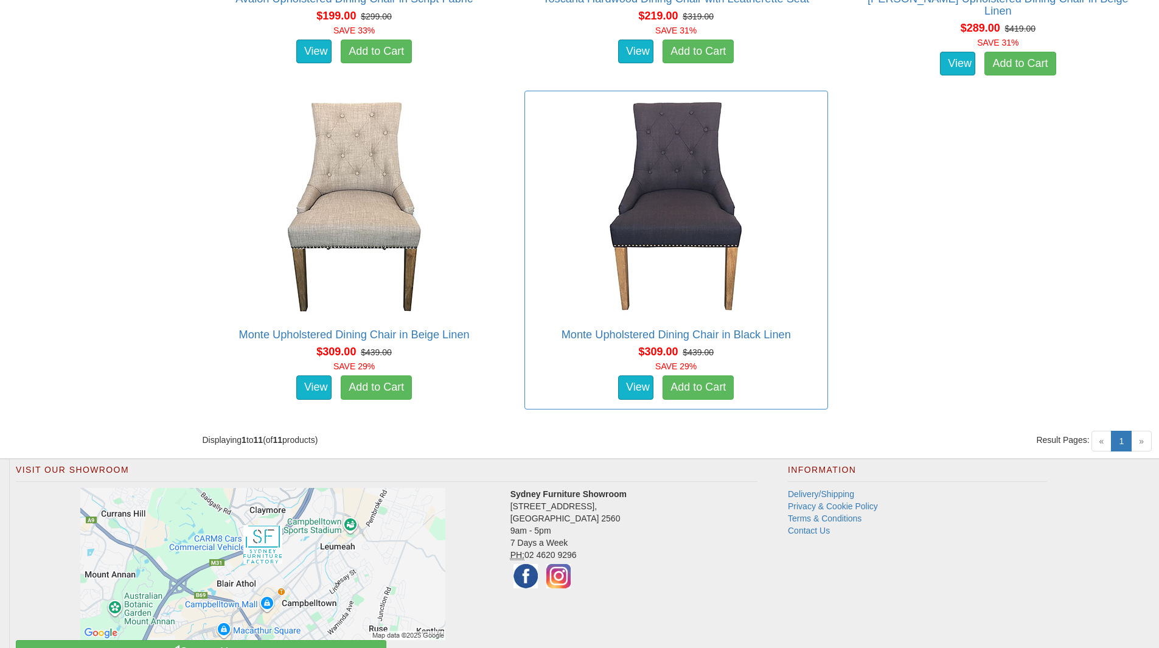
scroll to position [1635, 0]
